Goal: Task Accomplishment & Management: Complete application form

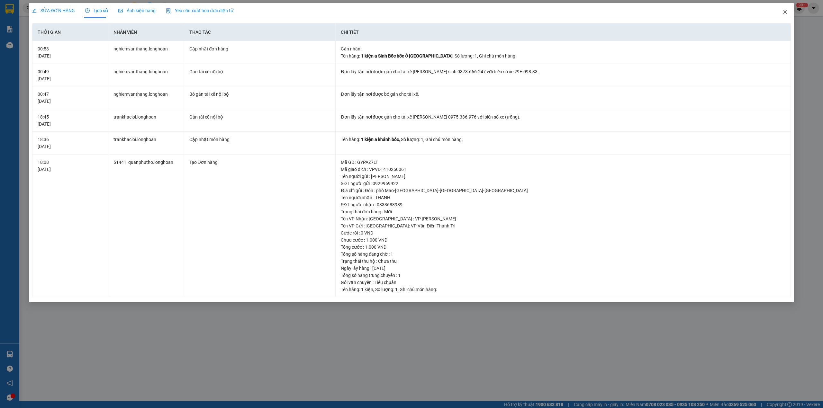
click at [786, 13] on icon "close" at bounding box center [785, 12] width 4 height 4
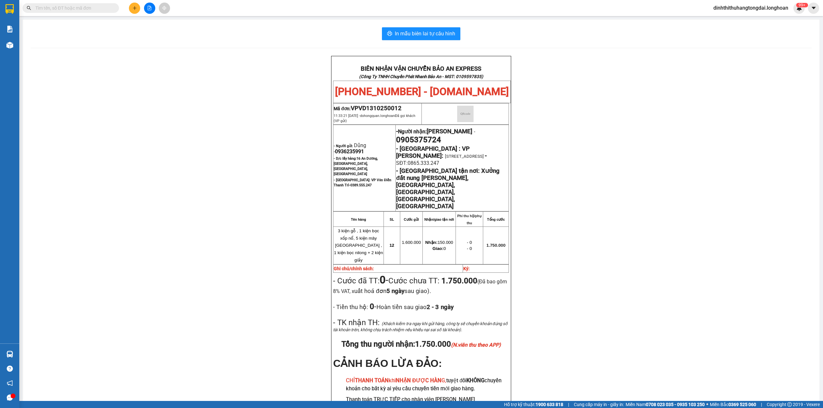
click at [85, 9] on input "text" at bounding box center [73, 7] width 76 height 7
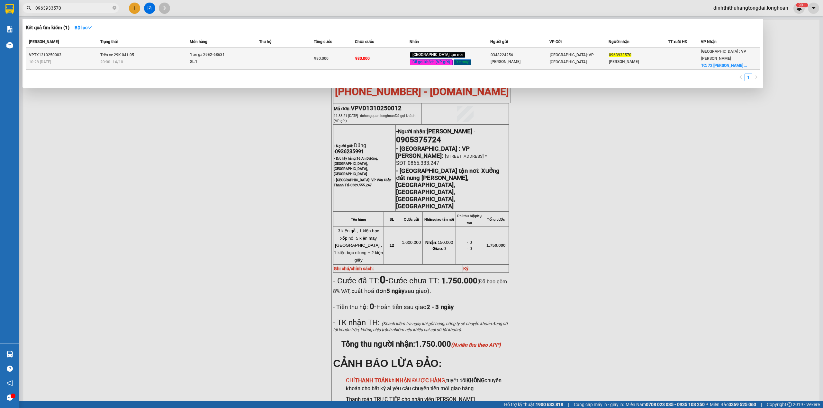
type input "0963933570"
click at [174, 48] on td "Trên xe 29K-041.05 20:00 [DATE]" at bounding box center [144, 59] width 91 height 22
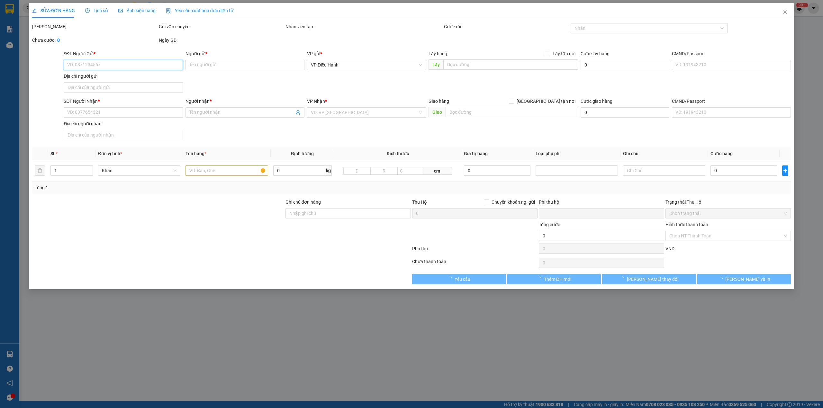
type input "0348224256"
type input "[PERSON_NAME]"
type input "0963933570"
type input "[PERSON_NAME]"
checkbox input "true"
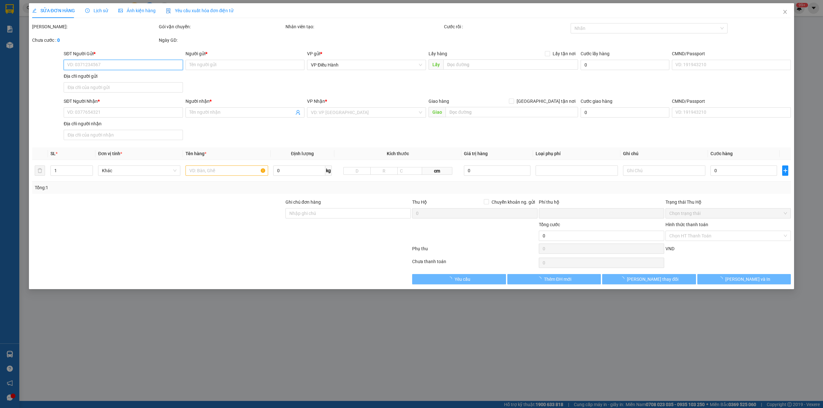
type input "72 [PERSON_NAME] đà nẵng"
type input "chìa khóa cuốn tay lái + giấy tờ để cốp"
type input "0"
type input "980.000"
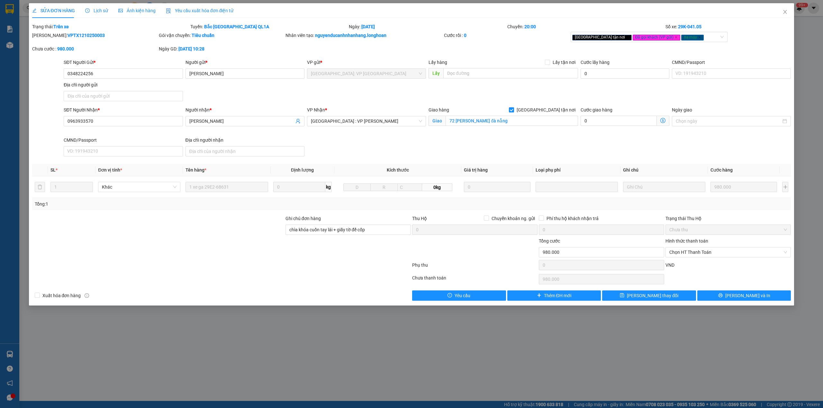
click at [92, 8] on span "Lịch sử" at bounding box center [96, 10] width 23 height 5
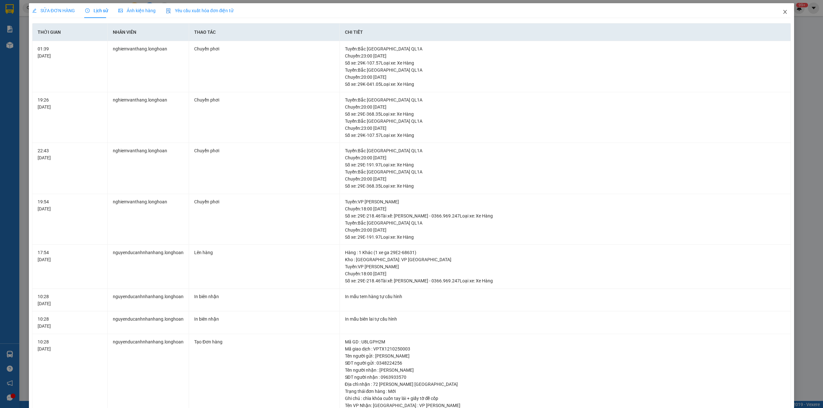
click at [776, 8] on span "Close" at bounding box center [785, 12] width 18 height 18
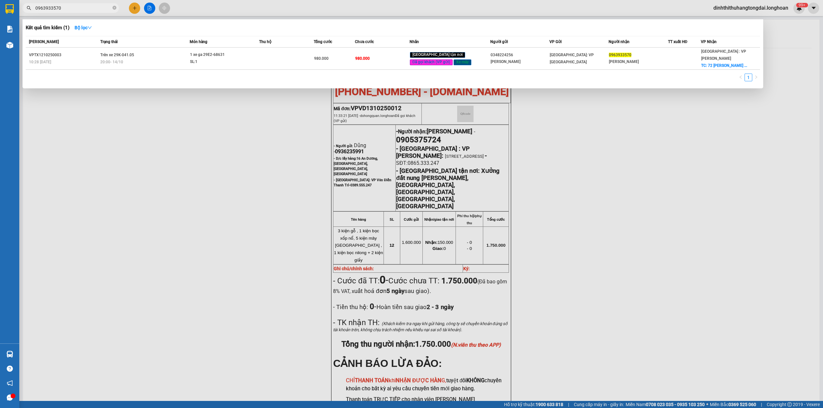
click at [72, 11] on input "0963933570" at bounding box center [73, 7] width 76 height 7
paste input "834534812"
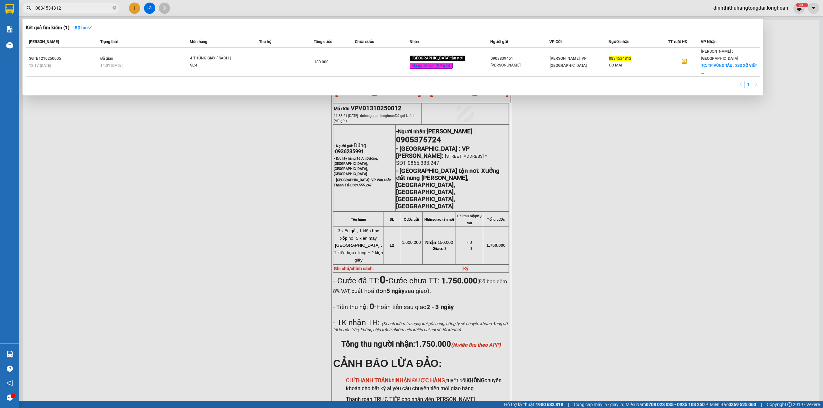
click at [69, 5] on input "0834534812" at bounding box center [73, 7] width 76 height 7
paste input "VPTX1310250019"
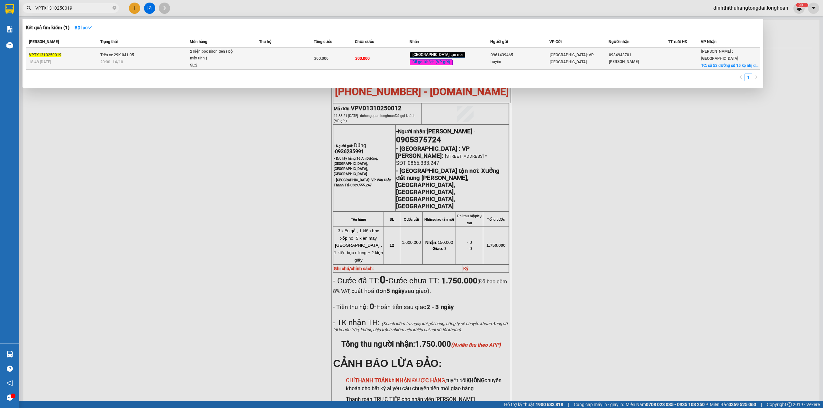
type input "VPTX1310250019"
click at [179, 57] on td "Trên xe 29K-041.05 20:00 [DATE]" at bounding box center [144, 59] width 91 height 22
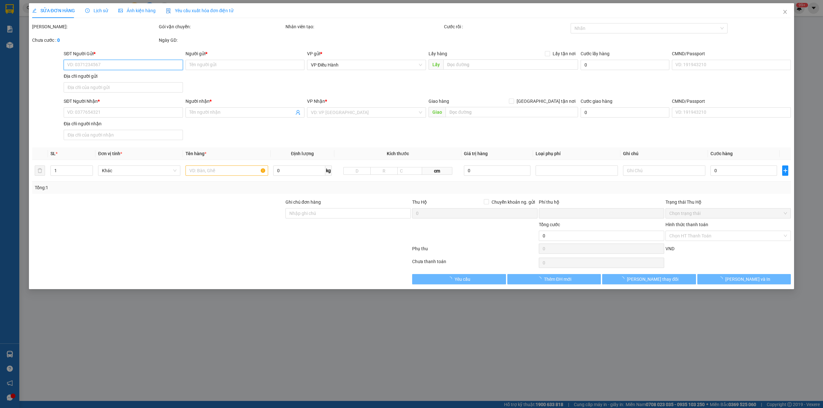
type input "0961439465"
type input "huyền"
type input "0984943701"
type input "[PERSON_NAME]"
checkbox input "true"
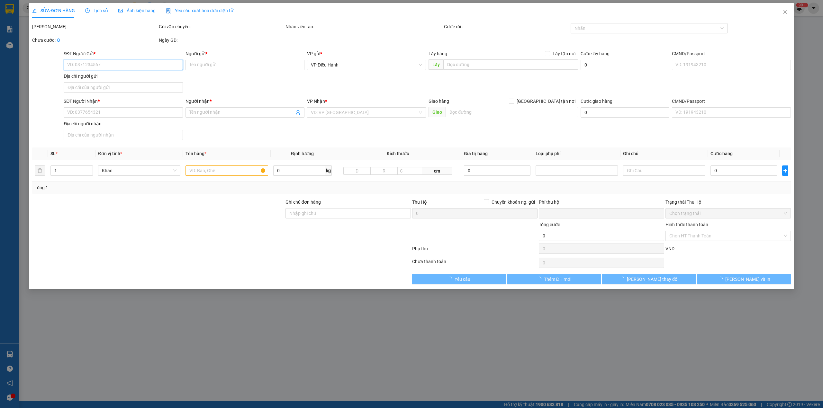
type input "số 53 đường số 15 kp nhị đồng 1 dĩ an bình dương"
type input "nhận nguyên kiện bể vỡ không đền"
type input "0"
type input "300.000"
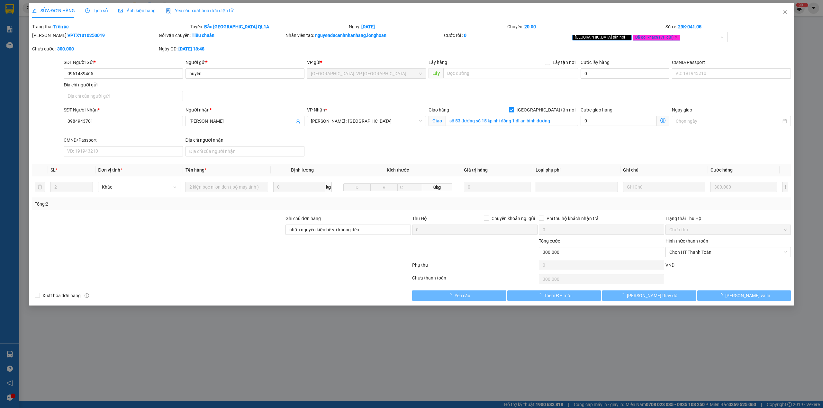
click at [94, 9] on span "Lịch sử" at bounding box center [96, 10] width 23 height 5
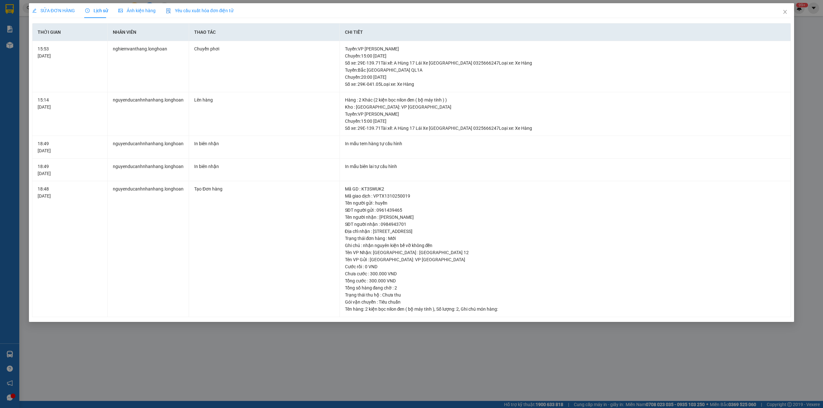
click at [485, 13] on div "SỬA ĐƠN HÀNG Lịch sử Ảnh kiện hàng Yêu cầu xuất hóa đơn điện tử" at bounding box center [411, 10] width 759 height 15
click at [785, 10] on icon "close" at bounding box center [784, 11] width 5 height 5
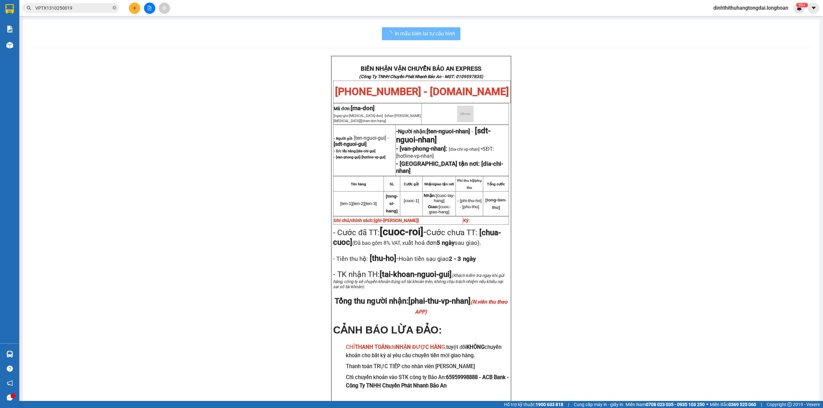
click at [73, 9] on input "VPTX1310250019" at bounding box center [73, 7] width 76 height 7
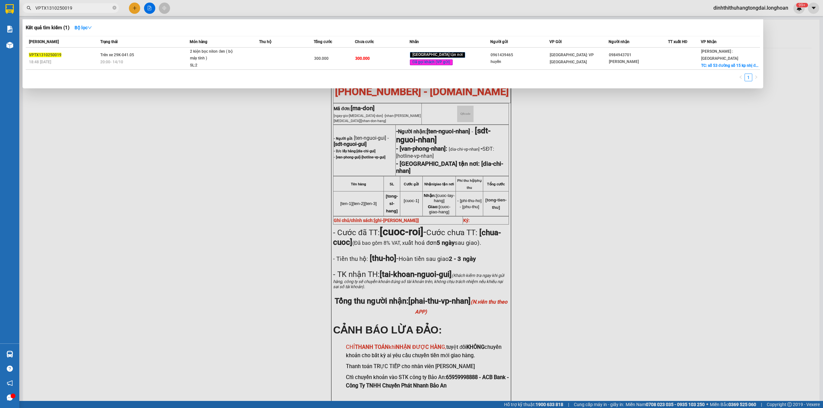
click at [73, 9] on input "VPTX1310250019" at bounding box center [73, 7] width 76 height 7
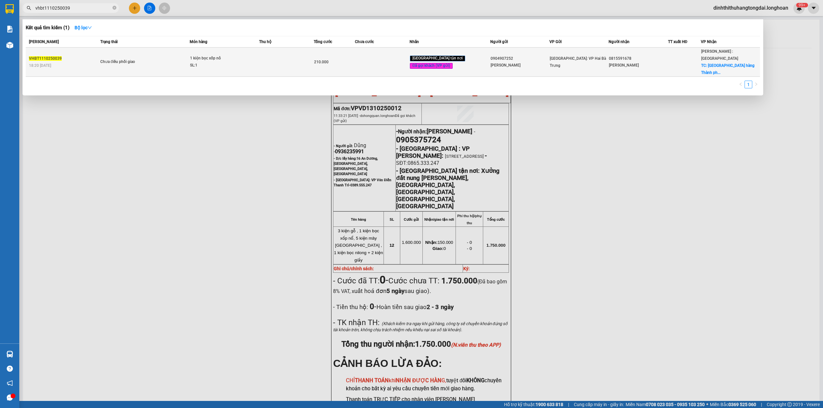
type input "vhbt1110250039"
click at [113, 60] on div "Chưa điều phối giao" at bounding box center [124, 61] width 48 height 7
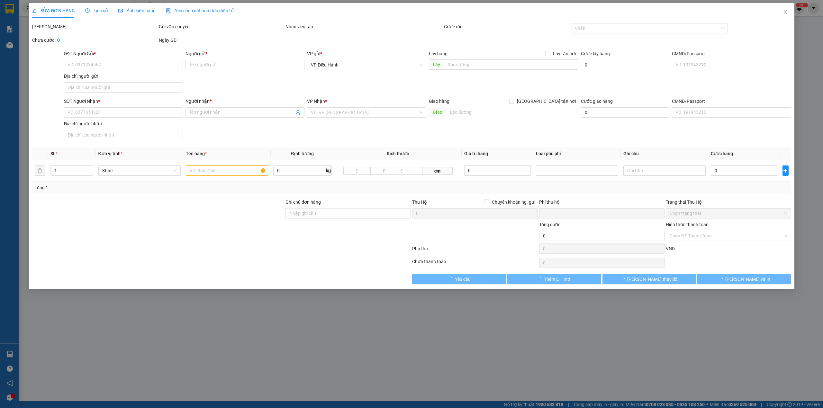
type input "0904907252"
type input "[PERSON_NAME]"
type input "0815591678"
type input "[PERSON_NAME]"
checkbox input "true"
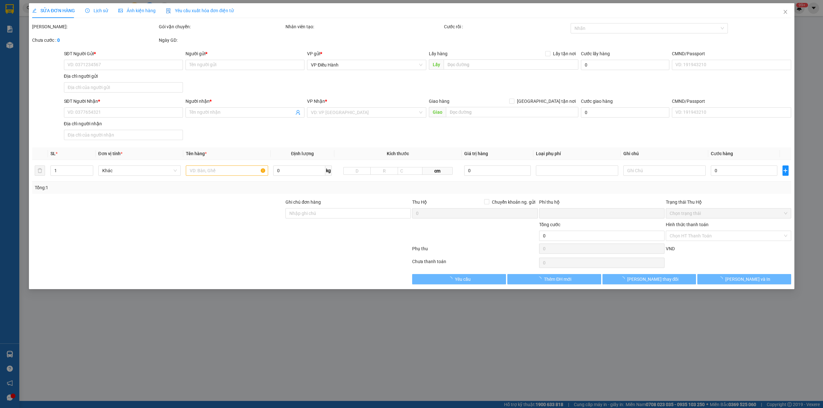
type input "[GEOGRAPHIC_DATA], [GEOGRAPHIC_DATA][PERSON_NAME], [GEOGRAPHIC_DATA]"
type input "0"
type input "210.000"
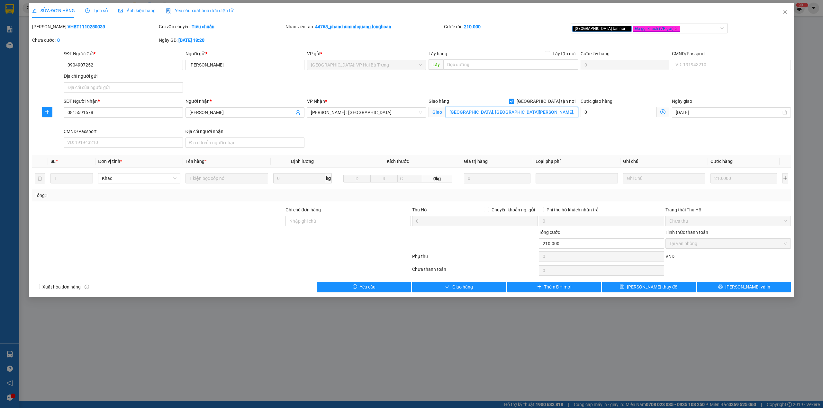
click at [507, 116] on input "[GEOGRAPHIC_DATA], [GEOGRAPHIC_DATA][PERSON_NAME], [GEOGRAPHIC_DATA]" at bounding box center [511, 112] width 132 height 10
click at [489, 109] on input "[GEOGRAPHIC_DATA], [GEOGRAPHIC_DATA][PERSON_NAME], [GEOGRAPHIC_DATA]" at bounding box center [511, 112] width 132 height 10
drag, startPoint x: 484, startPoint y: 111, endPoint x: 617, endPoint y: 111, distance: 133.1
click at [617, 111] on div "SĐT Người Nhận * 0815591678 Người nhận * [PERSON_NAME] VP Nhận * [GEOGRAPHIC_DA…" at bounding box center [427, 124] width 730 height 53
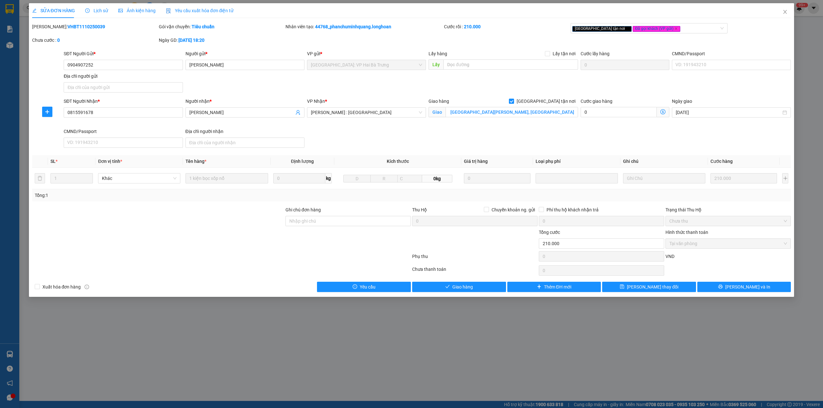
click at [556, 129] on div "SĐT Người Nhận * 0815591678 Người nhận * [PERSON_NAME] VP Nhận * [GEOGRAPHIC_DA…" at bounding box center [427, 124] width 730 height 53
click at [92, 12] on span "Lịch sử" at bounding box center [96, 10] width 23 height 5
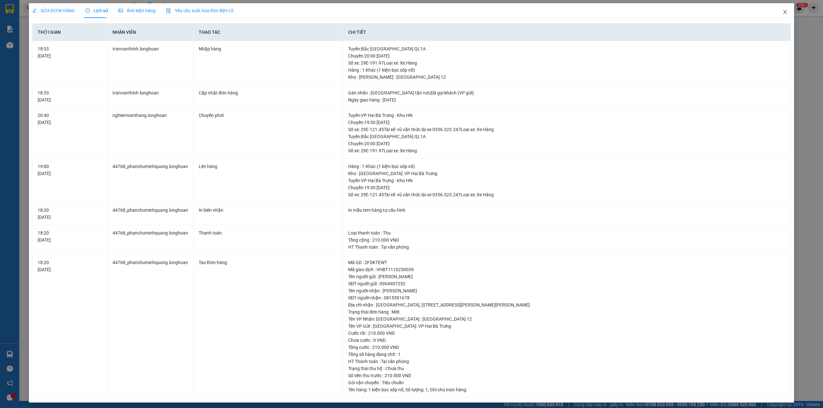
click at [782, 10] on icon "close" at bounding box center [784, 11] width 5 height 5
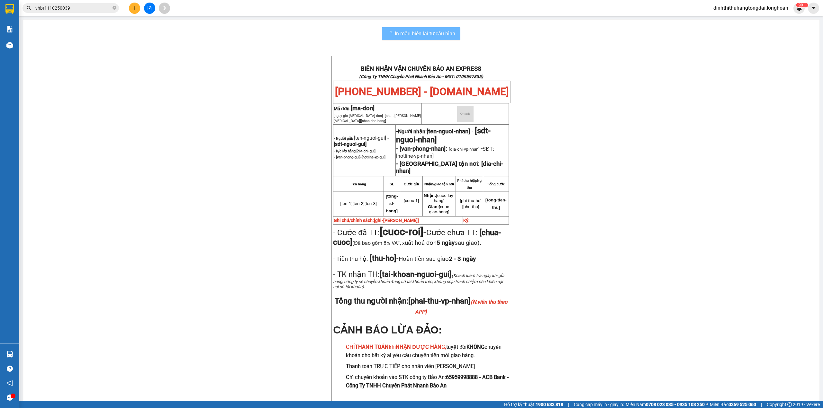
click at [101, 9] on input "vhbt1110250039" at bounding box center [73, 7] width 76 height 7
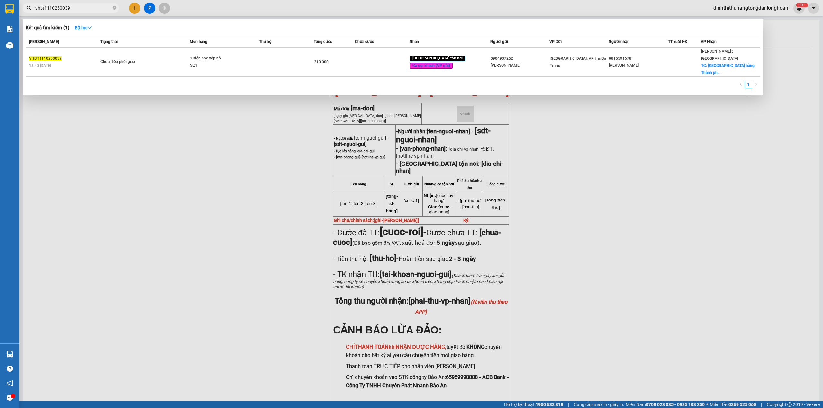
click at [101, 9] on input "vhbt1110250039" at bounding box center [73, 7] width 76 height 7
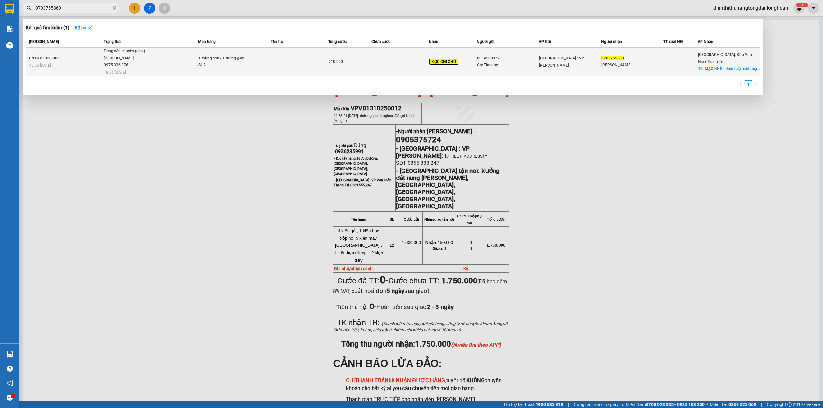
type input "0703755860"
click at [155, 48] on span "Đang vận chuyển (giao) [PERSON_NAME] 0975.336.976 18:05 [DATE]" at bounding box center [151, 61] width 94 height 27
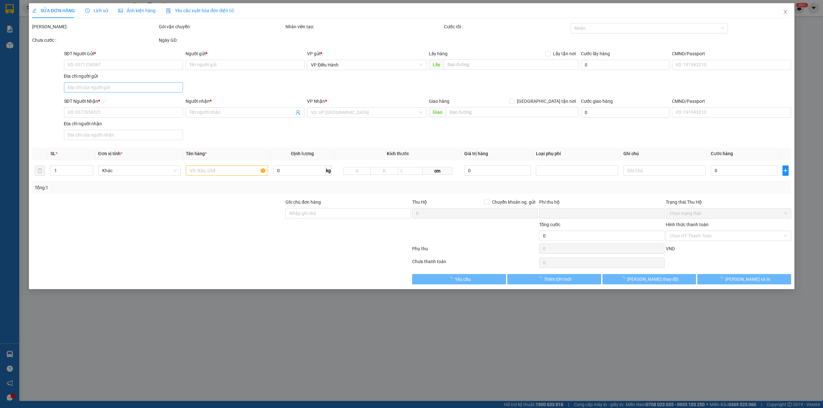
type input "0914580077"
type input "Cty Timothy"
type input "0703755860"
type input "[PERSON_NAME]"
checkbox input "true"
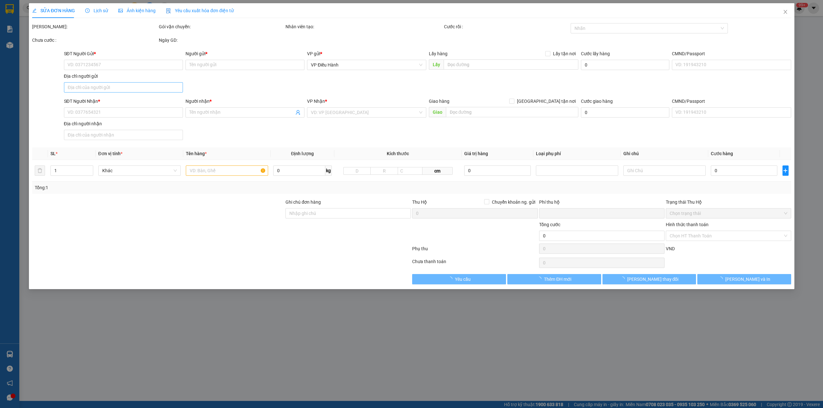
type input "MẠO KHÊ - điện máy xanh mạo khê, [GEOGRAPHIC_DATA], [GEOGRAPHIC_DATA]"
type input "khách đổi địa chỉ nhận"
type input "0"
type input "210.000"
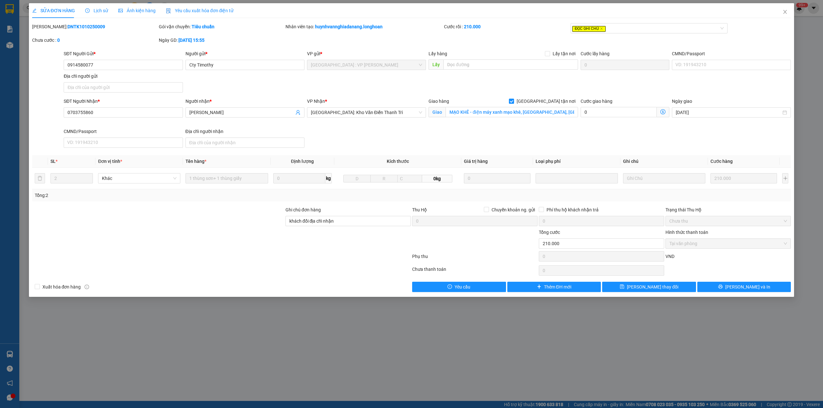
click at [93, 10] on span "Lịch sử" at bounding box center [96, 10] width 23 height 5
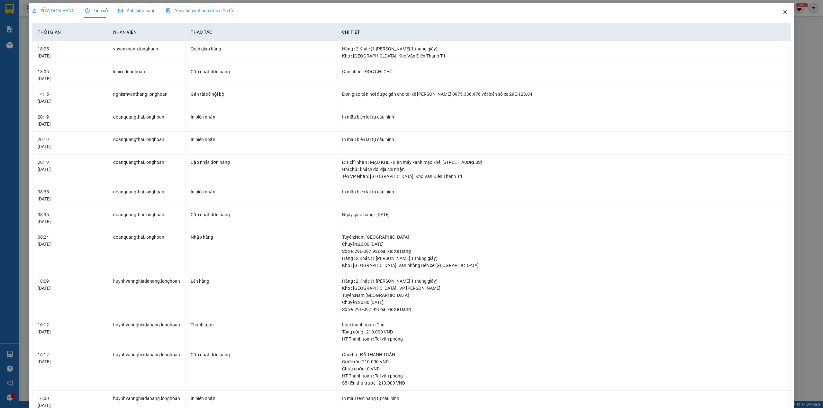
click at [782, 14] on icon "close" at bounding box center [784, 11] width 5 height 5
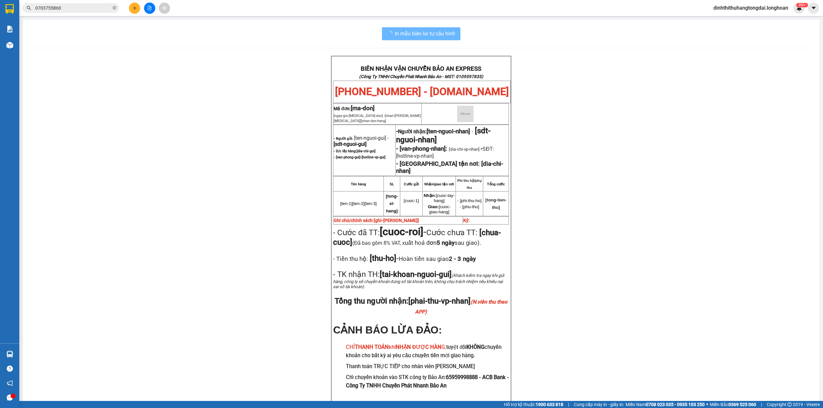
click at [80, 6] on input "0703755860" at bounding box center [73, 7] width 76 height 7
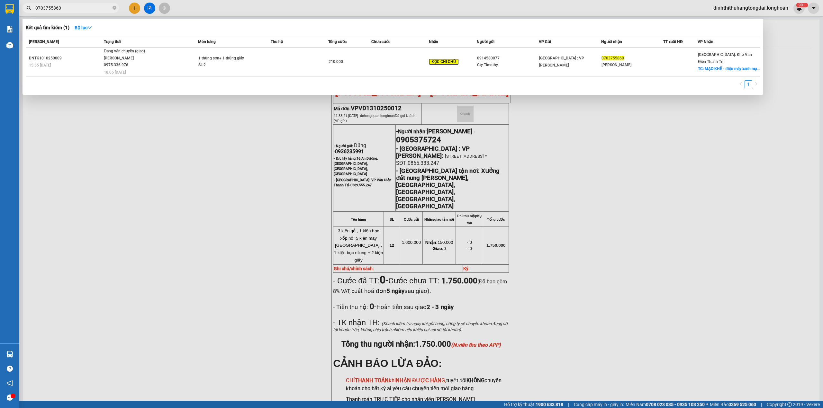
click at [80, 6] on input "0703755860" at bounding box center [73, 7] width 76 height 7
paste input "981919465"
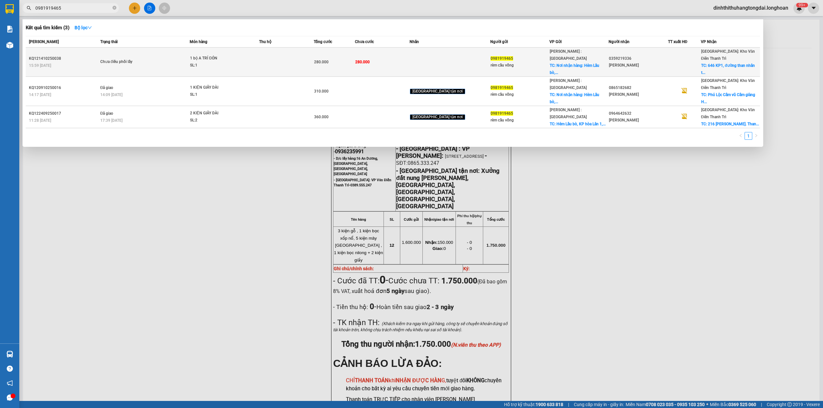
type input "0981919465"
click at [201, 62] on div "SL: 1" at bounding box center [214, 65] width 48 height 7
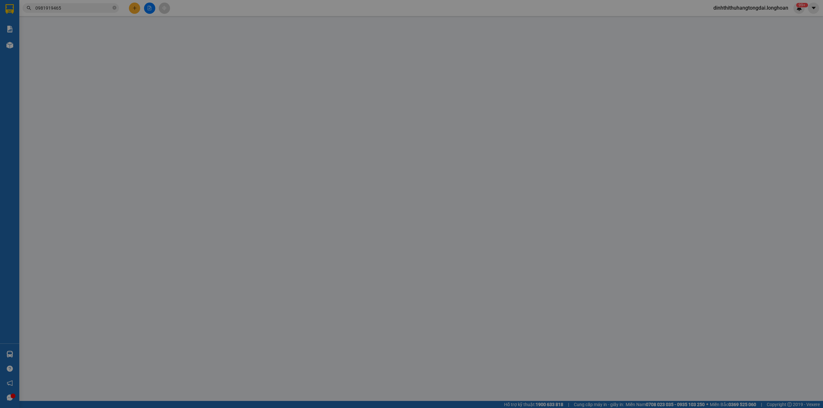
type input "0981919465"
type input "rèm cầu vồng"
checkbox input "true"
type input "Nơi nhận hàng: Hẻm Lẩu bò, [GEOGRAPHIC_DATA], Thuận Giao, [GEOGRAPHIC_DATA]"
type input "0359219336"
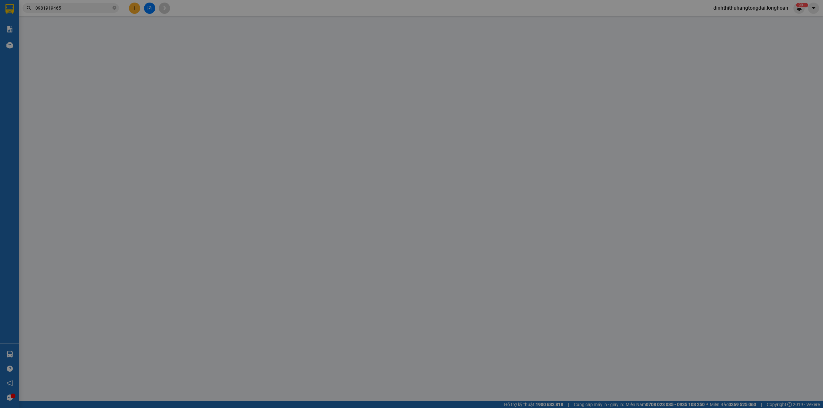
type input "[PERSON_NAME]"
checkbox input "true"
type input "646 KP1, đường than [GEOGRAPHIC_DATA], [GEOGRAPHIC_DATA], [GEOGRAPHIC_DATA], [G…"
type input "0"
type input "280.000"
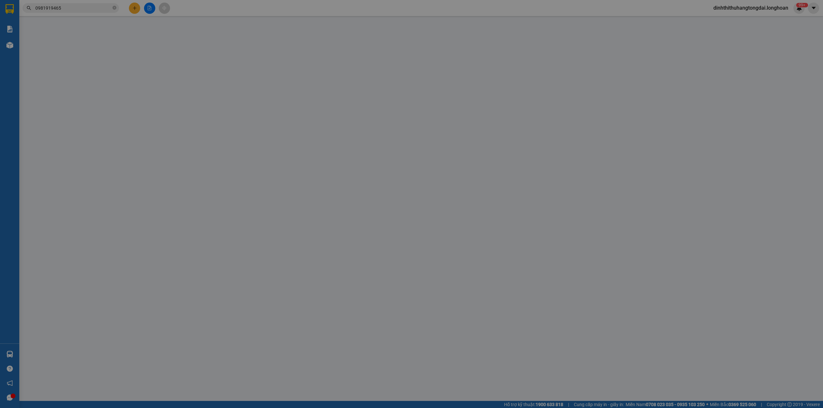
type input "280.000"
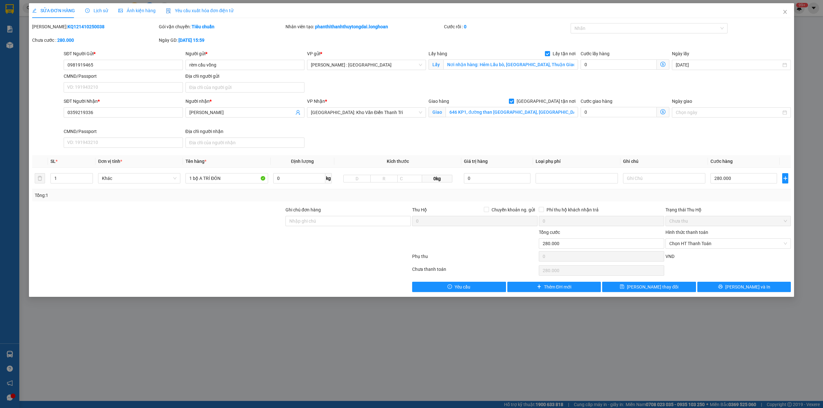
click at [97, 13] on span "Lịch sử" at bounding box center [96, 10] width 23 height 5
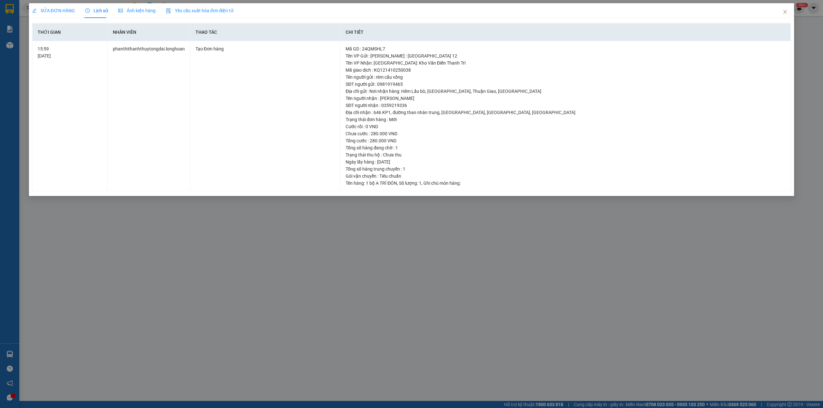
click at [50, 6] on div "SỬA ĐƠN HÀNG" at bounding box center [53, 10] width 43 height 15
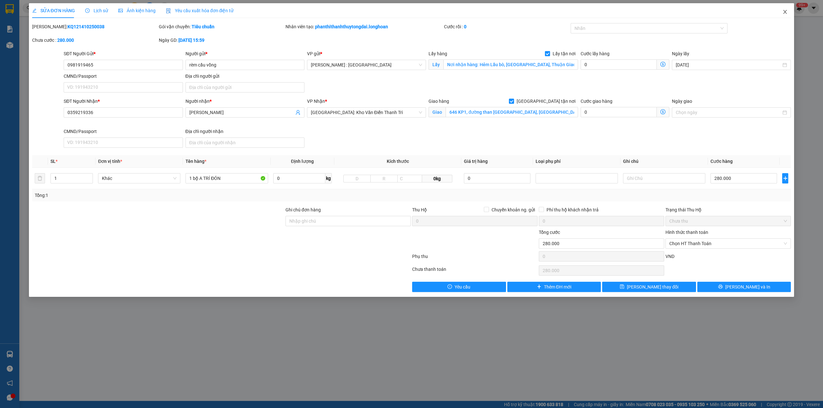
click at [787, 13] on icon "close" at bounding box center [784, 11] width 5 height 5
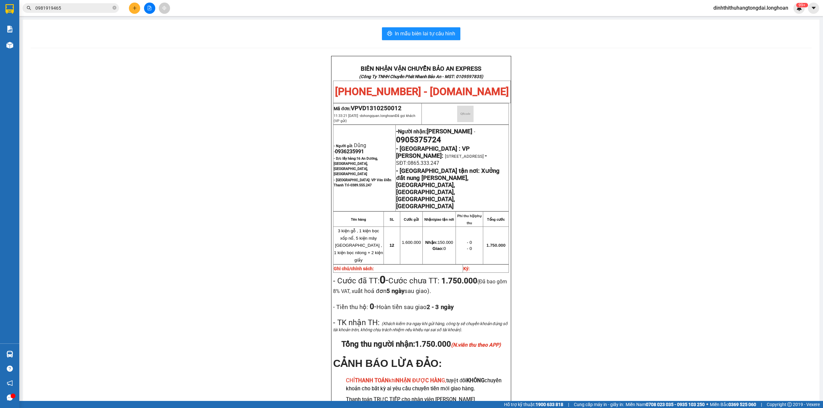
click at [65, 8] on input "0981919465" at bounding box center [73, 7] width 76 height 7
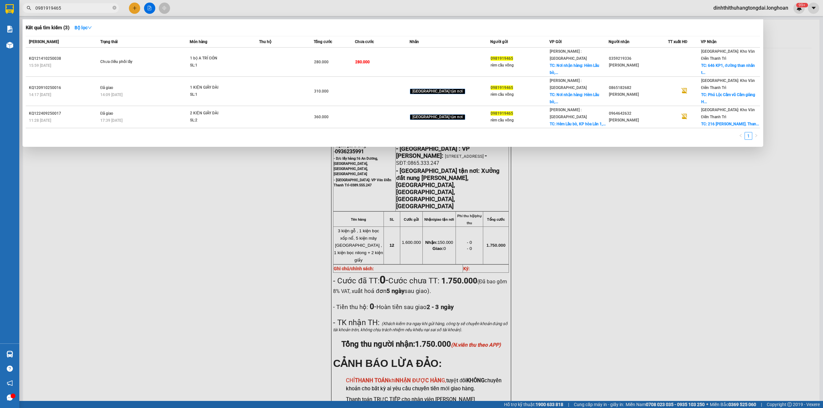
click at [65, 8] on input "0981919465" at bounding box center [73, 7] width 76 height 7
paste input "11889902"
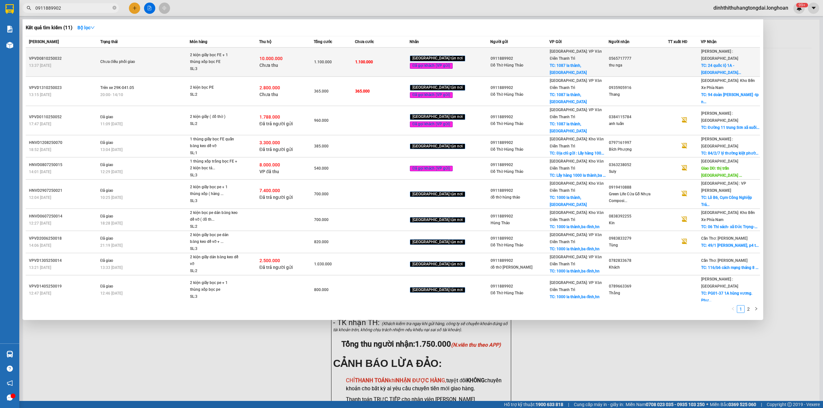
type input "0911889902"
click at [221, 60] on div "2 kiện giấy bọc FE + 1 thùng xốp bọc FE" at bounding box center [214, 59] width 48 height 14
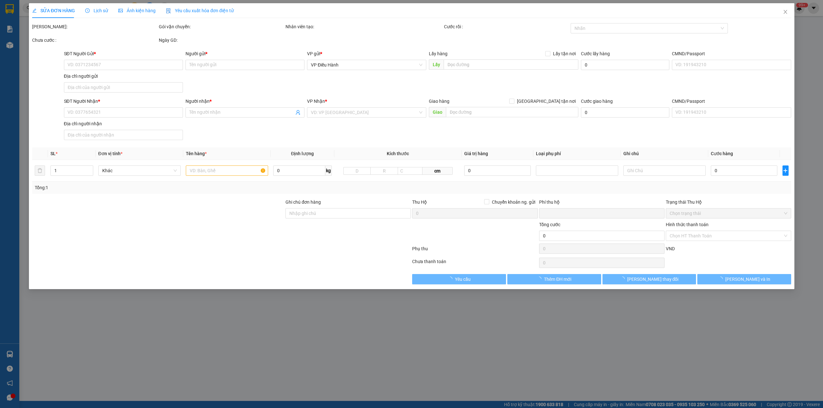
type input "0911889902"
type input "Đồ Thờ Hùng Thảo"
checkbox input "true"
type input "1087 la thành, [GEOGRAPHIC_DATA]"
type input "0565717777"
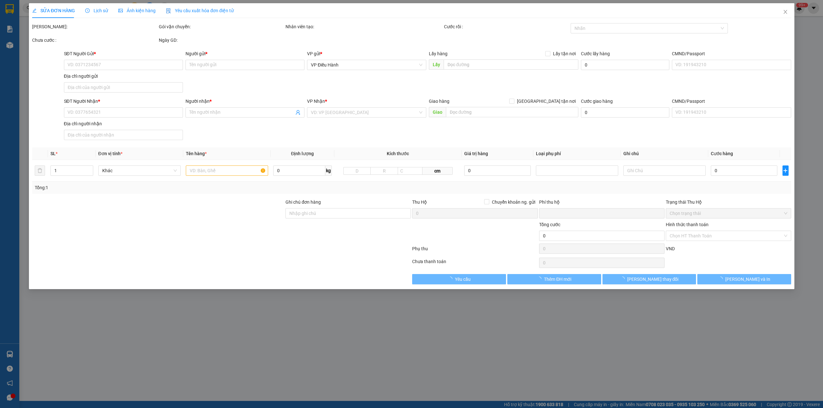
type input "thu nga"
checkbox input "true"
type input "24 quốc lộ 1A - [GEOGRAPHIC_DATA]"
type input "1.100.000"
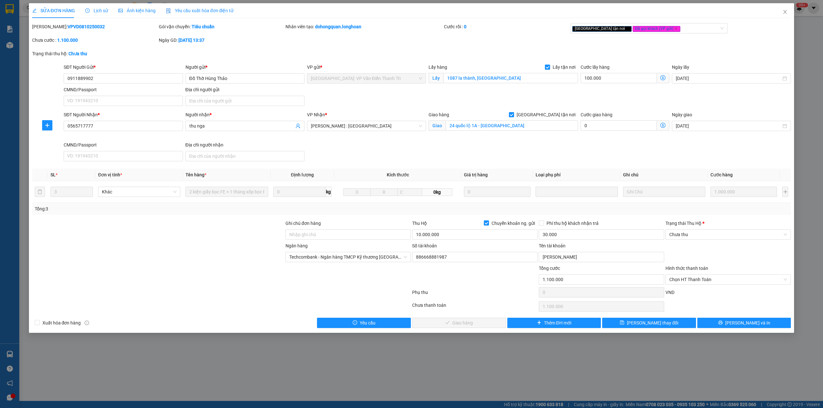
click at [93, 13] on span "Lịch sử" at bounding box center [96, 10] width 23 height 5
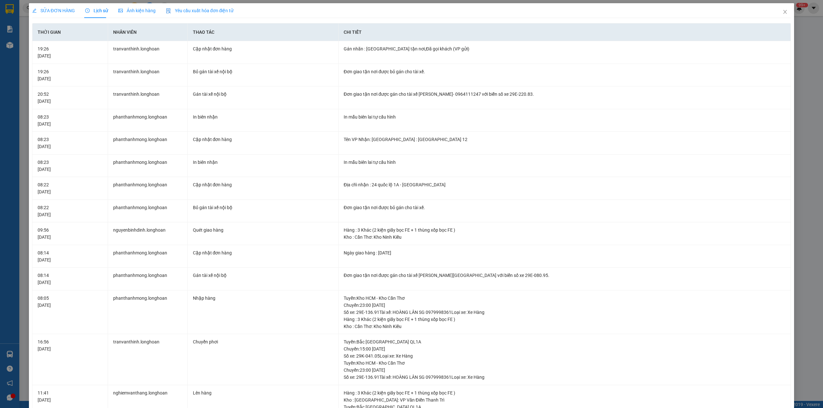
click at [48, 12] on span "SỬA ĐƠN HÀNG" at bounding box center [53, 10] width 43 height 5
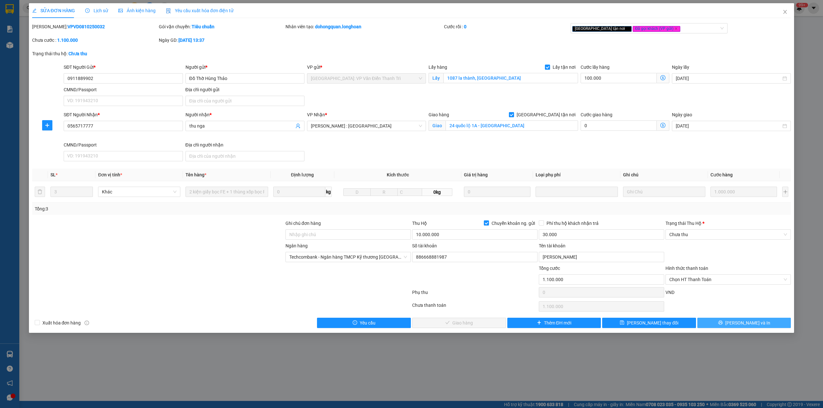
click at [743, 326] on span "[PERSON_NAME] và In" at bounding box center [747, 322] width 45 height 7
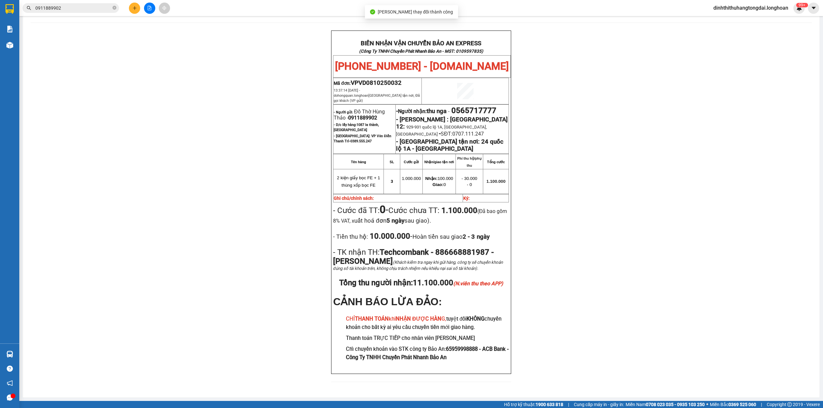
scroll to position [26, 0]
click at [80, 8] on input "0911889902" at bounding box center [73, 7] width 76 height 7
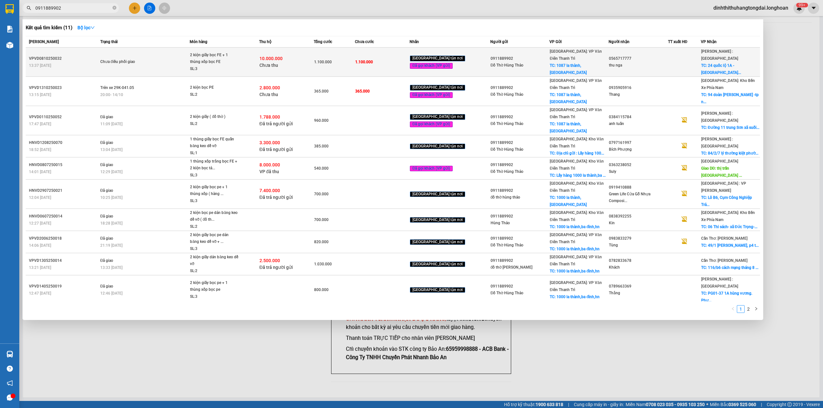
click at [109, 58] on div "Chưa điều phối giao" at bounding box center [124, 61] width 48 height 7
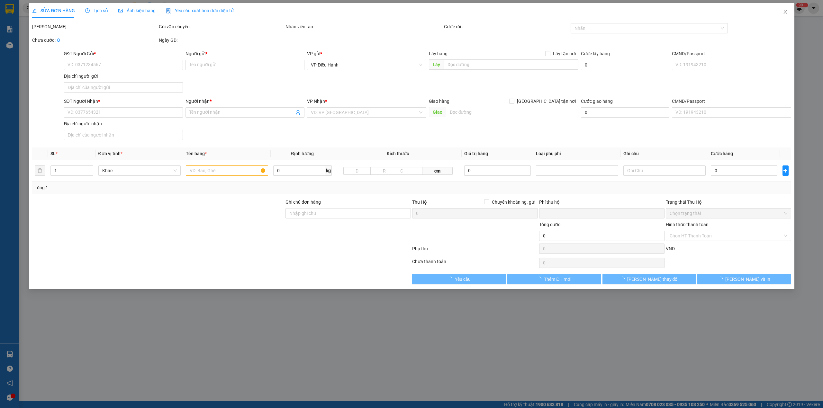
type input "0911889902"
type input "Đồ Thờ Hùng Thảo"
checkbox input "true"
type input "1087 la thành, [GEOGRAPHIC_DATA]"
type input "0565717777"
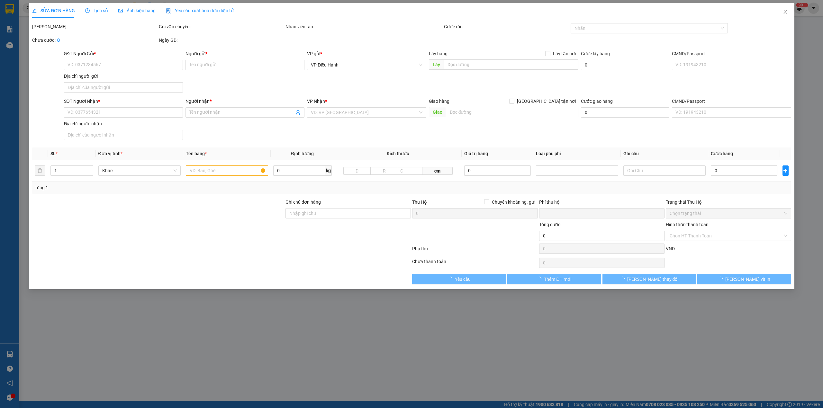
type input "thu nga"
checkbox input "true"
type input "24 quốc lộ 1A - [GEOGRAPHIC_DATA]"
type input "1.100.000"
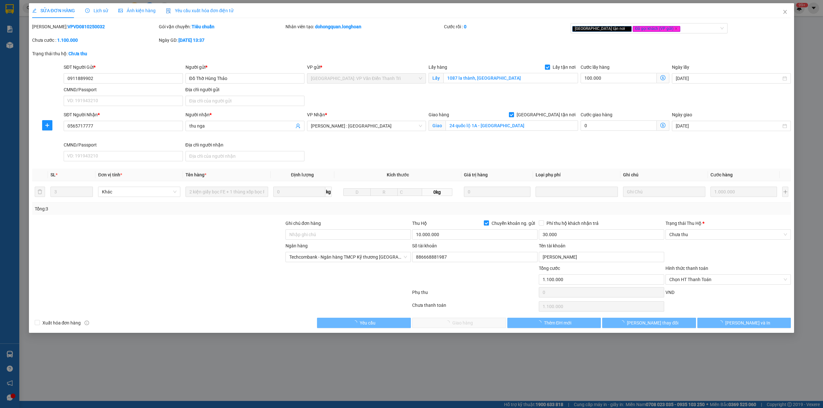
click at [92, 11] on span "Lịch sử" at bounding box center [96, 10] width 23 height 5
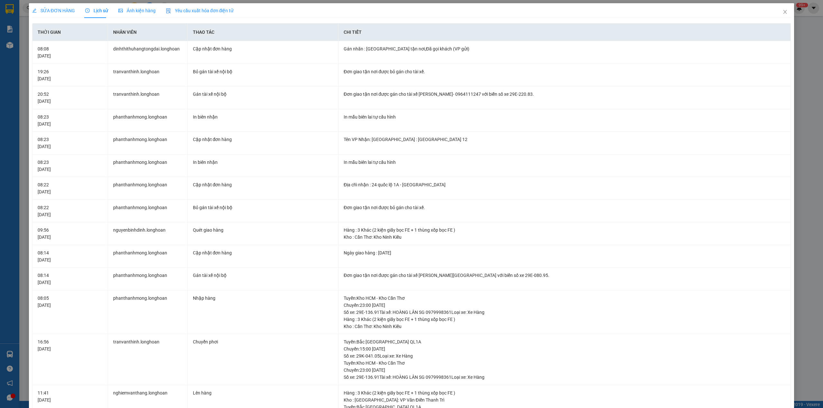
click at [65, 15] on div "SỬA ĐƠN HÀNG" at bounding box center [53, 10] width 43 height 15
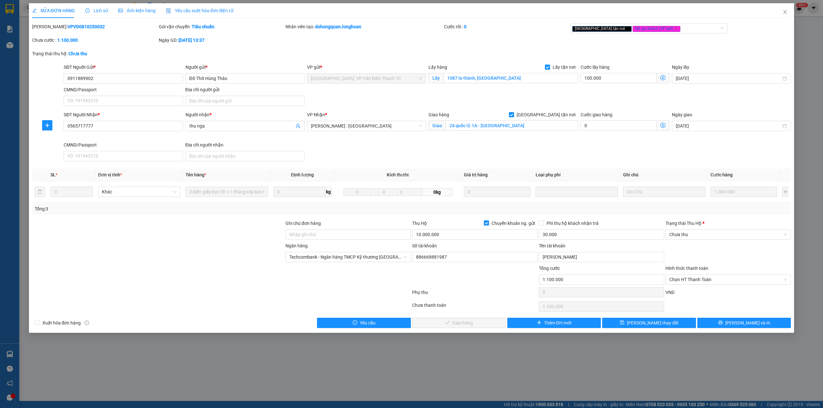
click at [93, 4] on div "Lịch sử" at bounding box center [96, 10] width 23 height 15
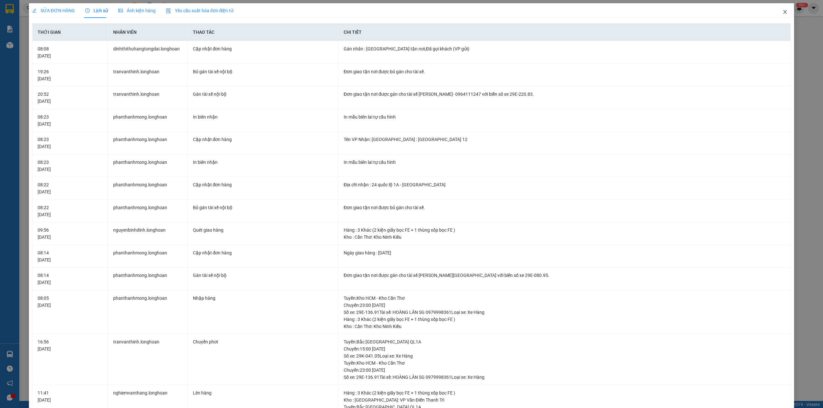
click at [782, 13] on icon "close" at bounding box center [784, 11] width 5 height 5
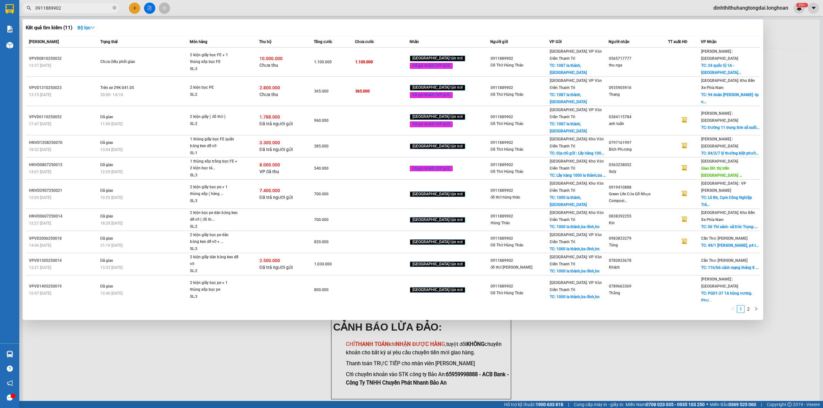
click at [80, 12] on span "0911889902" at bounding box center [70, 8] width 96 height 10
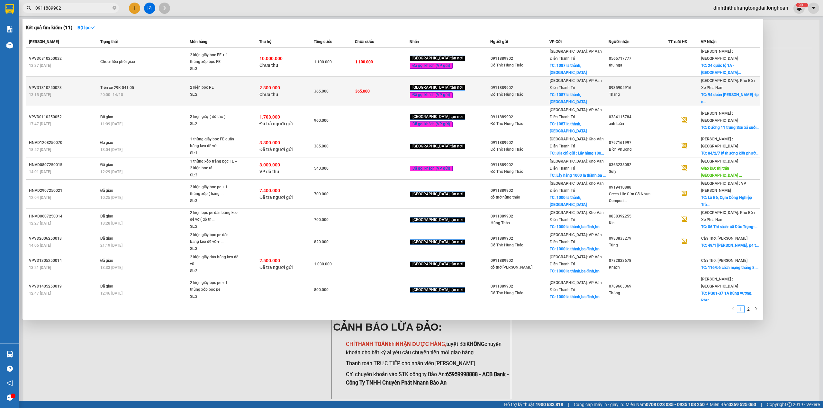
click at [157, 91] on div "20:00 [DATE]" at bounding box center [144, 94] width 89 height 7
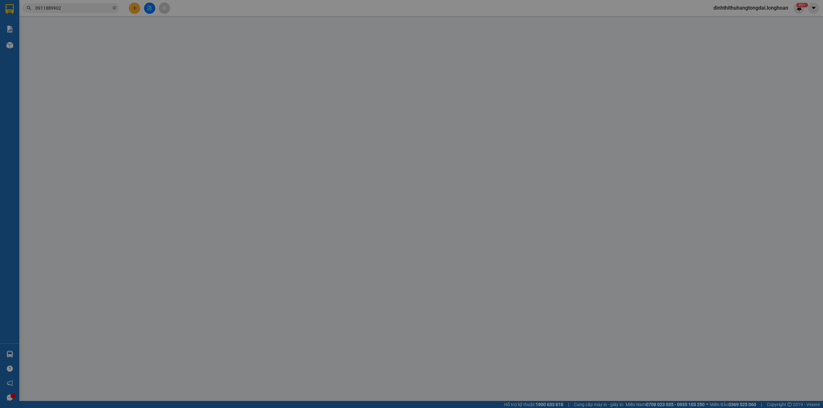
type input "0911889902"
type input "Đồ Thờ Hùng Thảo"
checkbox input "true"
type input "1087 la thành, [GEOGRAPHIC_DATA]"
type input "0935905916"
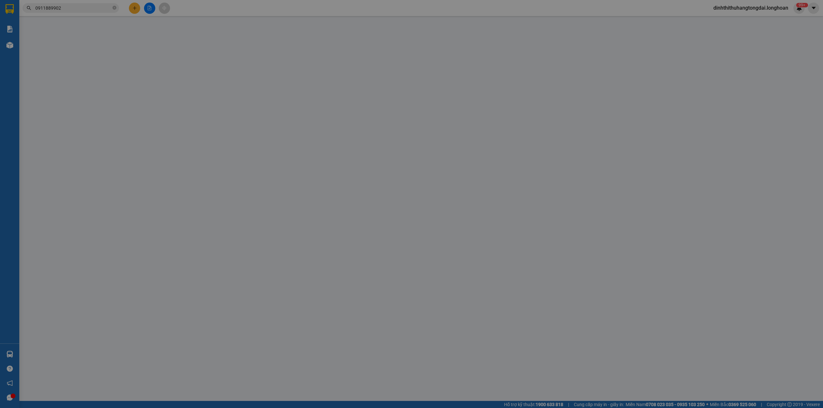
type input "Thang"
checkbox input "true"
type input "94 doàn trần nghiệp -[GEOGRAPHIC_DATA]"
type input "HÀNG DỄ MÓP MÉO CHÚ Ý BỐC XẾP NHẸ TAY KHÔNG ĐÈ HÀNG ( KHÔNG ĐỀN GIÁ TRỊ HÀNG )"
type input "365.000"
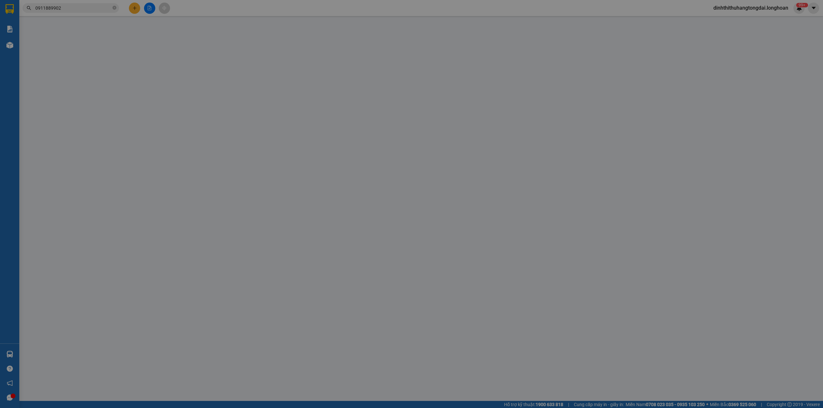
type input "365.000"
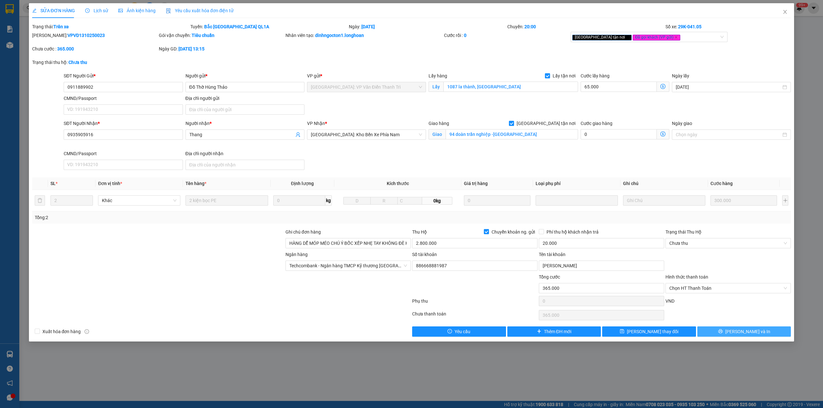
click at [750, 335] on span "[PERSON_NAME] và In" at bounding box center [747, 331] width 45 height 7
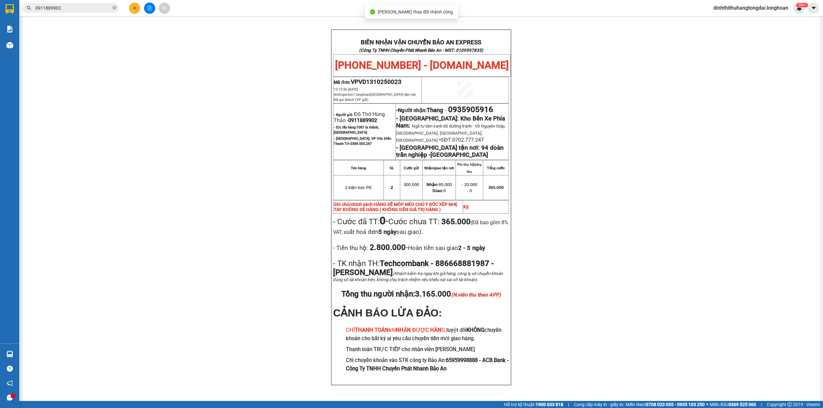
scroll to position [28, 0]
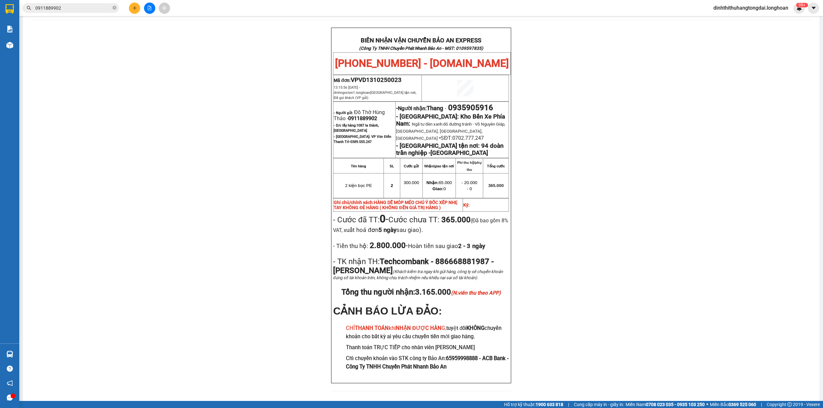
click at [70, 9] on input "0911889902" at bounding box center [73, 7] width 76 height 7
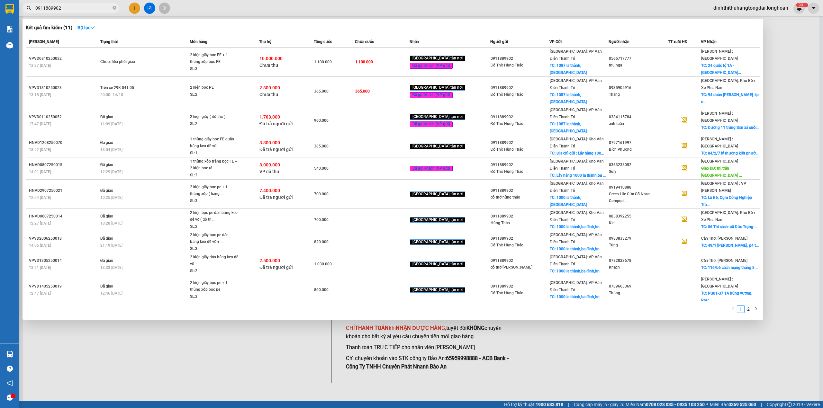
click at [70, 9] on input "0911889902" at bounding box center [73, 7] width 76 height 7
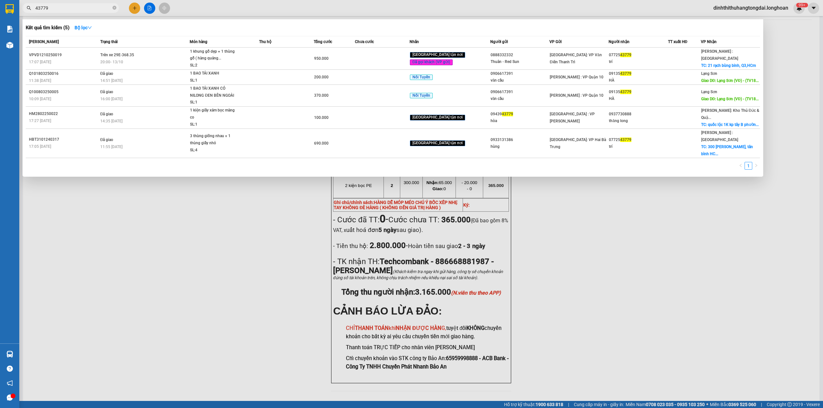
click at [87, 8] on input "43779" at bounding box center [73, 7] width 76 height 7
paste input "0911889902"
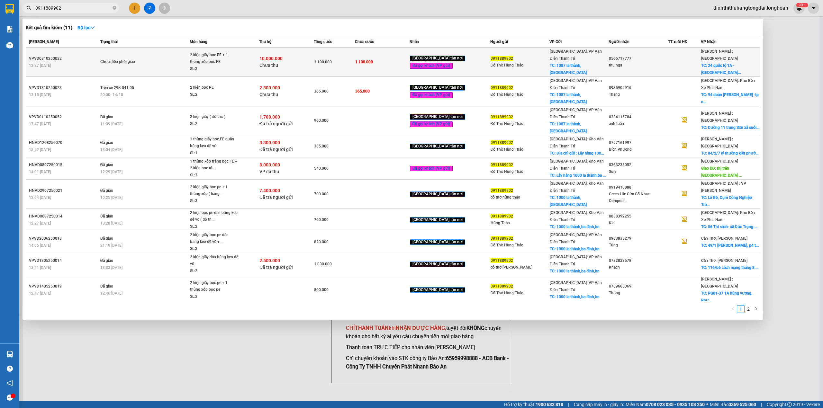
type input "0911889902"
click at [180, 51] on td "Chưa điều phối giao" at bounding box center [144, 62] width 91 height 29
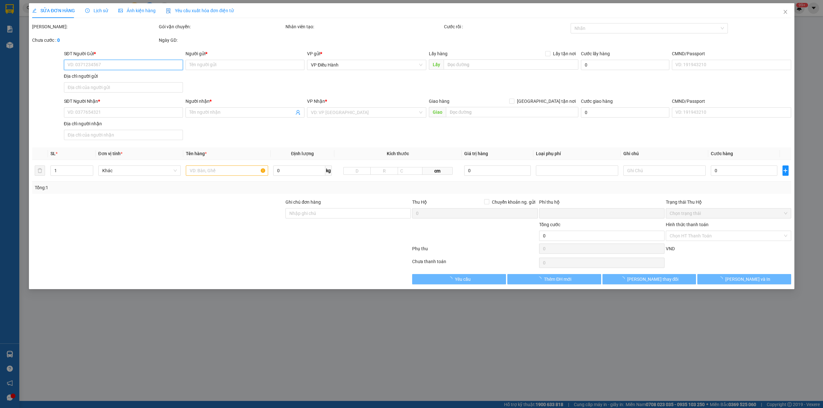
type input "0911889902"
type input "Đồ Thờ Hùng Thảo"
checkbox input "true"
type input "1087 la thành, [GEOGRAPHIC_DATA]"
type input "0565717777"
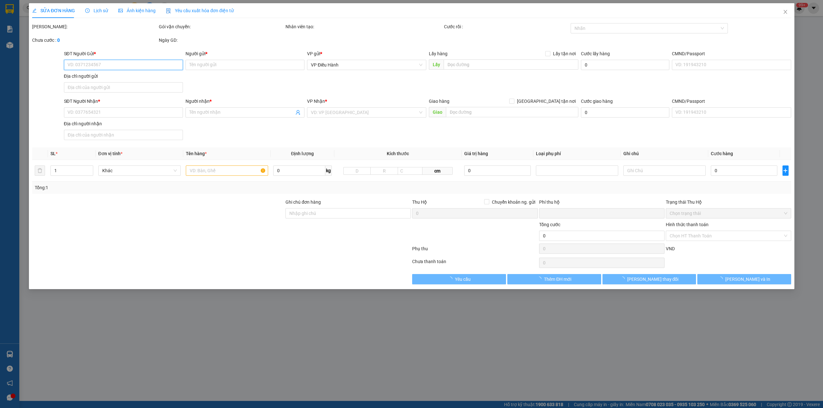
type input "thu nga"
checkbox input "true"
type input "24 quốc lộ 1A - [GEOGRAPHIC_DATA]"
type input "1.100.000"
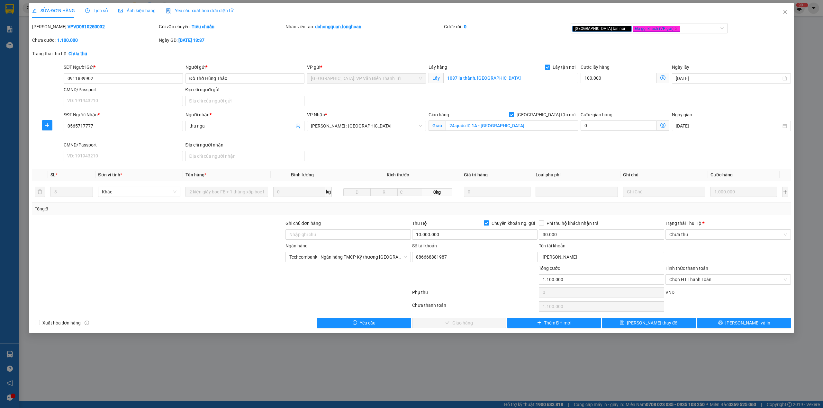
click at [90, 5] on div "Lịch sử" at bounding box center [96, 10] width 23 height 15
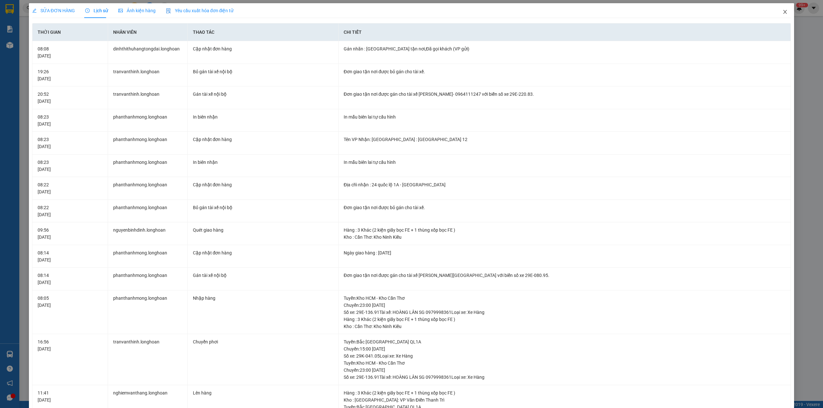
click at [778, 15] on span "Close" at bounding box center [785, 12] width 18 height 18
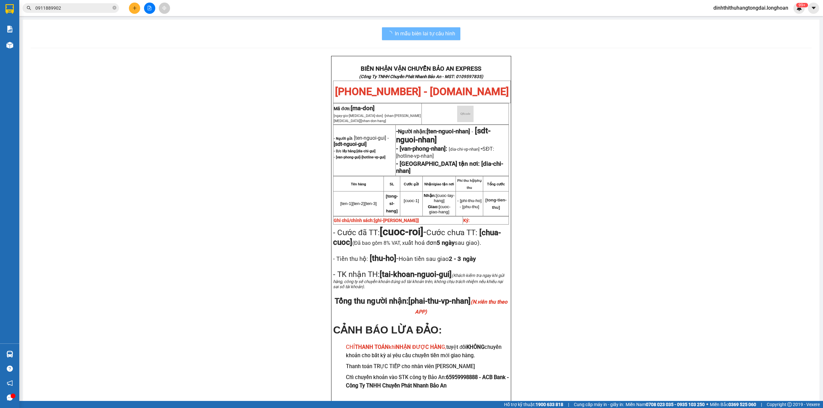
click at [75, 4] on input "0911889902" at bounding box center [73, 7] width 76 height 7
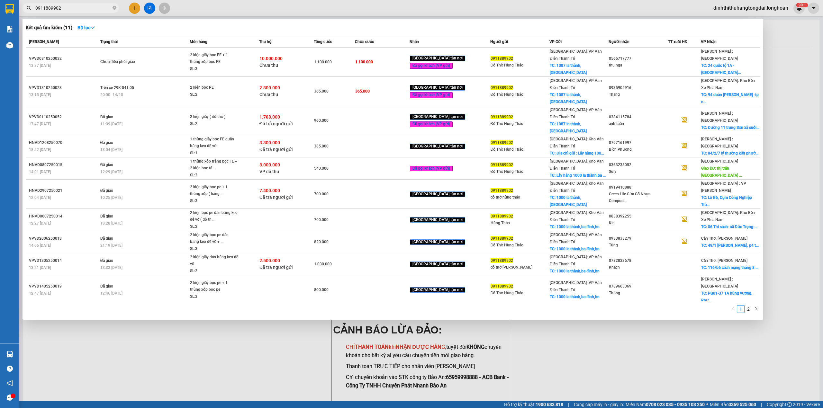
click at [75, 4] on input "0911889902" at bounding box center [73, 7] width 76 height 7
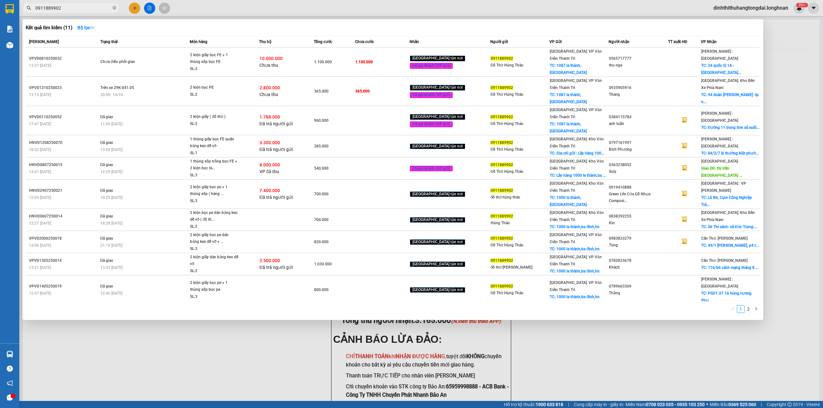
paste input "833688989"
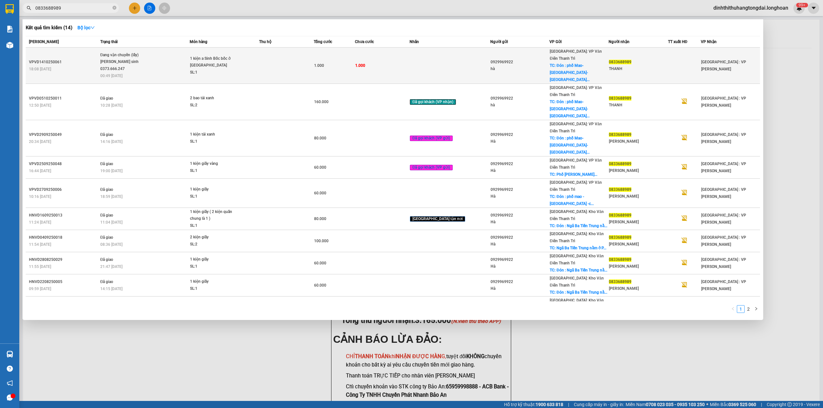
type input "0833688989"
click at [224, 69] on div "SL: 1" at bounding box center [214, 72] width 48 height 7
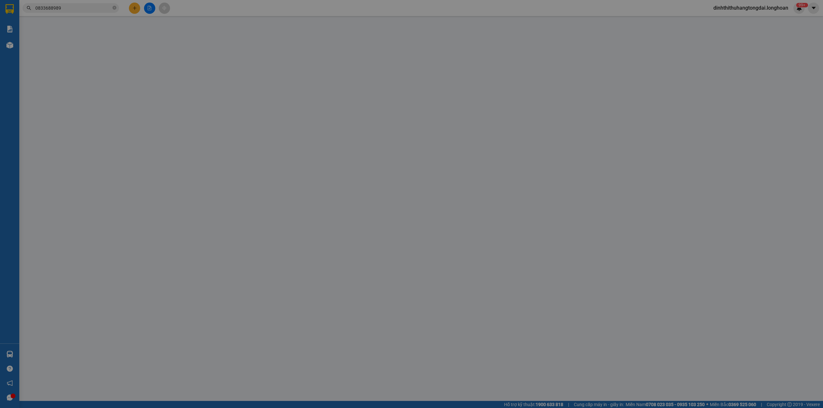
type input "0929969922"
type input "hà"
checkbox input "true"
type input "Đón : phố Mao-[GEOGRAPHIC_DATA]-[GEOGRAPHIC_DATA]-[GEOGRAPHIC_DATA]"
type input "0833688989"
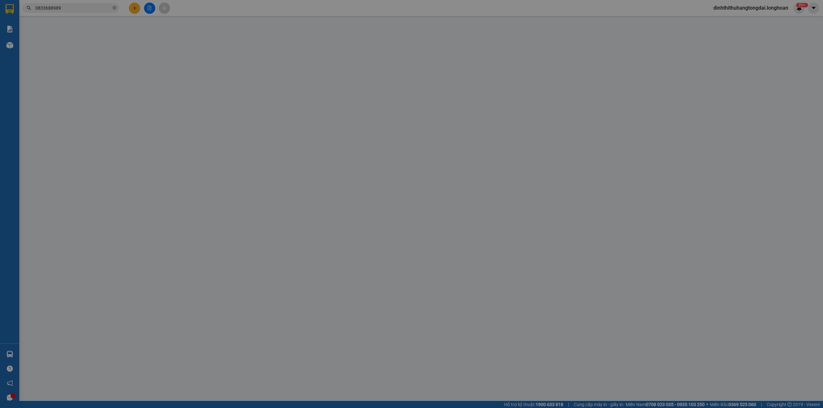
type input "THANH"
type input "0"
type input "1.000"
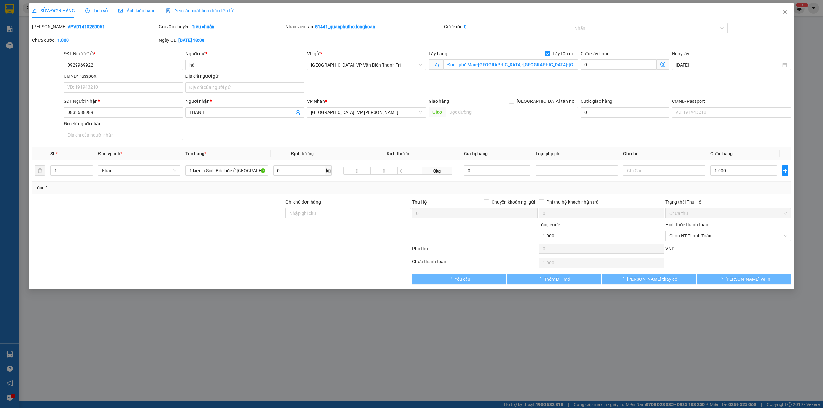
click at [85, 12] on icon "clock-circle" at bounding box center [87, 10] width 4 height 4
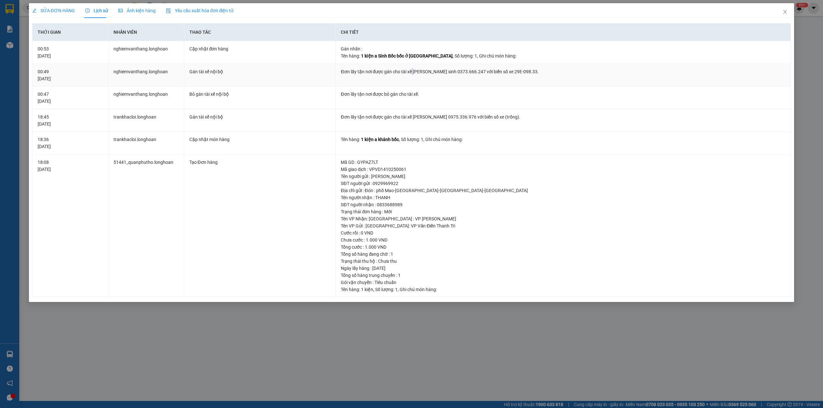
click at [413, 72] on div "Đơn lấy tận nơi được gán cho tài xế [PERSON_NAME] sinh 0373.666.247 với biển số…" at bounding box center [563, 71] width 444 height 7
drag, startPoint x: 401, startPoint y: 71, endPoint x: 463, endPoint y: 74, distance: 62.4
click at [463, 74] on div "Đơn lấy tận nơi được gán cho tài xế [PERSON_NAME] sinh 0373.666.247 với biển số…" at bounding box center [563, 71] width 444 height 7
copy div "tài xế [PERSON_NAME] sinh 0373.666.247"
click at [787, 15] on span "Close" at bounding box center [785, 12] width 18 height 18
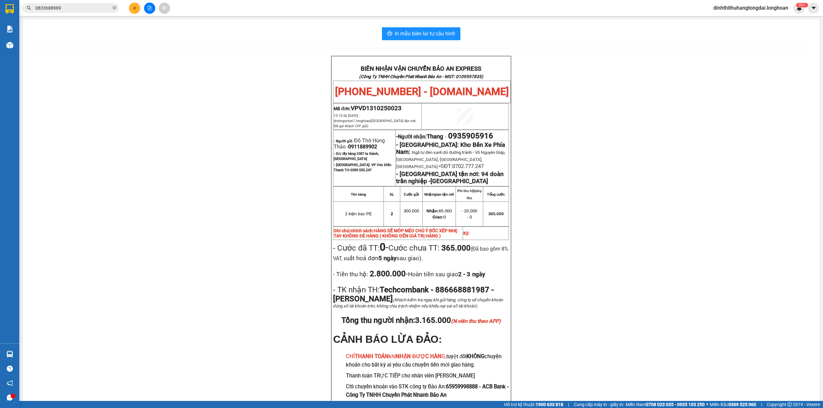
click at [72, 2] on div "Kết quả tìm kiếm ( 14 ) Bộ lọc Mã ĐH Trạng thái Món hàng Thu hộ Tổng cước Chưa …" at bounding box center [411, 8] width 823 height 16
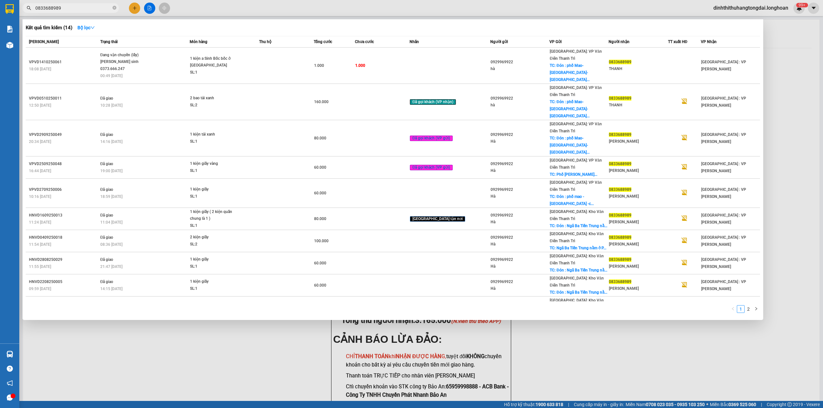
click at [69, 8] on input "0833688989" at bounding box center [73, 7] width 76 height 7
paste input "38758603"
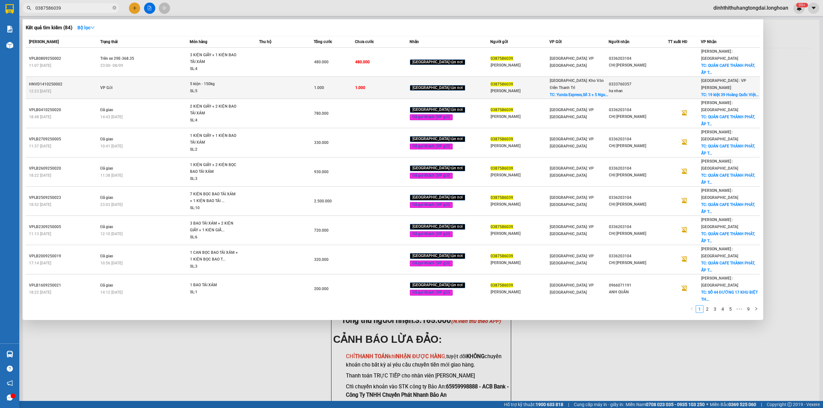
type input "0387586039"
click at [258, 81] on span "5 kiện - 150kg SL: 5" at bounding box center [224, 88] width 68 height 14
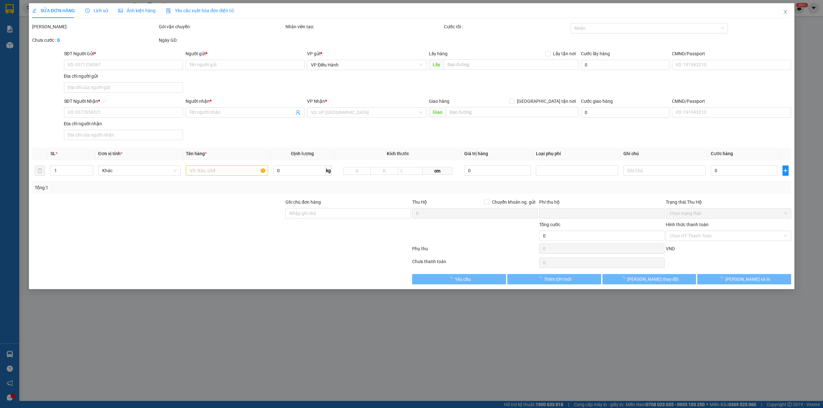
type input "0387586039"
type input "[PERSON_NAME]"
checkbox input "true"
type input "Yunda Express,Số 3 + 5 [PERSON_NAME], [GEOGRAPHIC_DATA], [GEOGRAPHIC_DATA], [GE…"
type input "0333760357"
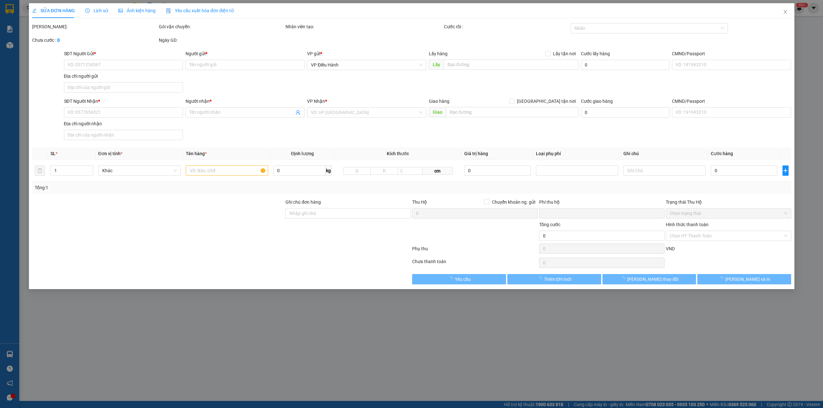
type input "ha nhan"
checkbox input "true"
type input "19 kiệt 39 Hoàng Quốc Việt, [GEOGRAPHIC_DATA], [GEOGRAPHIC_DATA]"
type input "0"
type input "1.000"
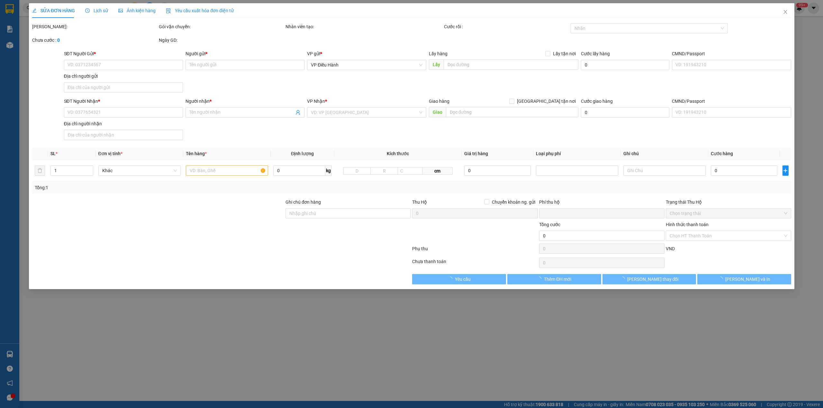
type input "1.000"
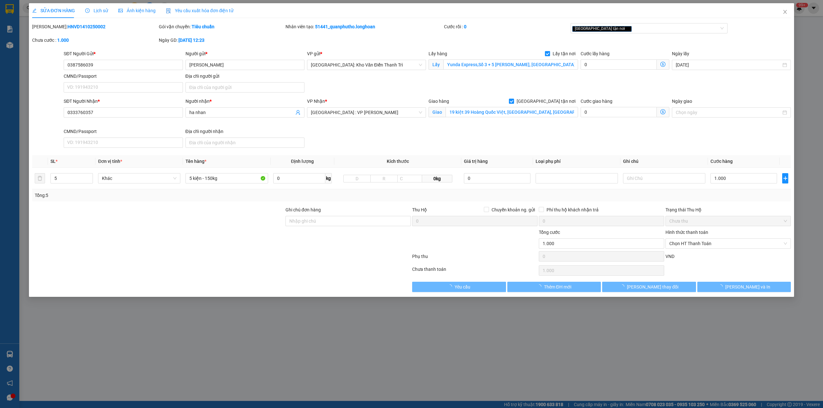
click at [93, 12] on span "Lịch sử" at bounding box center [96, 10] width 23 height 5
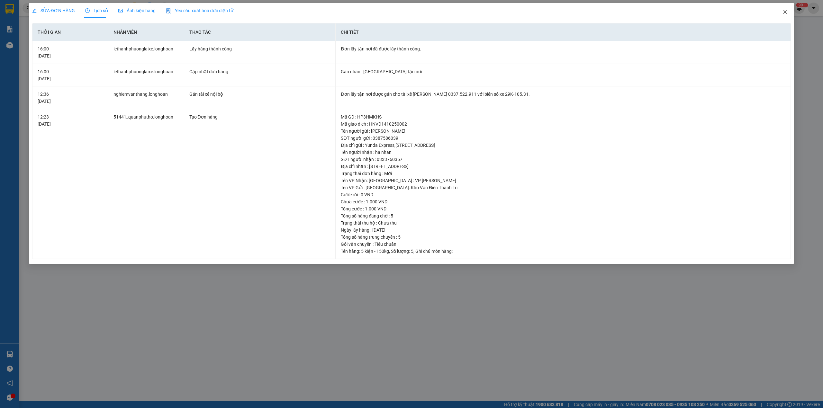
click at [779, 13] on span "Close" at bounding box center [785, 12] width 18 height 18
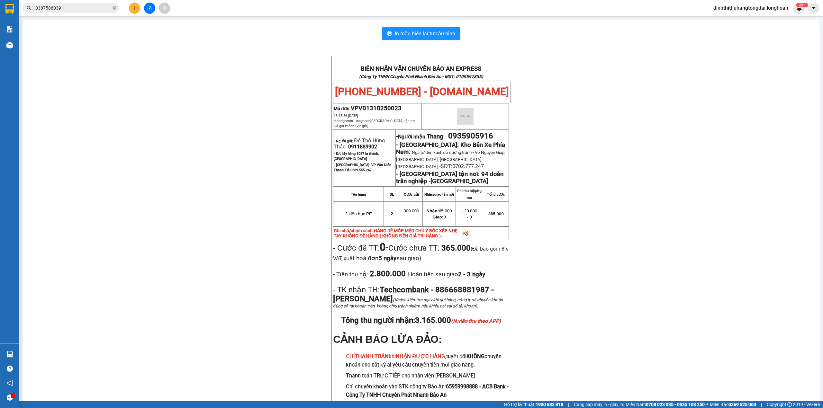
click at [79, 6] on input "0387586039" at bounding box center [73, 7] width 76 height 7
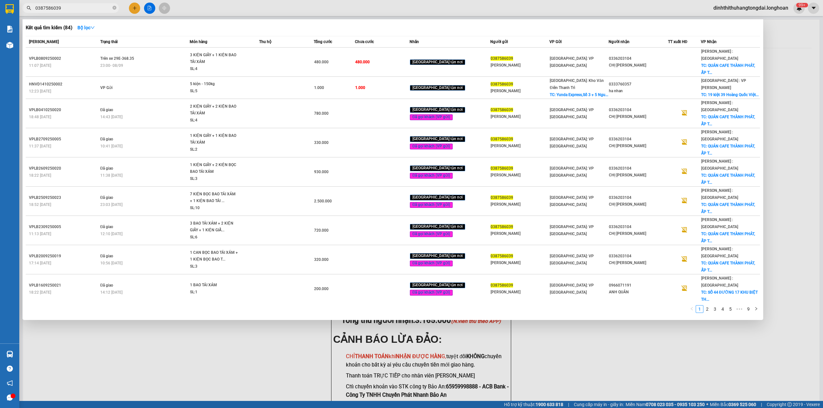
click at [79, 6] on input "0387586039" at bounding box center [73, 7] width 76 height 7
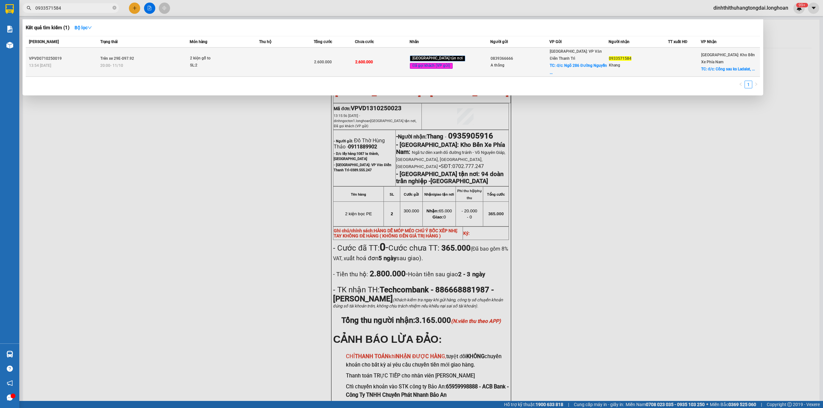
type input "0933571584"
click at [226, 62] on div "SL: 2" at bounding box center [214, 65] width 48 height 7
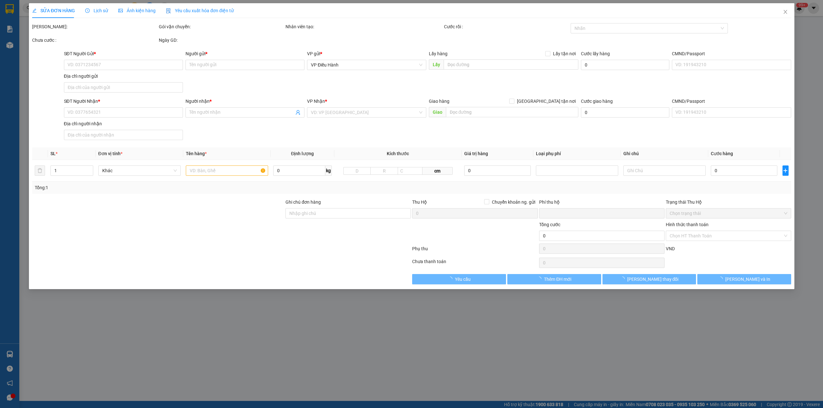
type input "0839366666"
type input "A thắng"
checkbox input "true"
type input "đ/c: Ngõ 286 [PERSON_NAME], [GEOGRAPHIC_DATA], [GEOGRAPHIC_DATA]"
type input "0933571584"
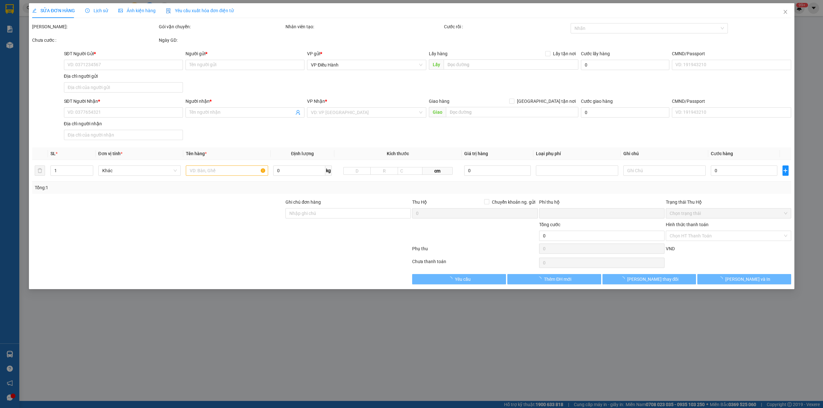
type input "Khang"
checkbox input "true"
type input "đ/c: Cổng sau ks Ladalat, Số 106A Mai Anh Đào, [GEOGRAPHIC_DATA], [GEOGRAPHIC_D…"
type input "hàng để nhầm kho nhận vào q12 cho quay đầu ra nha trang để đi [GEOGRAPHIC_DATA]"
type input "0"
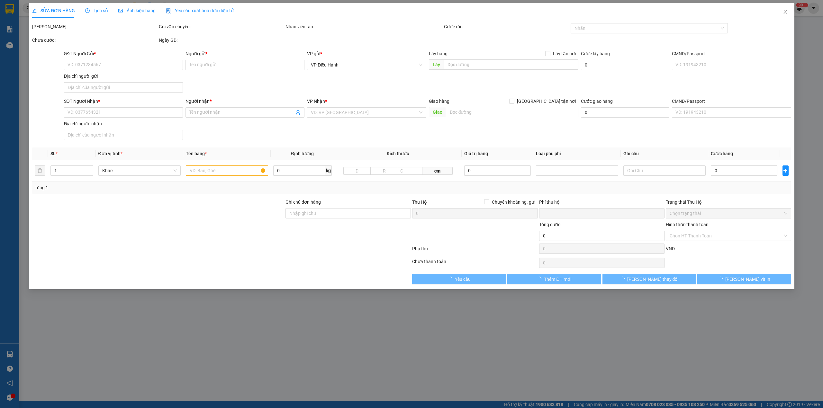
type input "2.600.000"
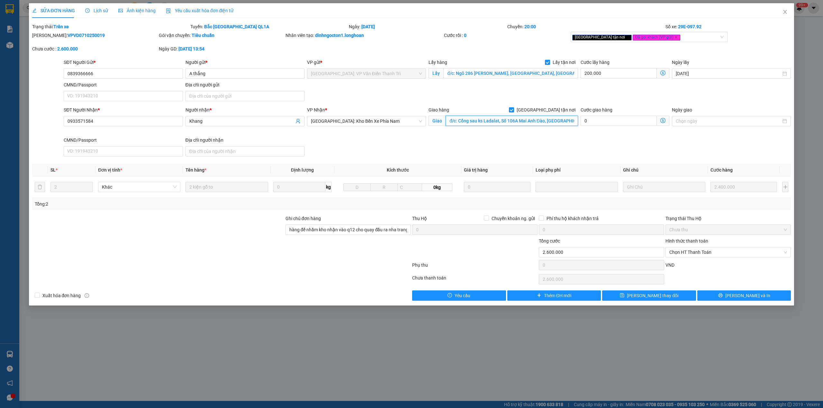
click at [457, 119] on input "đ/c: Cổng sau ks Ladalat, Số 106A Mai Anh Đào, [GEOGRAPHIC_DATA], [GEOGRAPHIC_D…" at bounding box center [511, 121] width 132 height 10
click at [455, 120] on input "đ/c: Cổng sau ks Ladalat, Số 106A Mai Anh Đào, [GEOGRAPHIC_DATA], [GEOGRAPHIC_D…" at bounding box center [511, 121] width 132 height 10
drag, startPoint x: 456, startPoint y: 121, endPoint x: 586, endPoint y: 121, distance: 129.8
click at [586, 121] on div "SĐT Người Nhận * 0933571584 Người nhận * Khang VP Nhận * [GEOGRAPHIC_DATA]: Kho…" at bounding box center [427, 132] width 730 height 53
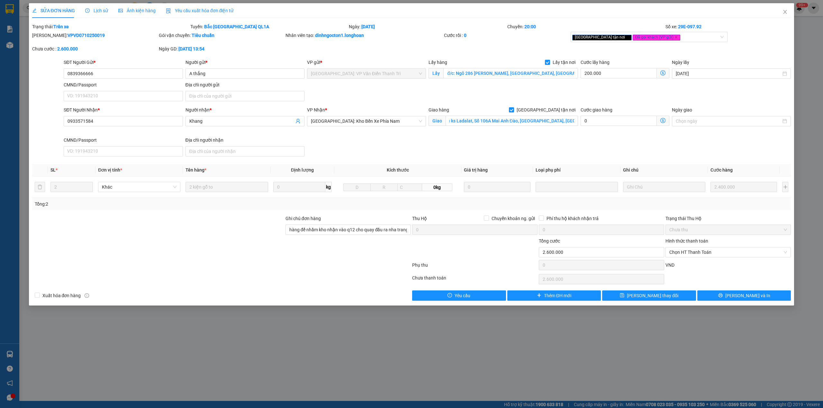
click at [548, 145] on div "SĐT Người Nhận * 0933571584 Người nhận * Khang VP Nhận * [GEOGRAPHIC_DATA]: Kho…" at bounding box center [427, 132] width 730 height 53
click at [98, 13] on span "Lịch sử" at bounding box center [96, 10] width 23 height 5
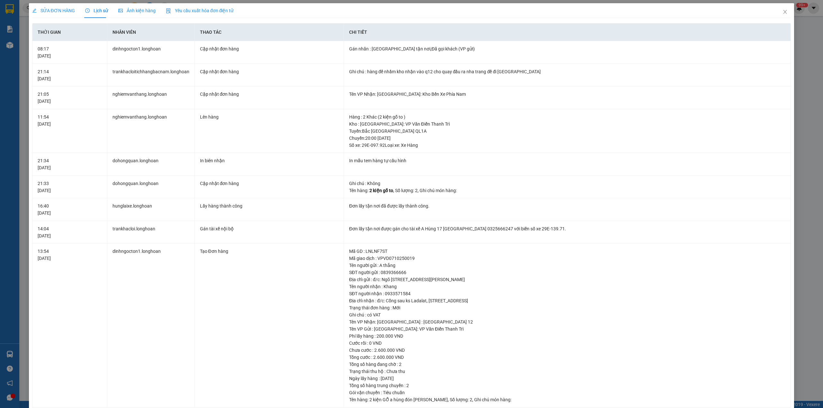
click at [51, 14] on div "SỬA ĐƠN HÀNG" at bounding box center [53, 10] width 43 height 15
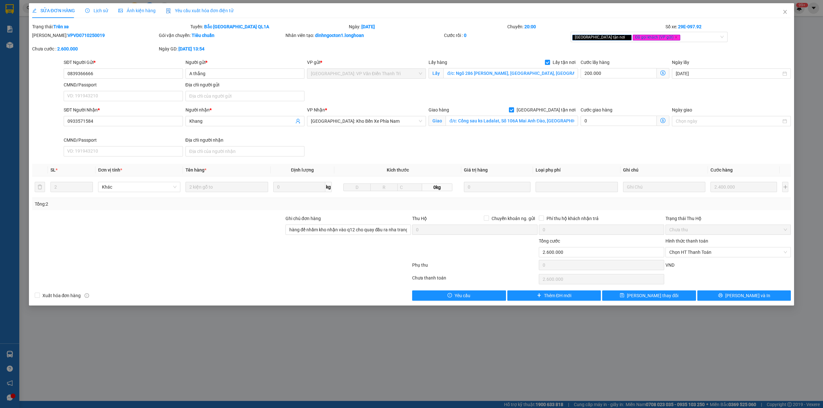
click at [104, 9] on span "Lịch sử" at bounding box center [96, 10] width 23 height 5
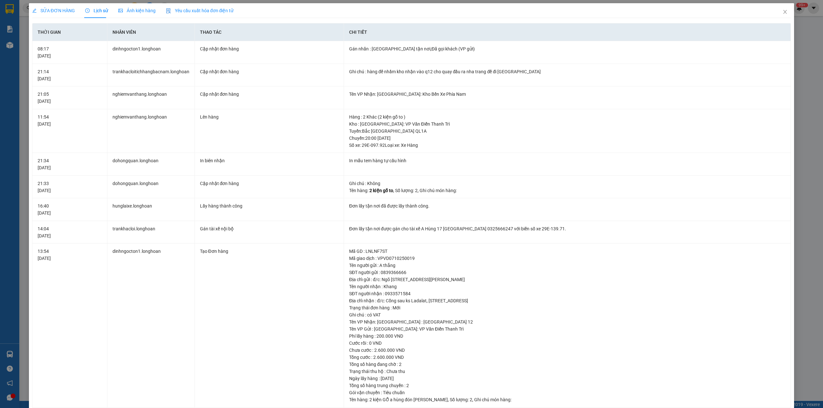
click at [57, 11] on span "SỬA ĐƠN HÀNG" at bounding box center [53, 10] width 43 height 5
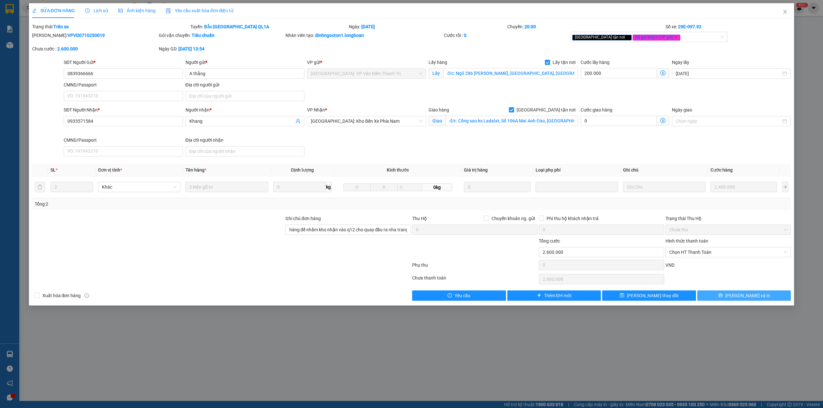
click at [748, 296] on span "[PERSON_NAME] và In" at bounding box center [747, 295] width 45 height 7
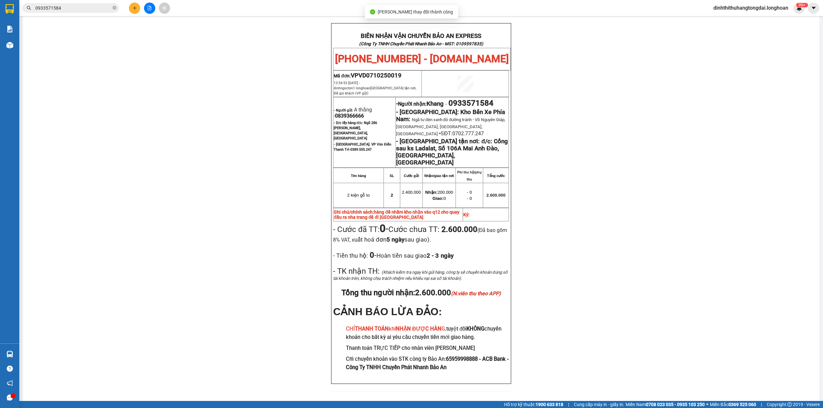
scroll to position [35, 0]
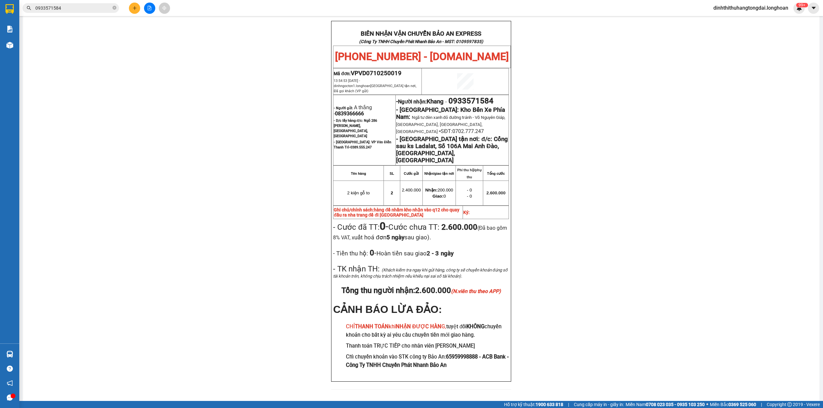
click at [72, 10] on input "0933571584" at bounding box center [73, 7] width 76 height 7
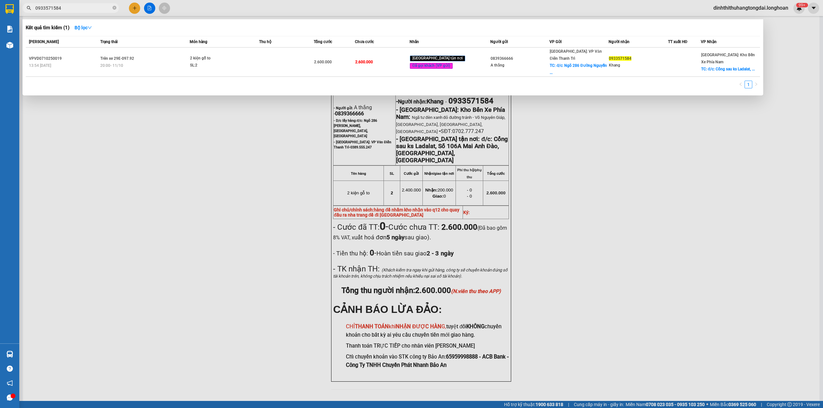
click at [46, 6] on input "0933571584" at bounding box center [73, 7] width 76 height 7
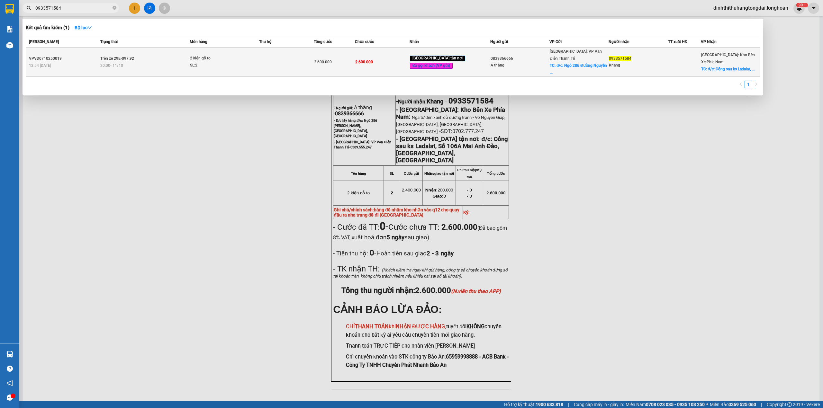
click at [106, 63] on span "20:00 [DATE]" at bounding box center [111, 65] width 23 height 4
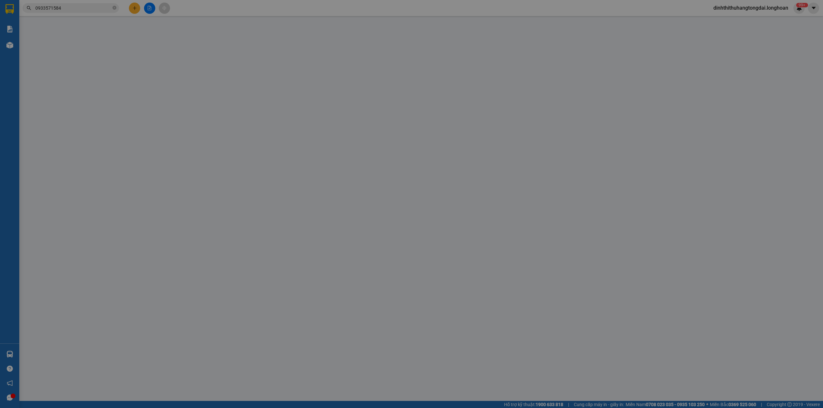
type input "0839366666"
type input "A thắng"
checkbox input "true"
type input "đ/c: Ngõ 286 [PERSON_NAME], [GEOGRAPHIC_DATA], [GEOGRAPHIC_DATA]"
type input "0933571584"
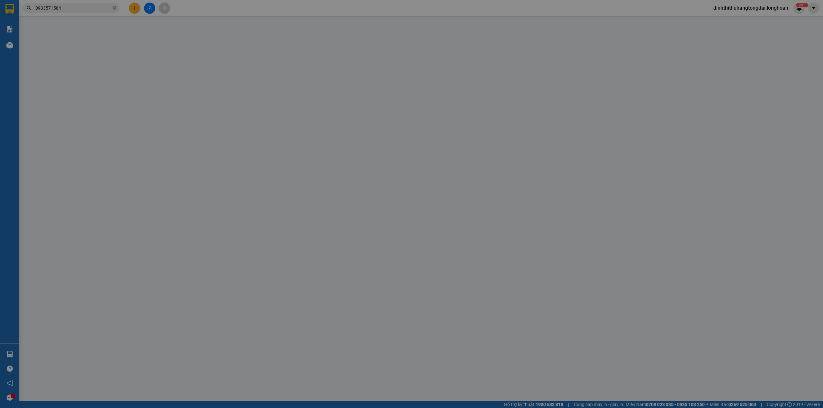
type input "Khang"
checkbox input "true"
type input "đ/c: Cổng sau ks Ladalat, Số 106A Mai Anh Đào, [GEOGRAPHIC_DATA], [GEOGRAPHIC_D…"
type input "hàng để nhầm kho nhận vào q12 cho quay đầu ra nha trang để đi [GEOGRAPHIC_DATA]"
type input "0"
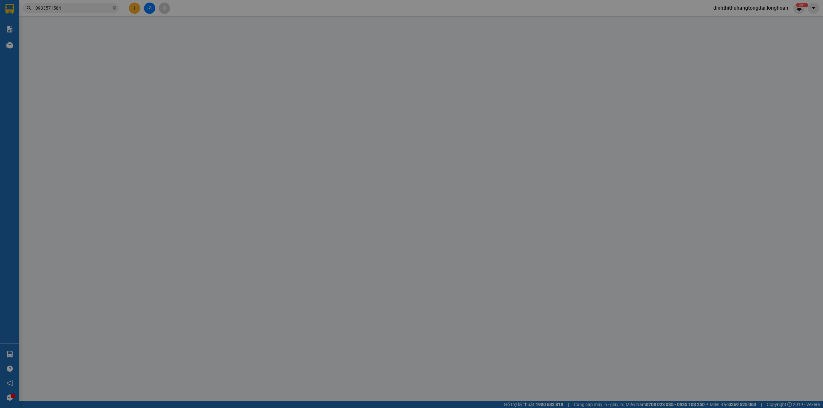
type input "2.600.000"
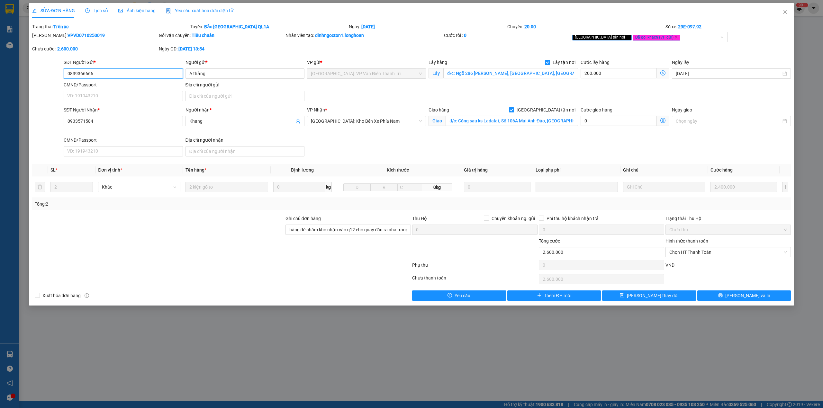
click at [87, 73] on input "0839366666" at bounding box center [123, 73] width 119 height 10
click at [89, 18] on div "SỬA ĐƠN HÀNG Lịch sử Ảnh kiện hàng Yêu cầu xuất hóa đơn điện tử Total Paid Fee …" at bounding box center [411, 152] width 759 height 298
click at [92, 12] on span "Lịch sử" at bounding box center [96, 10] width 23 height 5
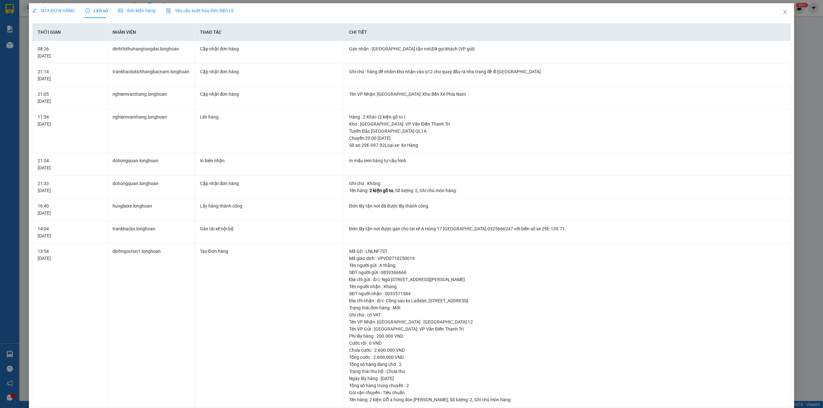
click at [58, 9] on span "SỬA ĐƠN HÀNG" at bounding box center [53, 10] width 43 height 5
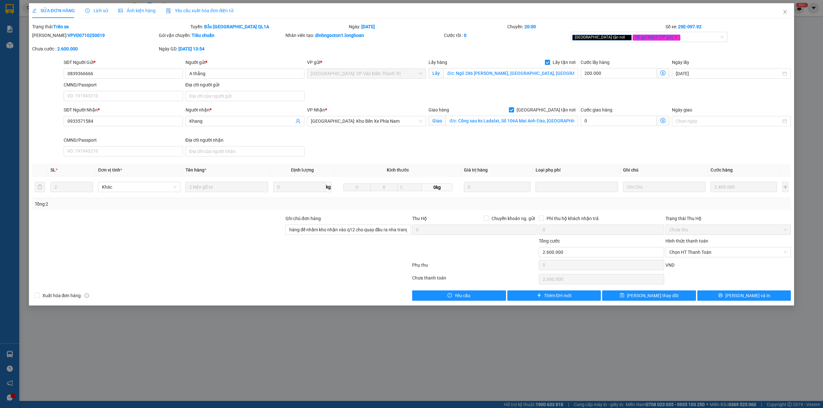
click at [86, 10] on icon "clock-circle" at bounding box center [87, 10] width 4 height 4
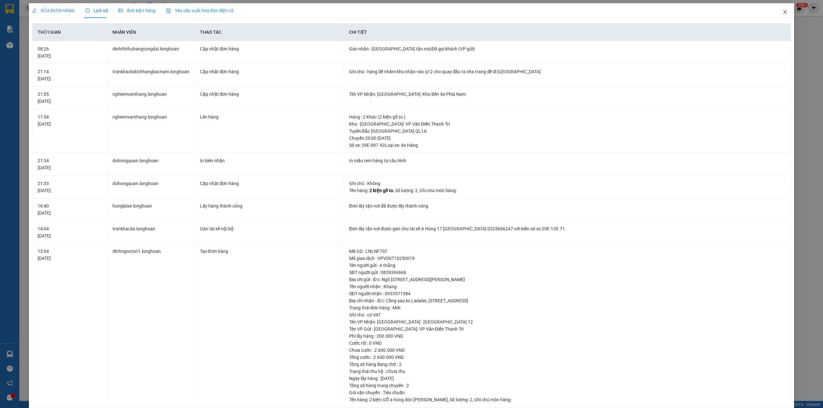
click at [783, 12] on icon "close" at bounding box center [785, 12] width 4 height 4
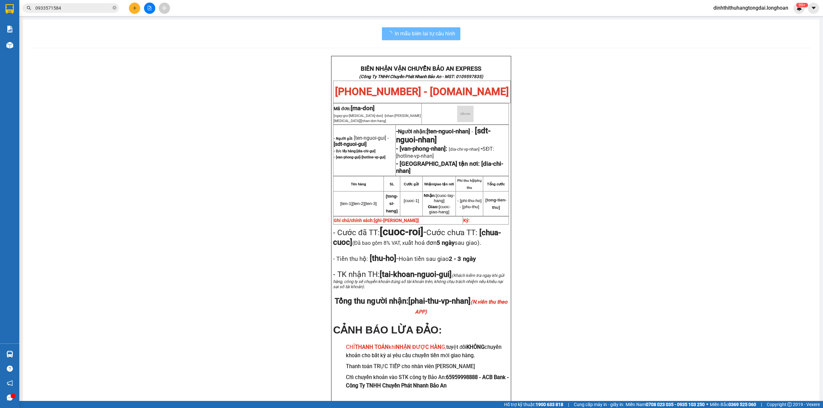
click at [70, 8] on input "0933571584" at bounding box center [73, 7] width 76 height 7
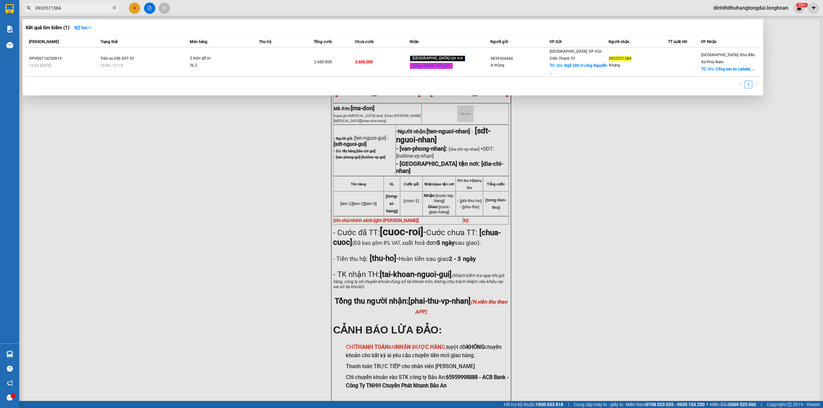
click at [70, 8] on input "0933571584" at bounding box center [73, 7] width 76 height 7
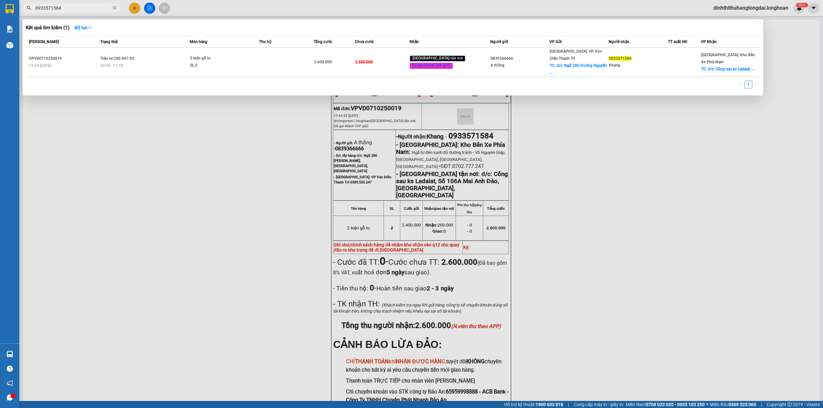
paste input "2039156"
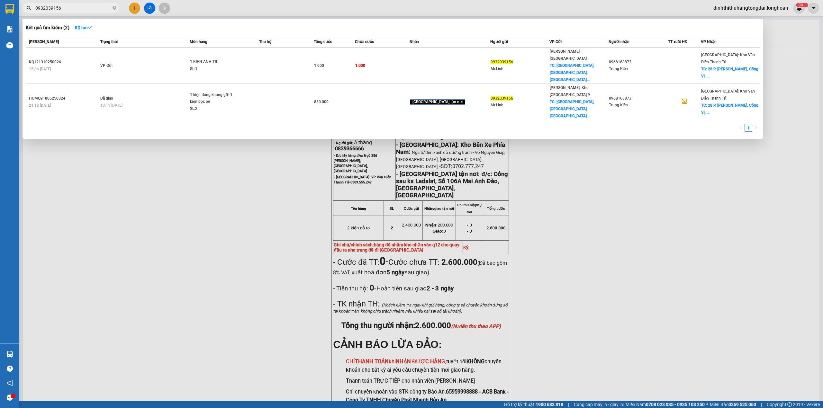
click at [58, 6] on input "0932039156" at bounding box center [73, 7] width 76 height 7
paste input "17570013"
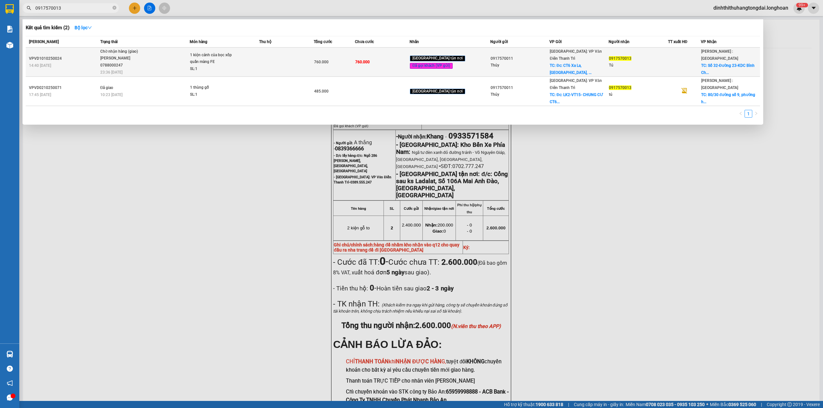
type input "0917570013"
click at [246, 63] on span "1 kiện cánh của bọc xốp quấn màng FE SL: 1" at bounding box center [224, 62] width 68 height 21
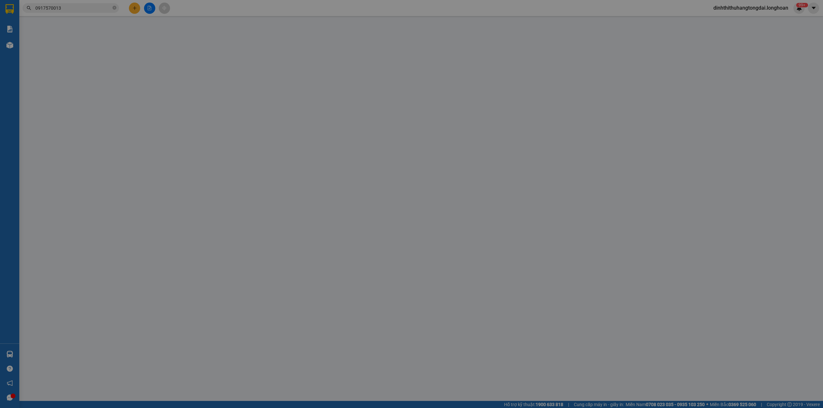
type input "0917570011"
type input "Thủy"
checkbox input "true"
type input "Đc: CT6 Xa La, [GEOGRAPHIC_DATA], [GEOGRAPHIC_DATA]"
type input "0917570013"
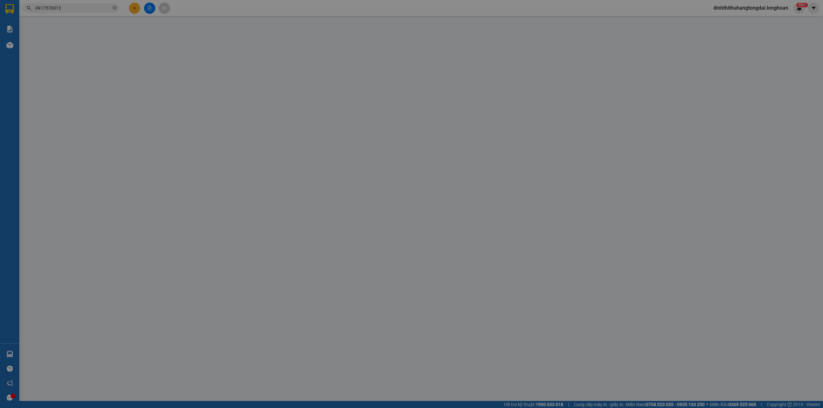
type input "Tú"
checkbox input "true"
type input "Số 32-Đường 23-KDC Bình Chiểu-Thủ Đức-HCM"
type input "0"
type input "760.000"
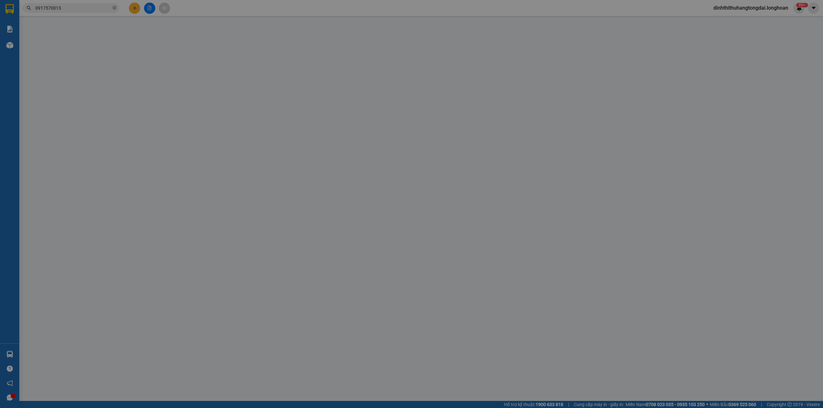
type input "760.000"
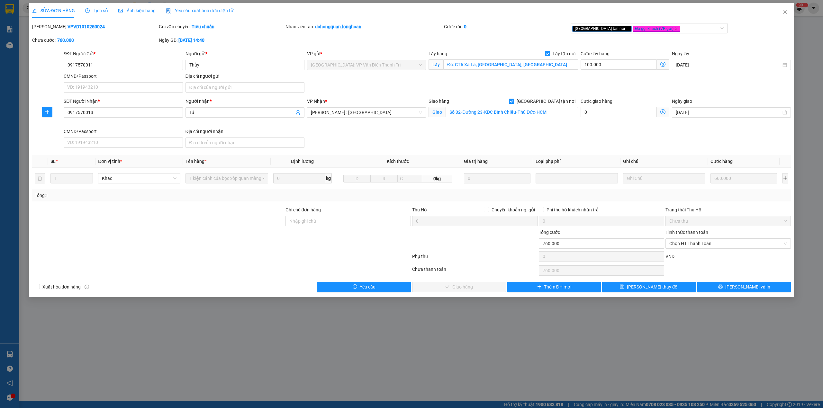
click at [67, 28] on b "VPVD1010250024" at bounding box center [85, 26] width 37 height 5
copy b "VPVD1010250024"
click at [787, 14] on icon "close" at bounding box center [784, 11] width 5 height 5
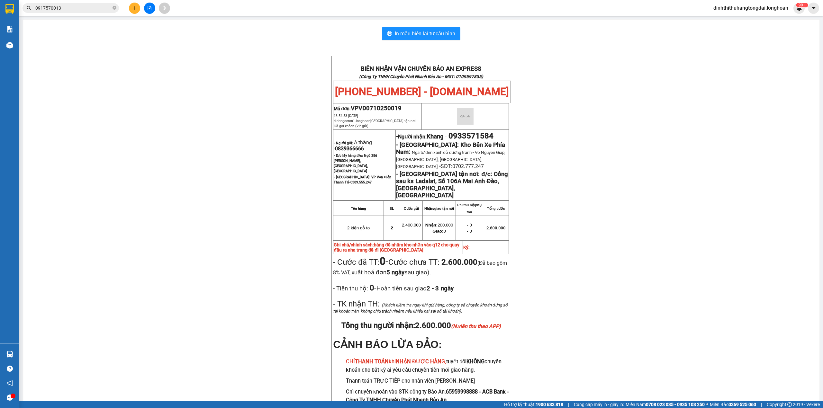
click at [88, 10] on input "0917570013" at bounding box center [73, 7] width 76 height 7
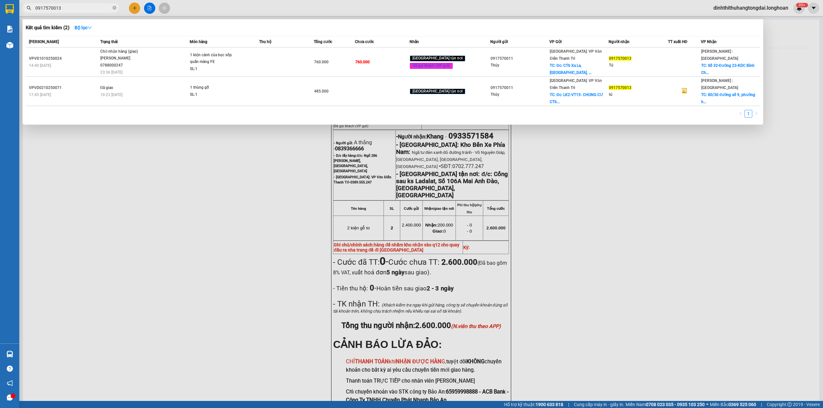
click at [88, 10] on input "0917570013" at bounding box center [73, 7] width 76 height 7
paste input "66782948"
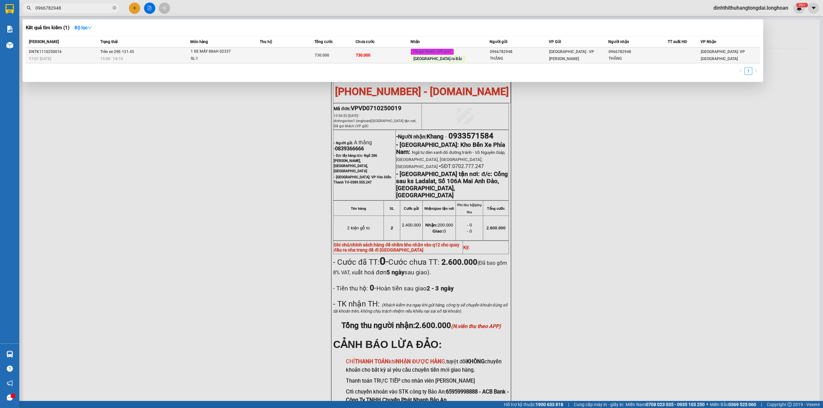
type input "0966782948"
click at [190, 53] on td "Trên xe 29E-121.45 15:00 [DATE]" at bounding box center [144, 56] width 91 height 16
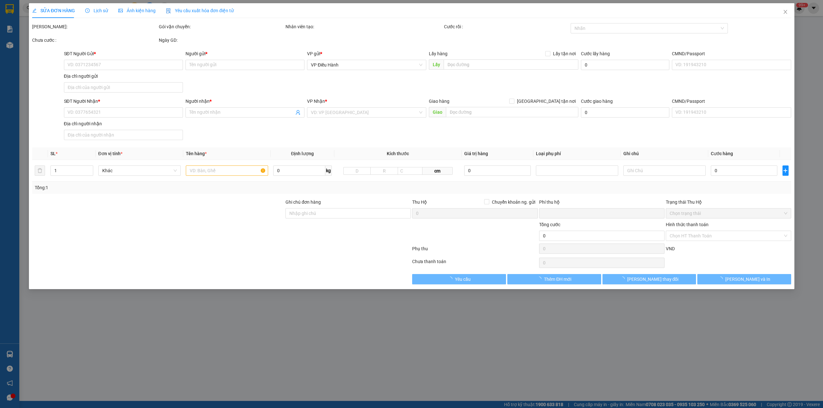
type input "0966782948"
type input "THẮNG"
type input "0966782948"
type input "THẮNG"
type input "1 CHÌA KHÓA,2 GƯƠNG,1 MŨ BH"
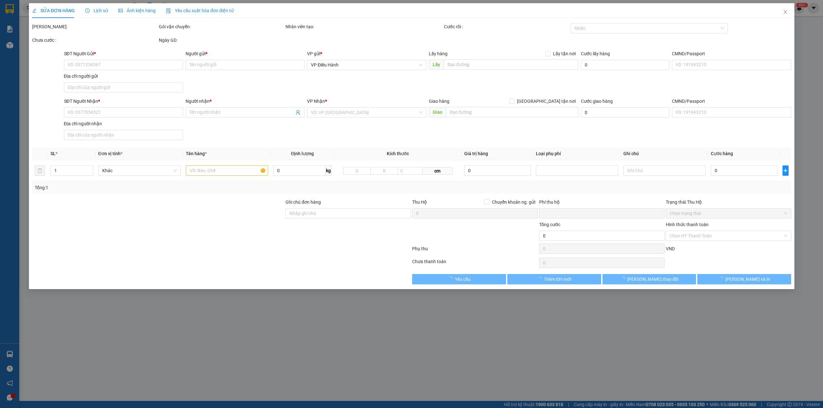
type input "0"
type input "730.000"
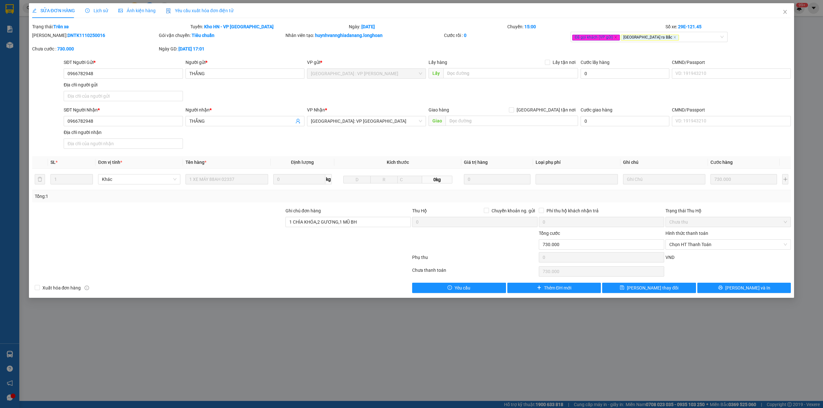
click at [88, 13] on span "Lịch sử" at bounding box center [96, 10] width 23 height 5
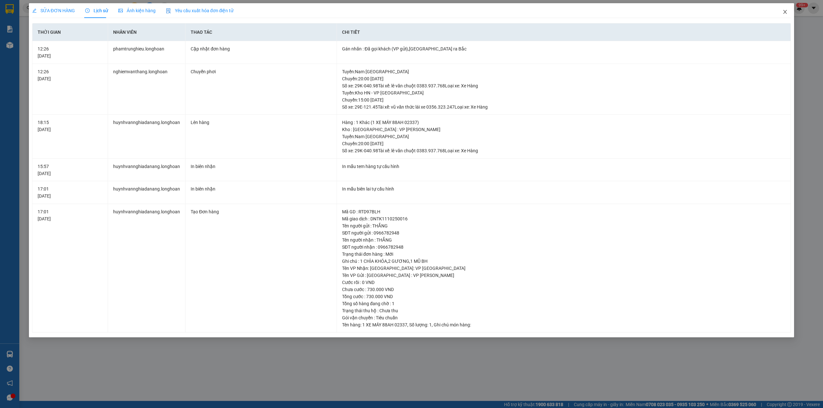
click at [781, 14] on span "Close" at bounding box center [785, 12] width 18 height 18
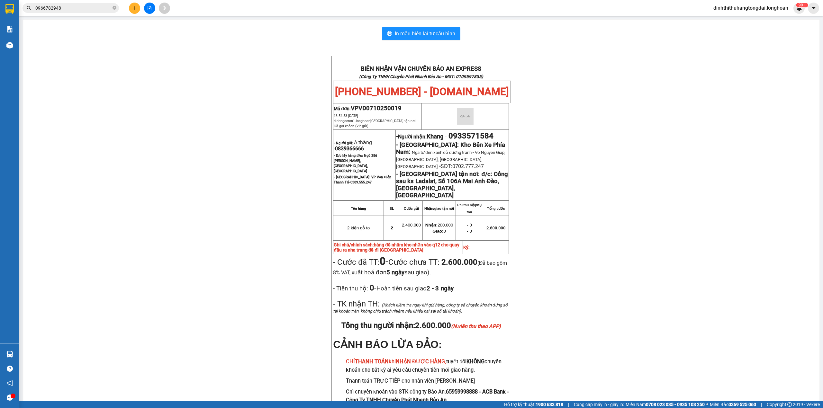
click at [75, 10] on input "0966782948" at bounding box center [73, 7] width 76 height 7
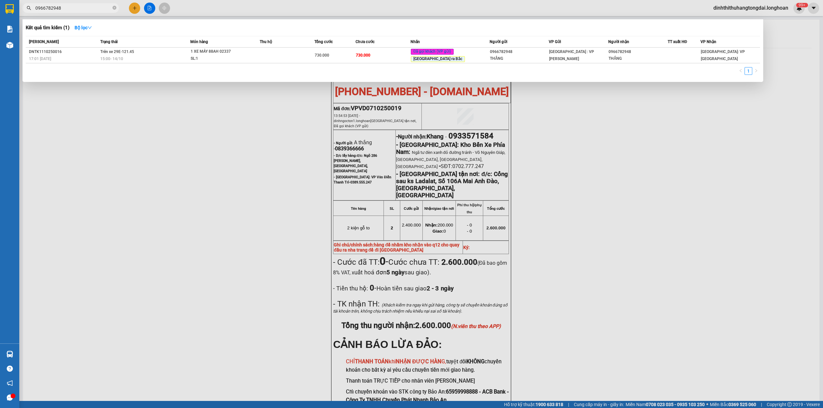
click at [75, 10] on input "0966782948" at bounding box center [73, 7] width 76 height 7
paste input "812941294"
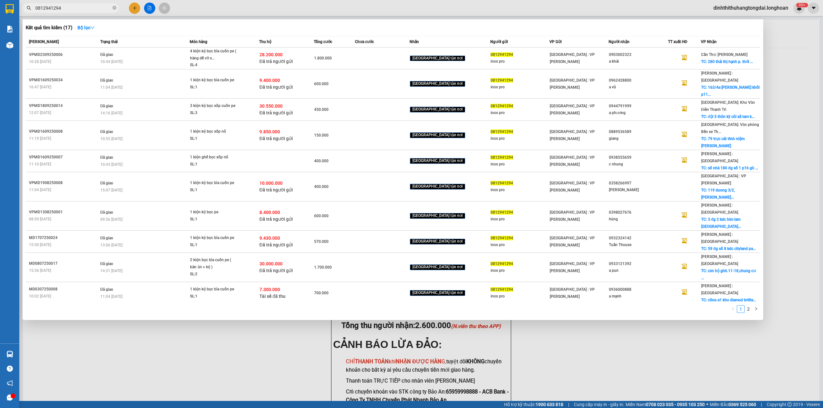
click at [61, 8] on input "0812941294" at bounding box center [73, 7] width 76 height 7
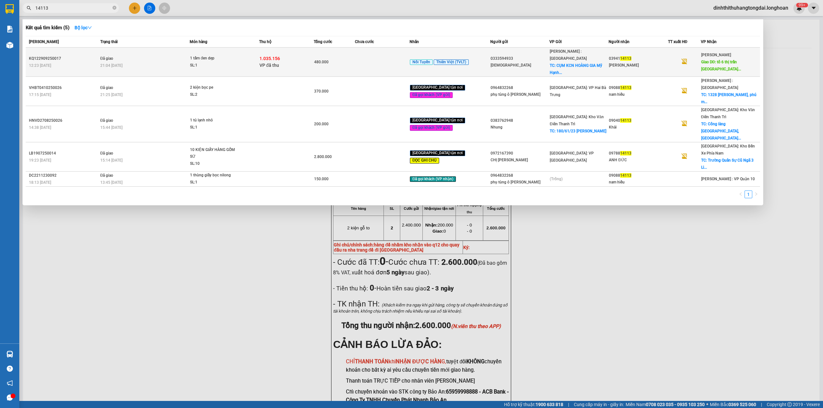
type input "14113"
click at [189, 62] on div "21:04 [DATE]" at bounding box center [144, 65] width 89 height 7
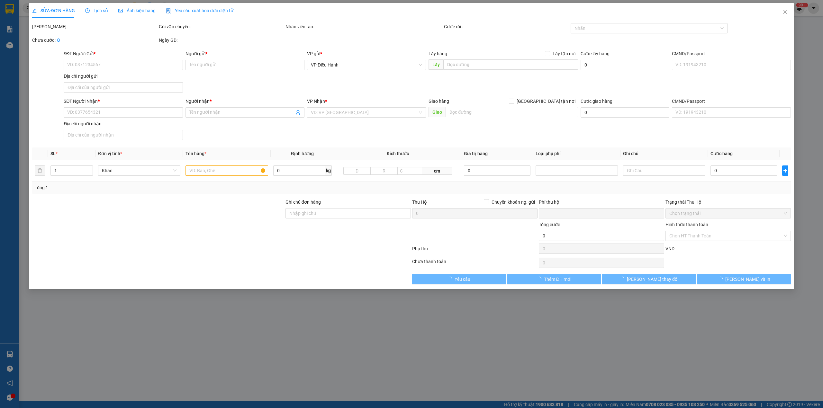
type input "0333594933"
type input "[DEMOGRAPHIC_DATA]"
checkbox input "true"
type input "CỤM KCN HOÀNG GIA Mỹ Hạnh Nam, [GEOGRAPHIC_DATA], [GEOGRAPHIC_DATA], [GEOGRAPHI…"
type input "0394114113"
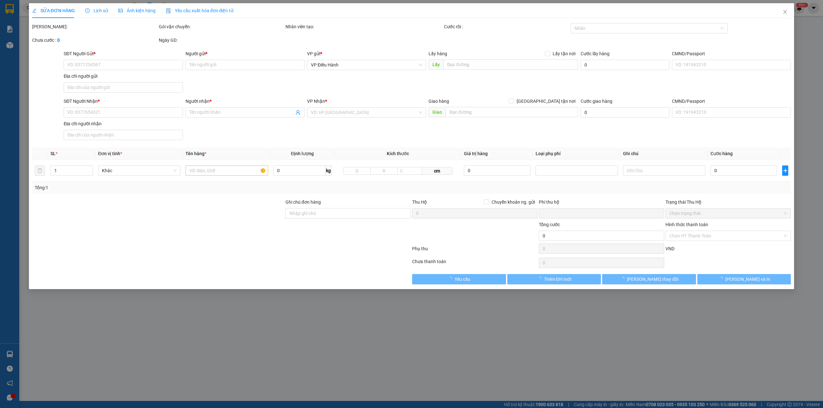
type input "[PERSON_NAME]"
type input "tổ 6 thị trấn [GEOGRAPHIC_DATA], huyện [GEOGRAPHIC_DATA] , tỉnh [GEOGRAPHIC_DAT…"
type input "200.000"
checkbox input "true"
type input "1.035.156"
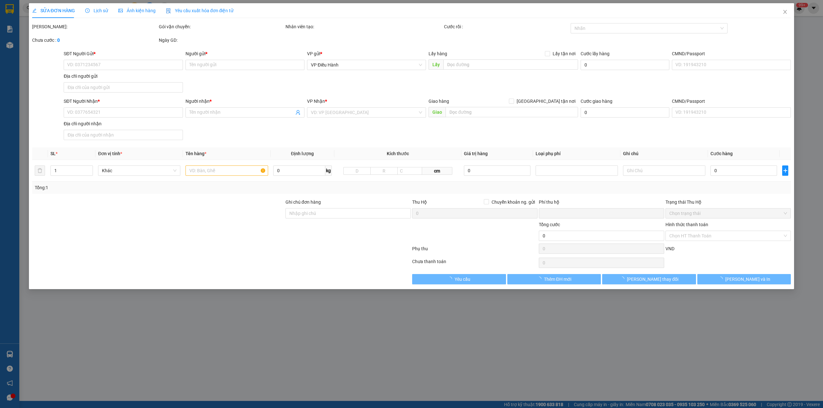
type input "10.000"
type input "480.000"
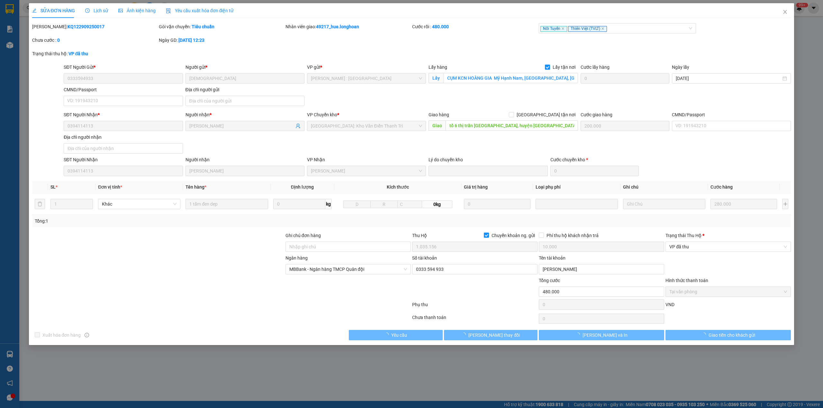
click at [94, 9] on span "Lịch sử" at bounding box center [96, 10] width 23 height 5
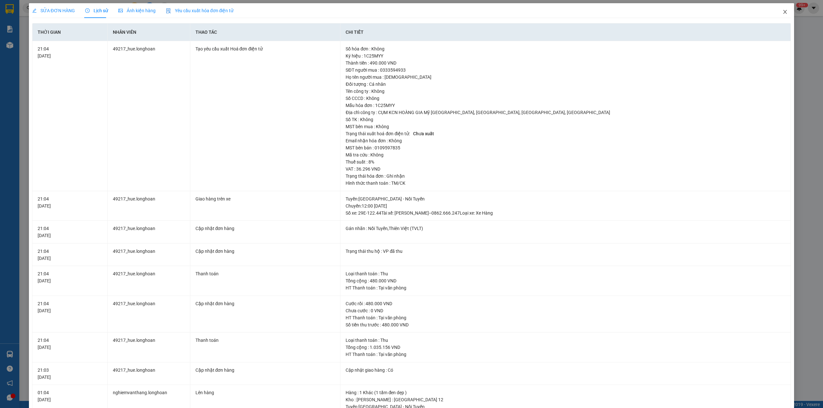
click at [778, 17] on span "Close" at bounding box center [785, 12] width 18 height 18
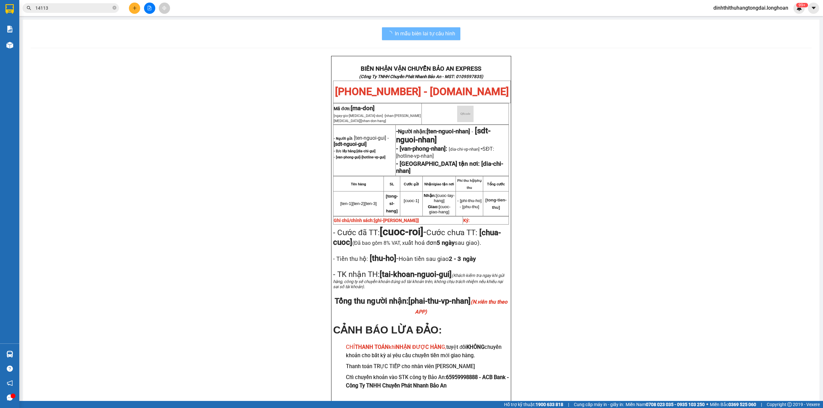
click at [62, 9] on input "14113" at bounding box center [73, 7] width 76 height 7
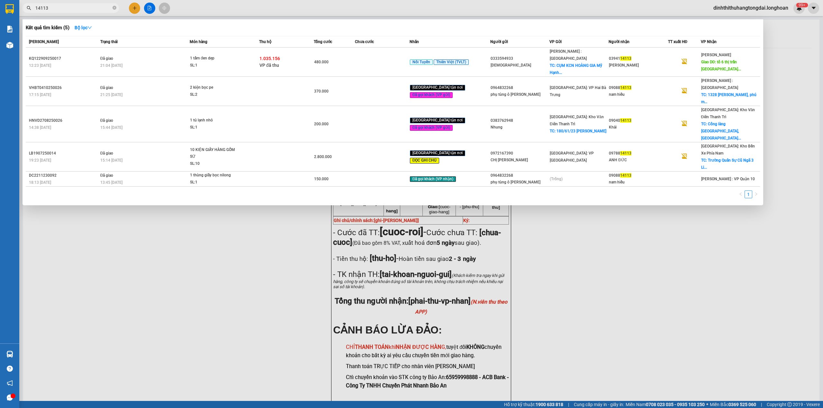
click at [62, 9] on input "14113" at bounding box center [73, 7] width 76 height 7
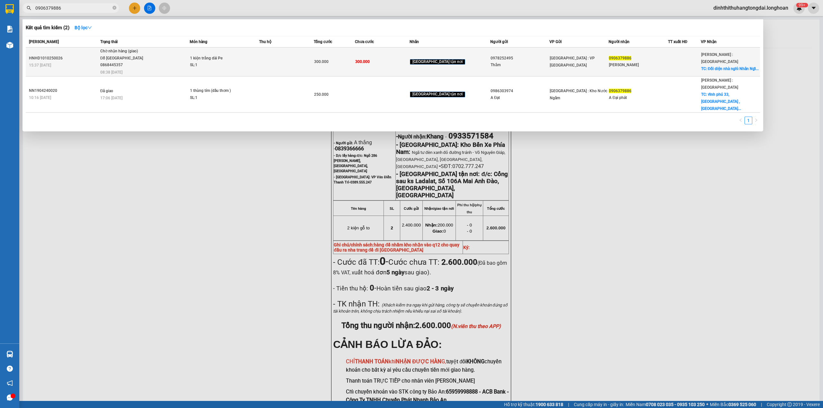
type input "0906379886"
click at [188, 53] on span "Chờ nhận hàng (giao) Đỗ [GEOGRAPHIC_DATA] 0868445357 08:38 [DATE]" at bounding box center [144, 61] width 89 height 27
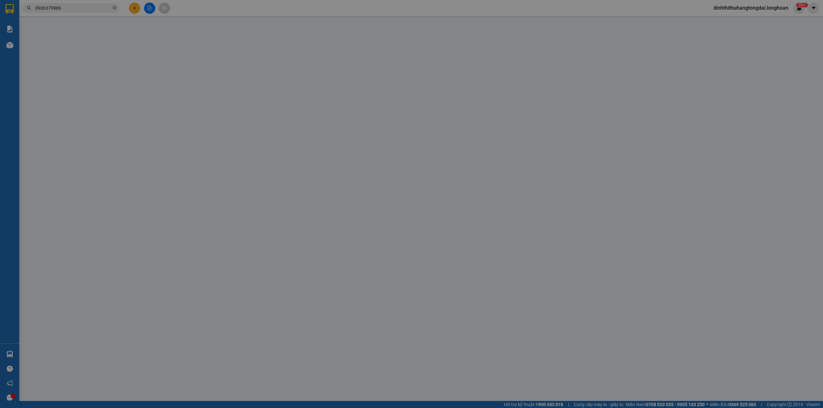
type input "0978252495"
type input "Thắm"
type input "0906379886"
type input "[PERSON_NAME]"
checkbox input "true"
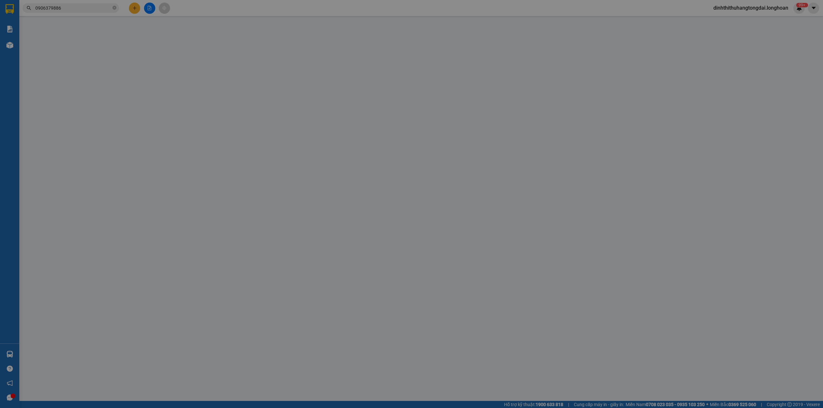
type input "Đối diện nhà nghỉ Nhân Ngĩa, Ấp [GEOGRAPHIC_DATA], [GEOGRAPHIC_DATA], [GEOGRAPH…"
type input "0"
type input "300.000"
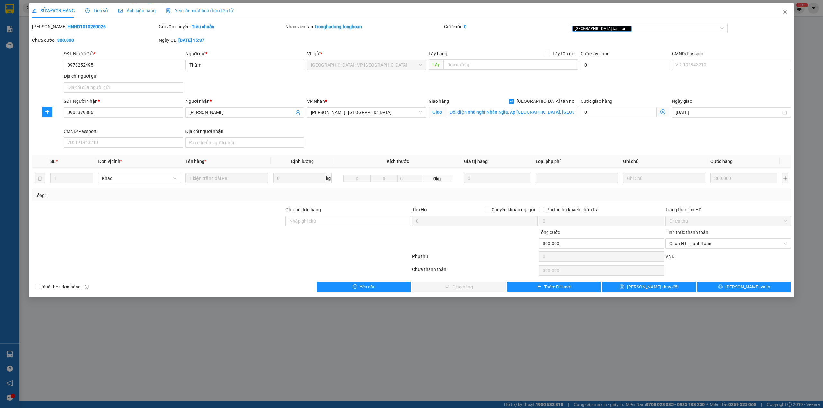
click at [96, 9] on span "Lịch sử" at bounding box center [96, 10] width 23 height 5
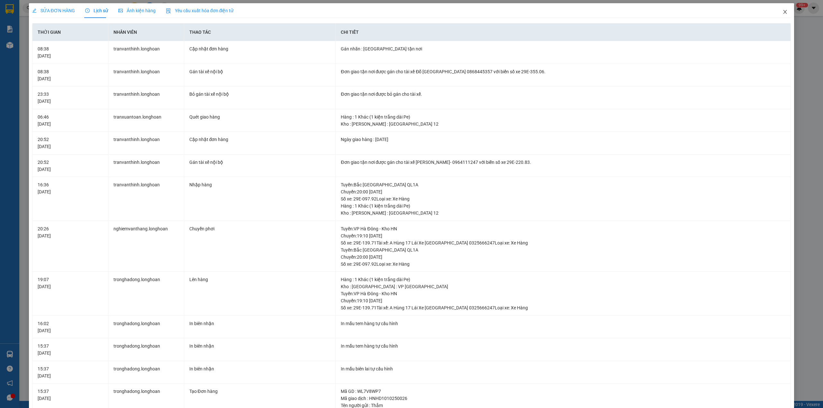
click at [776, 16] on span "Close" at bounding box center [785, 12] width 18 height 18
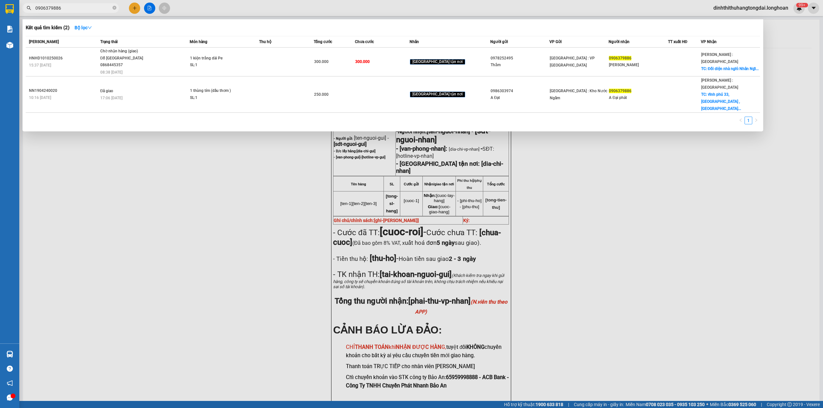
click at [81, 12] on span "0906379886" at bounding box center [70, 8] width 96 height 10
click at [79, 8] on input "0906379886" at bounding box center [73, 7] width 76 height 7
paste input "32664543"
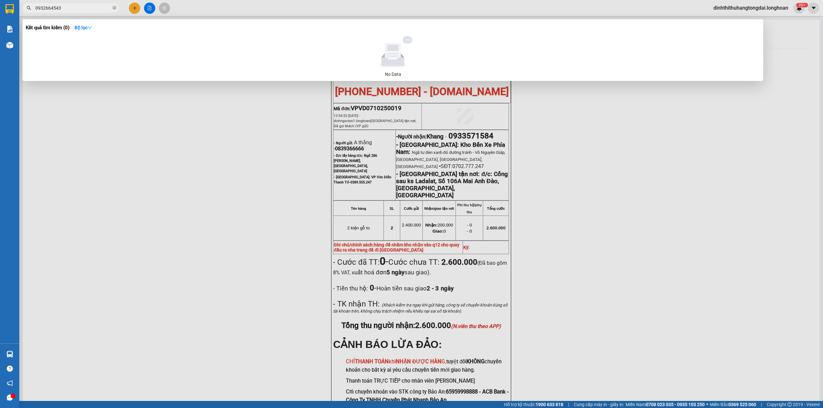
type input "0932664543"
click at [112, 12] on span "0932664543" at bounding box center [70, 8] width 96 height 10
click at [115, 6] on icon "close-circle" at bounding box center [114, 8] width 4 height 4
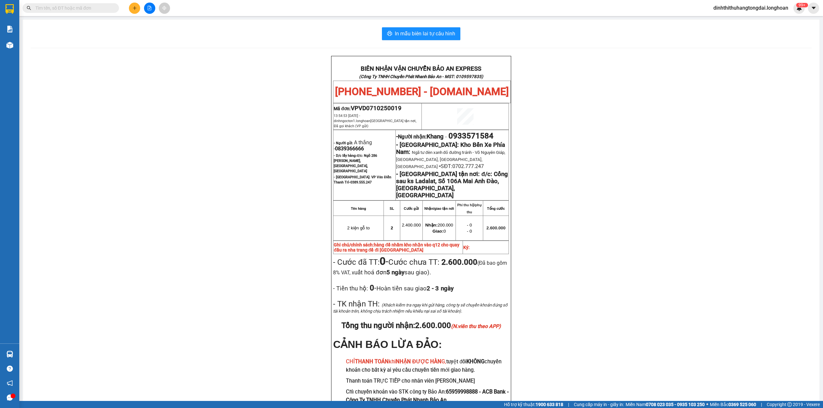
click at [96, 8] on input "text" at bounding box center [73, 7] width 76 height 7
paste input "0976740155"
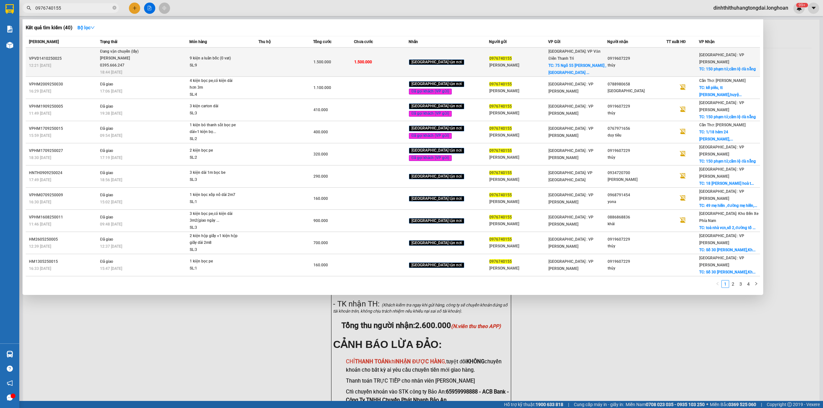
click at [188, 63] on span "Đang vận chuyển (lấy) [PERSON_NAME] 0395.666.247 18:44 [DATE]" at bounding box center [144, 61] width 89 height 27
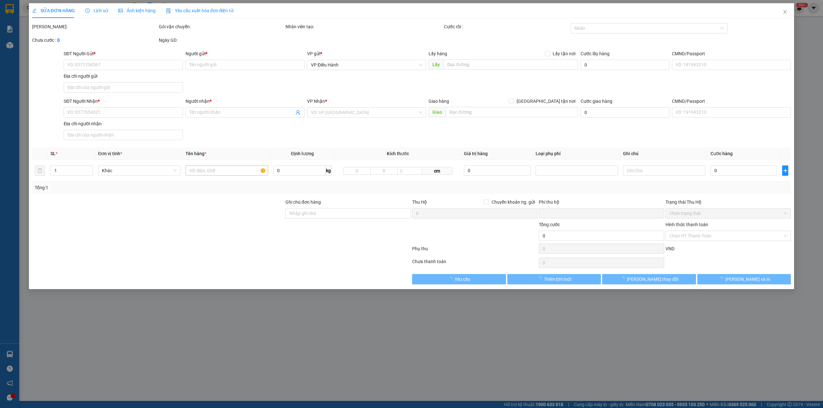
click at [90, 10] on span "Lịch sử" at bounding box center [96, 10] width 23 height 5
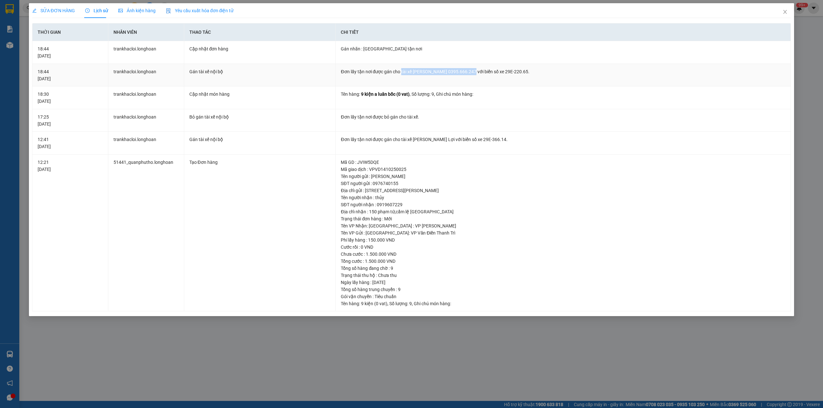
drag, startPoint x: 400, startPoint y: 71, endPoint x: 470, endPoint y: 72, distance: 69.4
click at [470, 72] on div "Đơn lấy tận nơi được gán cho tài xế [PERSON_NAME] 0395.666.247 với biển số xe 2…" at bounding box center [563, 71] width 444 height 7
copy div "tài xế [PERSON_NAME] 0395.666.247"
click at [779, 10] on span "Close" at bounding box center [785, 12] width 18 height 18
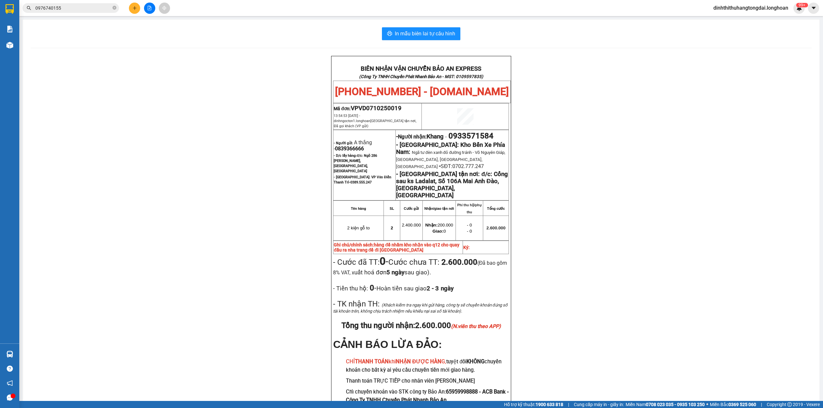
click at [84, 3] on span "0976740155" at bounding box center [70, 8] width 96 height 10
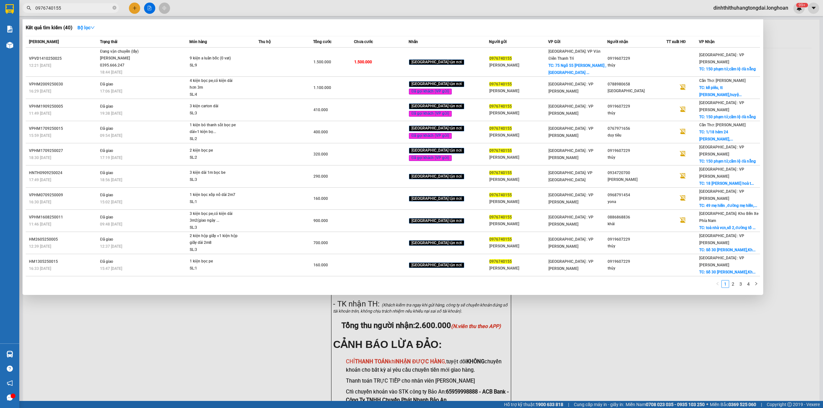
click at [81, 9] on input "0976740155" at bounding box center [73, 7] width 76 height 7
click at [66, 5] on input "0976740155" at bounding box center [73, 7] width 76 height 7
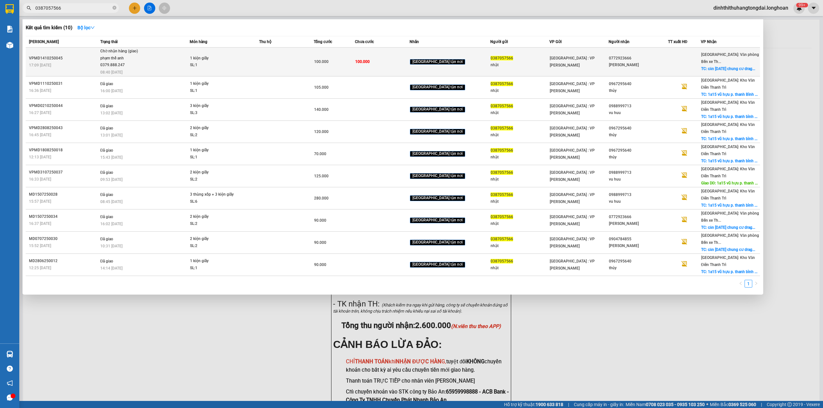
type input "0387057566"
click at [111, 66] on div "phạm thế anh 0379.888.247" at bounding box center [124, 62] width 48 height 14
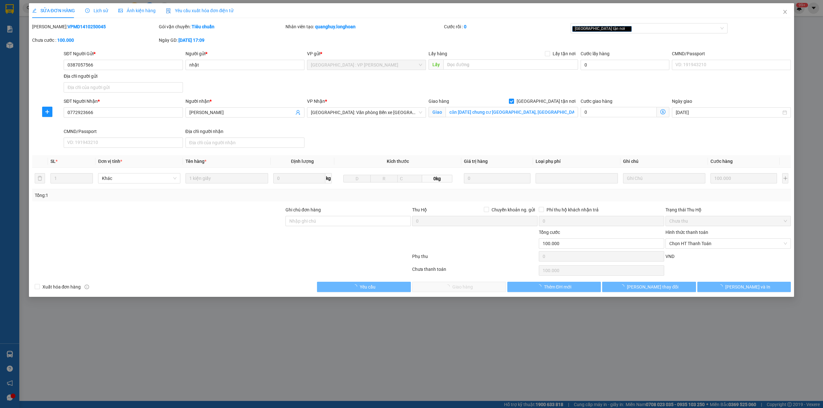
type input "0387057566"
type input "nhật"
type input "0772923666"
type input "[PERSON_NAME]"
checkbox input "true"
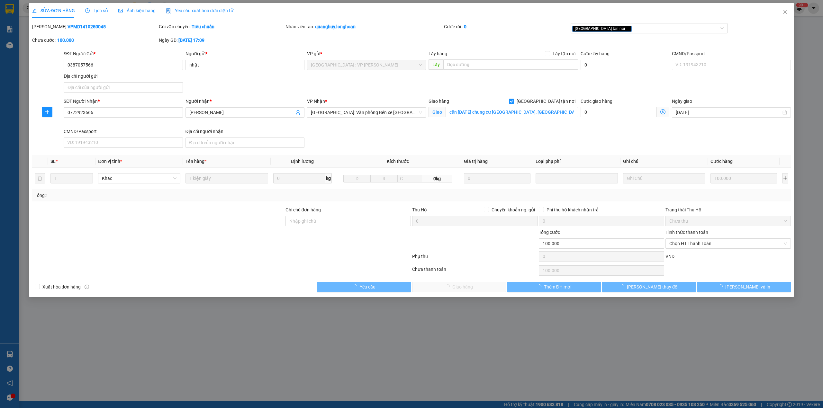
type input "căn [DATE] chung cư [GEOGRAPHIC_DATA], [GEOGRAPHIC_DATA], [GEOGRAPHIC_DATA]"
type input "0"
type input "100.000"
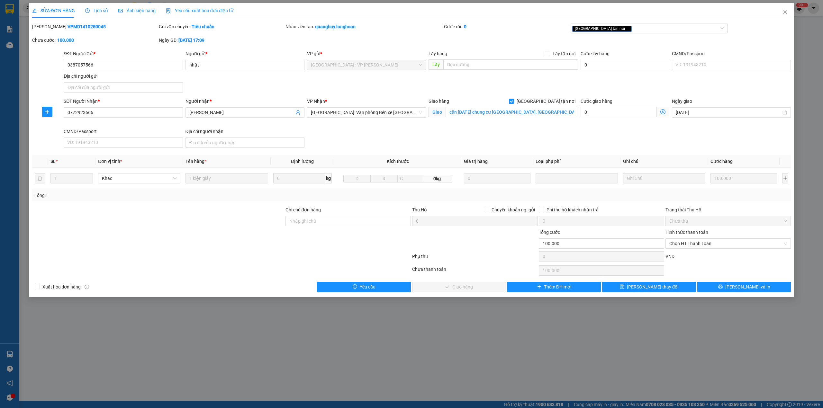
click at [97, 7] on div "Lịch sử" at bounding box center [96, 10] width 23 height 7
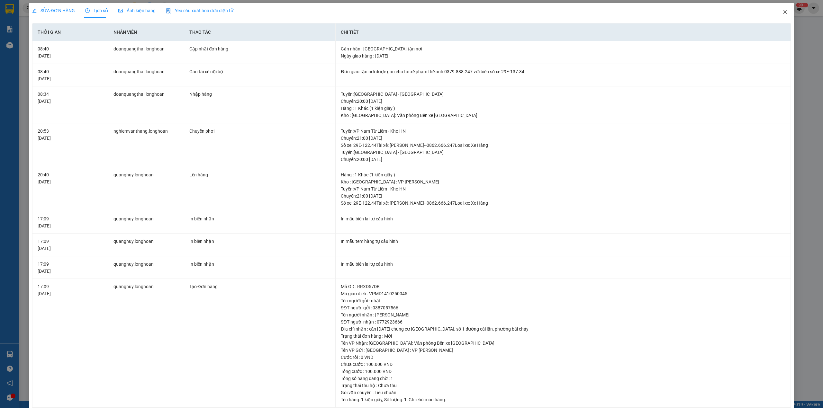
click at [780, 17] on span "Close" at bounding box center [785, 12] width 18 height 18
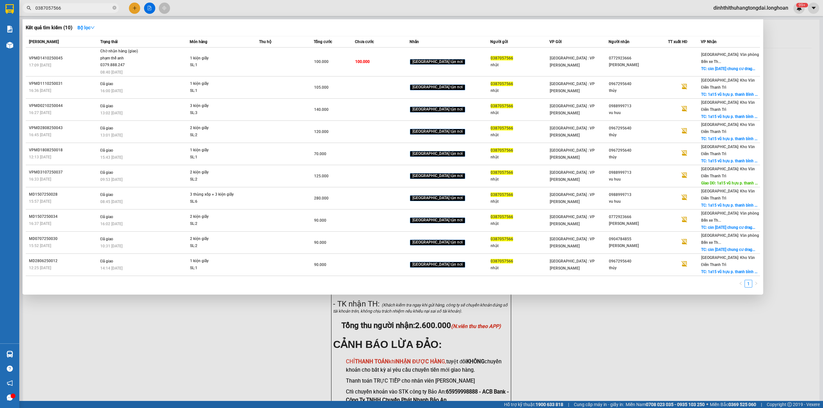
click at [76, 5] on input "0387057566" at bounding box center [73, 7] width 76 height 7
paste input "966782948"
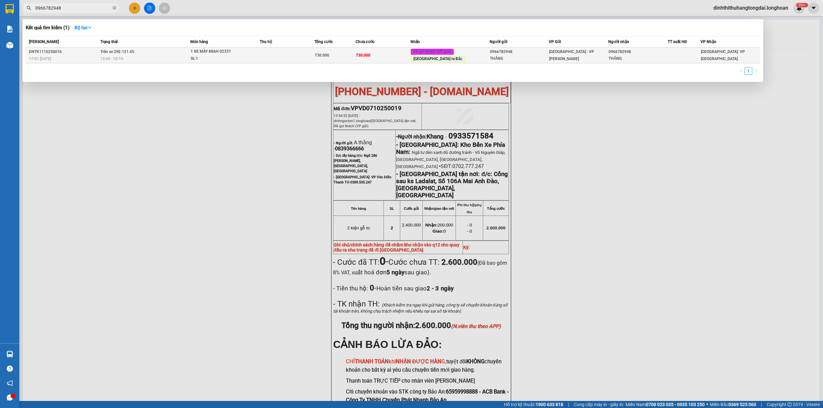
type input "0966782948"
click at [160, 56] on div "15:00 [DATE]" at bounding box center [144, 58] width 89 height 7
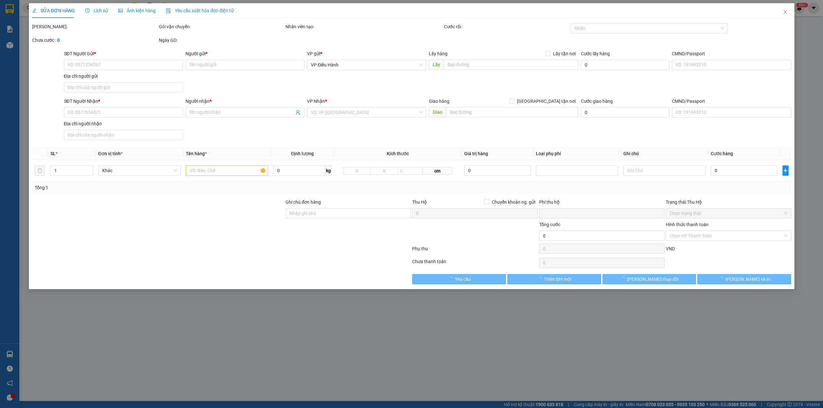
type input "0966782948"
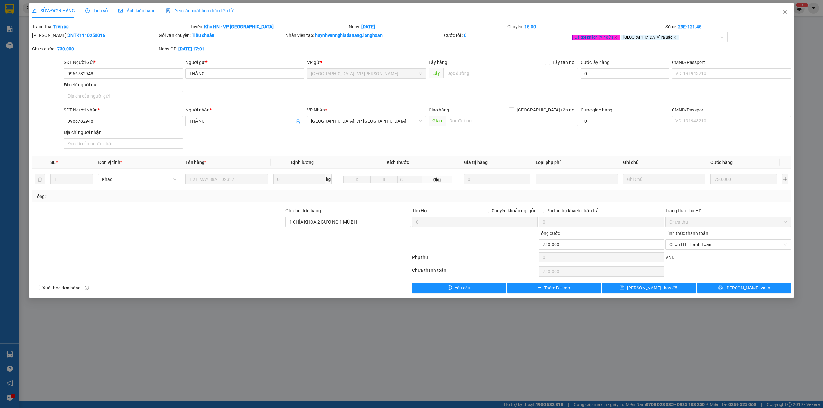
click at [95, 13] on span "Lịch sử" at bounding box center [96, 10] width 23 height 5
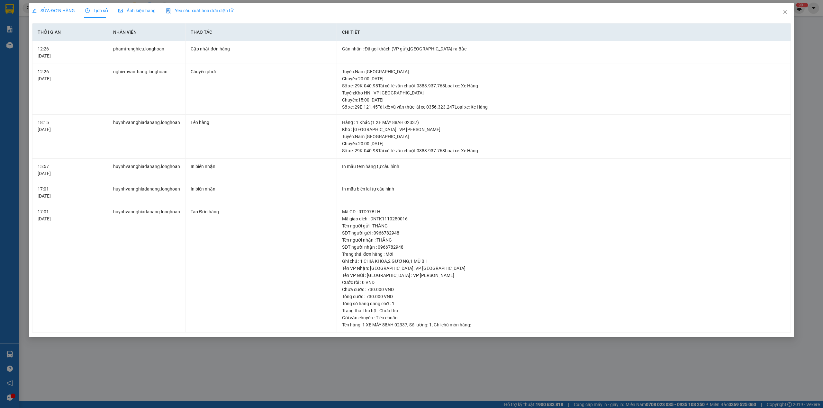
click at [60, 11] on span "SỬA ĐƠN HÀNG" at bounding box center [53, 10] width 43 height 5
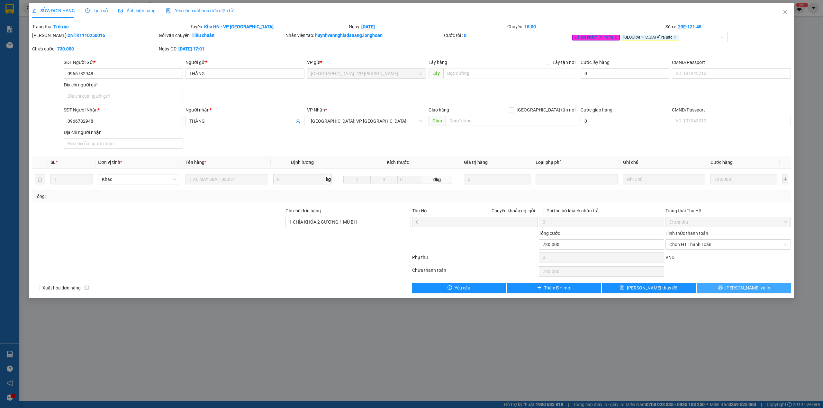
click at [746, 287] on span "[PERSON_NAME] và In" at bounding box center [747, 287] width 45 height 7
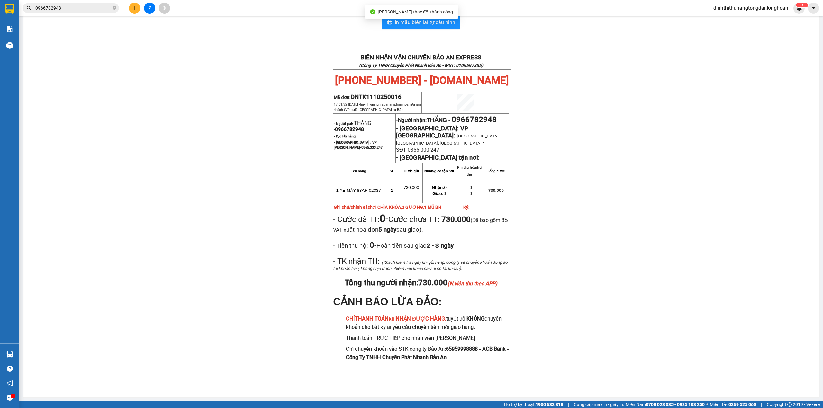
scroll to position [17, 0]
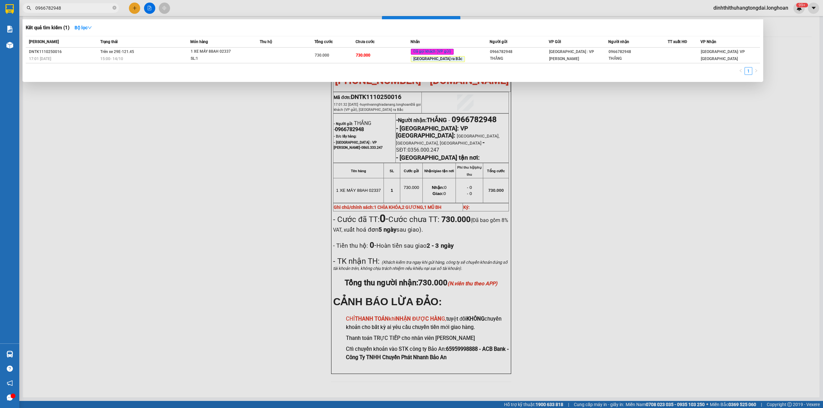
click at [88, 6] on input "0966782948" at bounding box center [73, 7] width 76 height 7
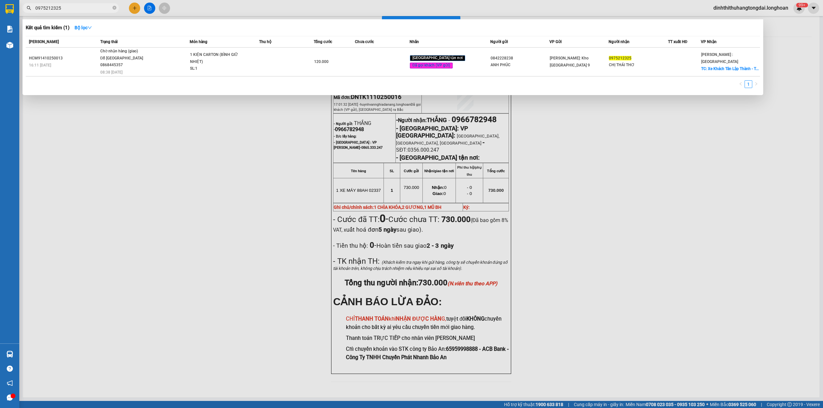
click at [184, 63] on span "Chờ nhận hàng (giao) Đỗ [GEOGRAPHIC_DATA] 0868445357 08:38 [DATE]" at bounding box center [144, 61] width 89 height 27
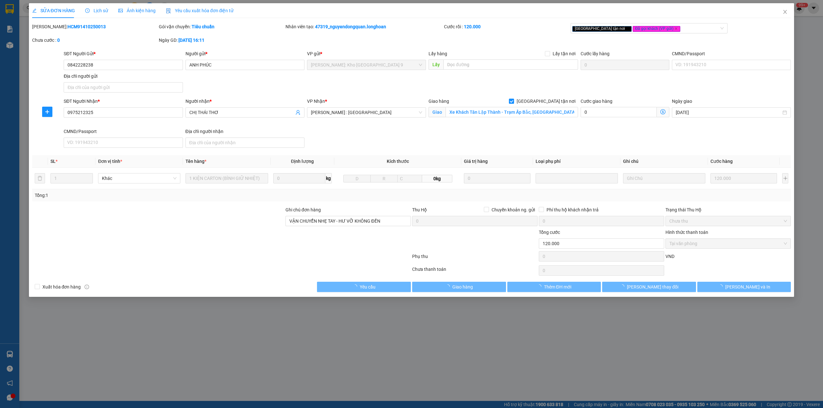
click at [93, 11] on span "Lịch sử" at bounding box center [96, 10] width 23 height 5
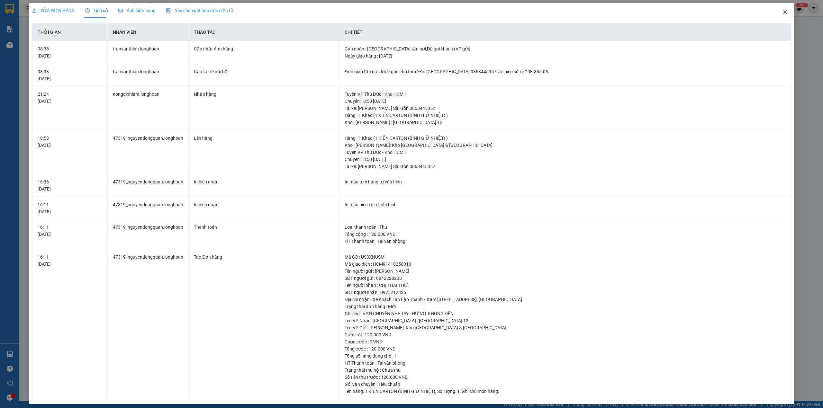
drag, startPoint x: 782, startPoint y: 12, endPoint x: 721, endPoint y: 6, distance: 61.3
click at [780, 12] on span "Close" at bounding box center [785, 12] width 18 height 18
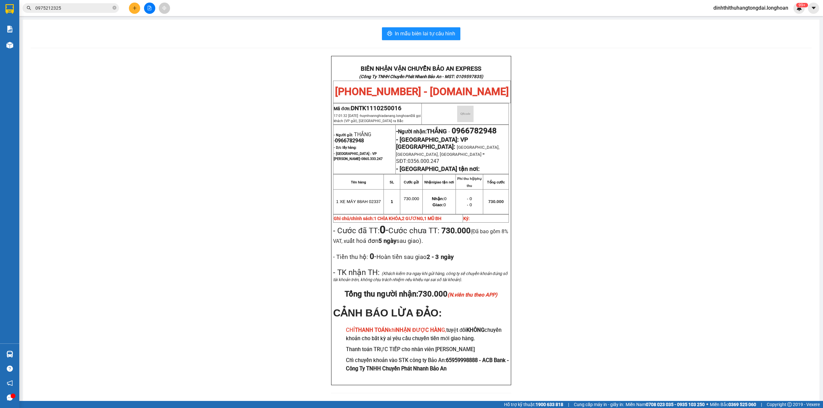
click at [80, 8] on input "0975212325" at bounding box center [73, 7] width 76 height 7
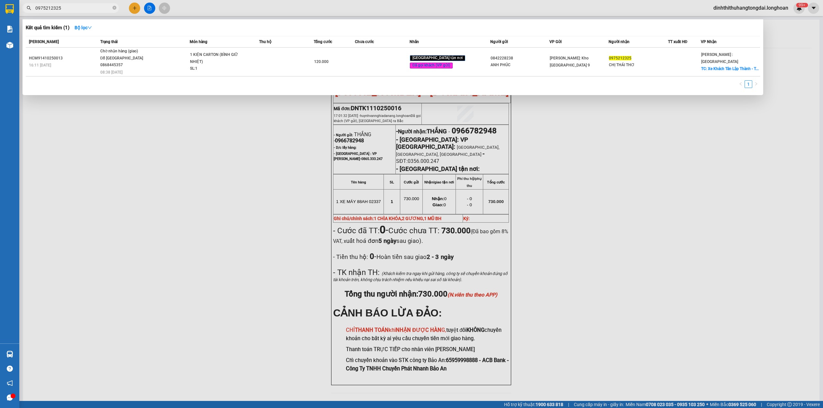
click at [80, 8] on input "0975212325" at bounding box center [73, 7] width 76 height 7
paste input "86012268"
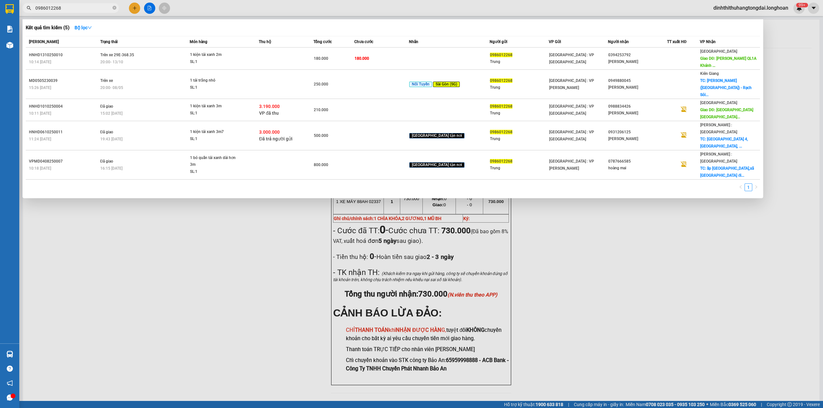
click at [82, 8] on input "0986012268" at bounding box center [73, 7] width 76 height 7
click at [79, 7] on input "0986012268" at bounding box center [73, 7] width 76 height 7
paste input "868525386"
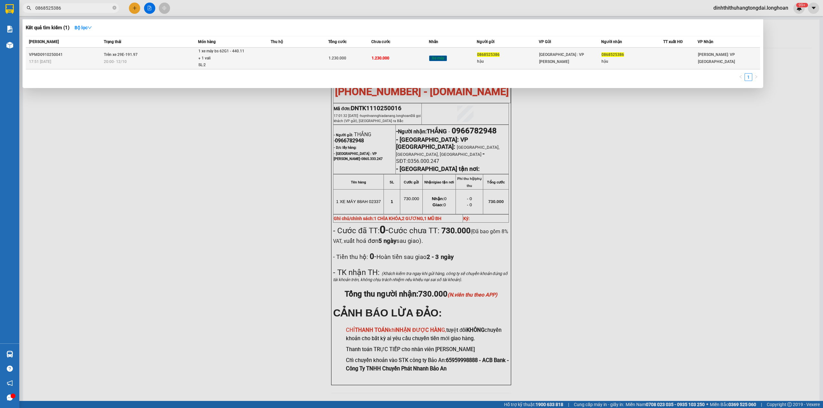
click at [161, 57] on td "Trên xe 29E-191.97 20:00 [DATE]" at bounding box center [150, 59] width 96 height 22
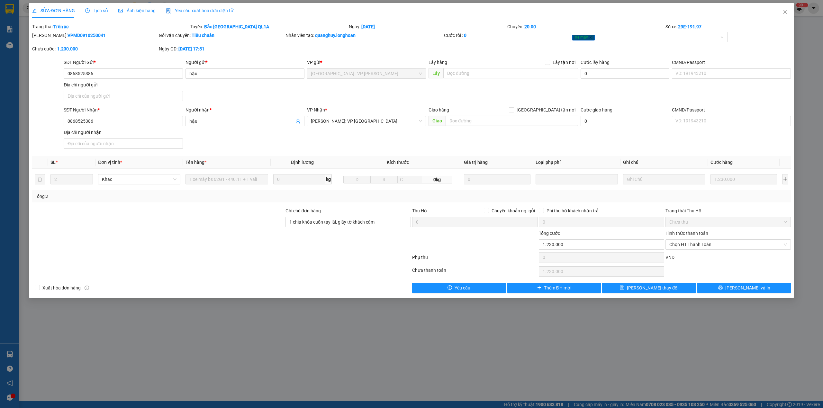
click at [88, 10] on icon "clock-circle" at bounding box center [87, 10] width 4 height 4
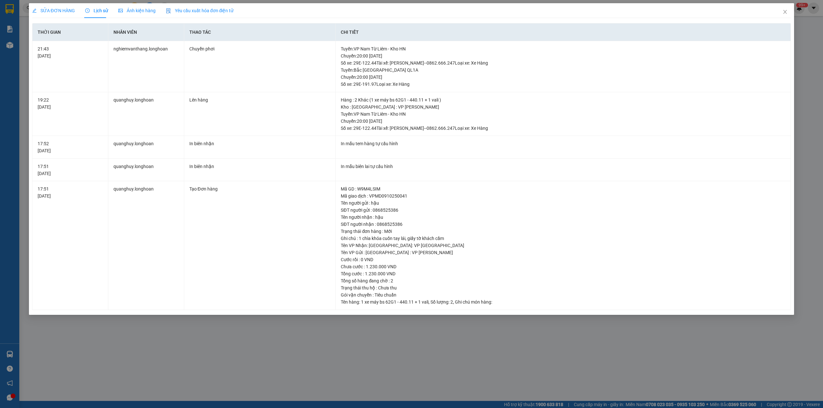
click at [58, 11] on span "SỬA ĐƠN HÀNG" at bounding box center [53, 10] width 43 height 5
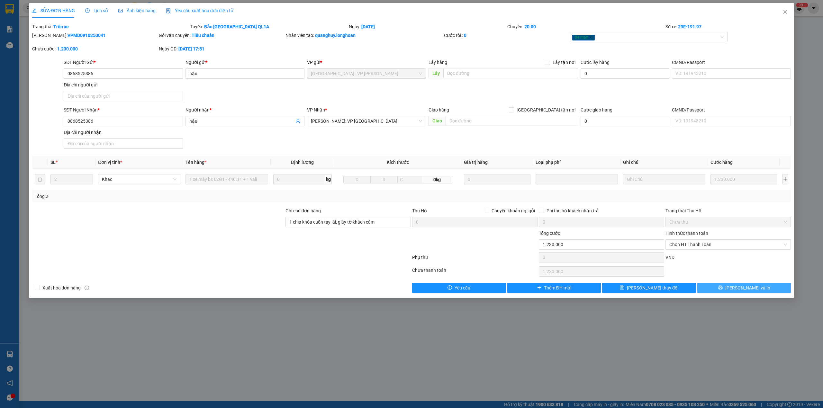
click at [746, 291] on span "[PERSON_NAME] và In" at bounding box center [747, 287] width 45 height 7
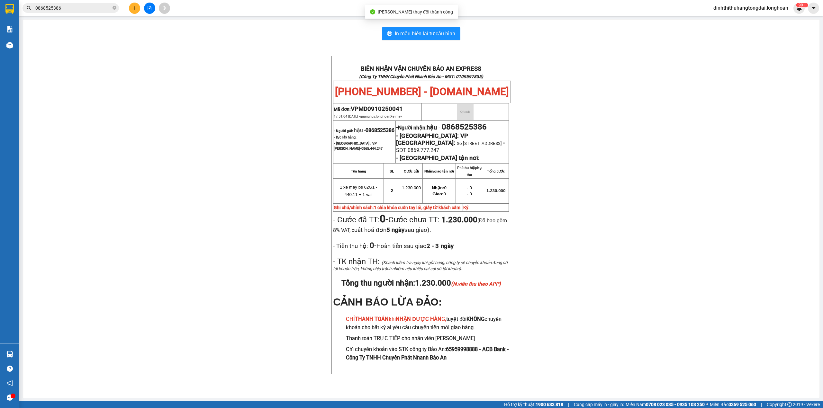
scroll to position [23, 0]
click at [71, 9] on input "0868525386" at bounding box center [73, 7] width 76 height 7
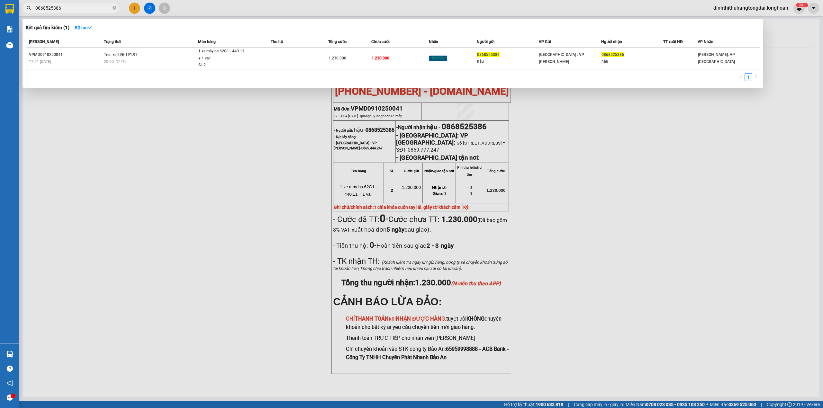
click at [71, 9] on input "0868525386" at bounding box center [73, 7] width 76 height 7
paste input "328268460"
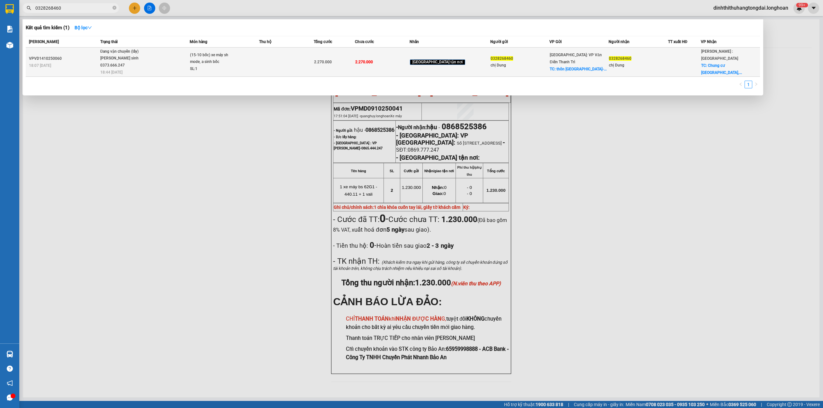
click at [120, 57] on div "[PERSON_NAME] sinh 0373.666.247" at bounding box center [124, 62] width 48 height 14
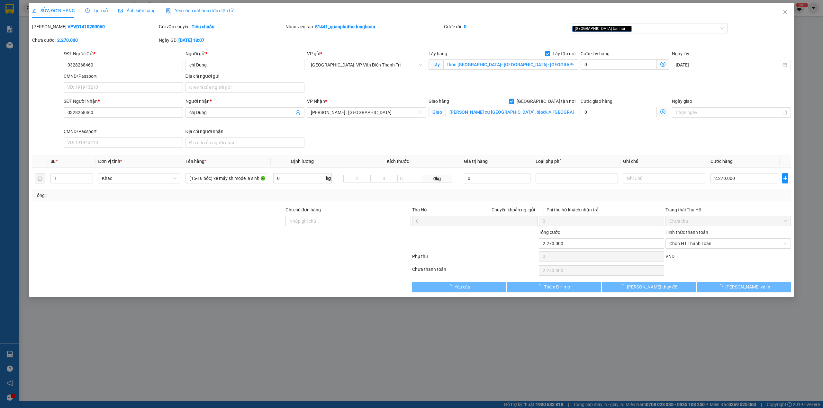
click at [96, 12] on span "Lịch sử" at bounding box center [96, 10] width 23 height 5
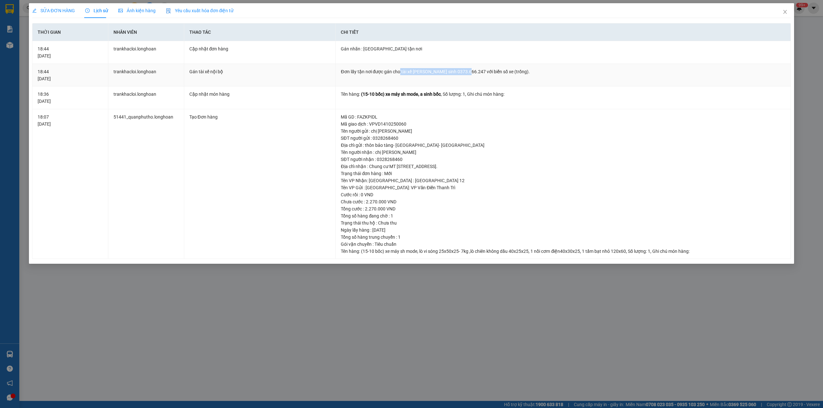
drag, startPoint x: 400, startPoint y: 71, endPoint x: 465, endPoint y: 71, distance: 64.6
click at [465, 71] on div "Đơn lấy tận nơi được gán cho tài xế [PERSON_NAME] sinh 0373.666.247 với biển số…" at bounding box center [563, 71] width 444 height 7
copy div "tài xế [PERSON_NAME] sinh 0373.666.247"
click at [783, 13] on icon "close" at bounding box center [784, 11] width 5 height 5
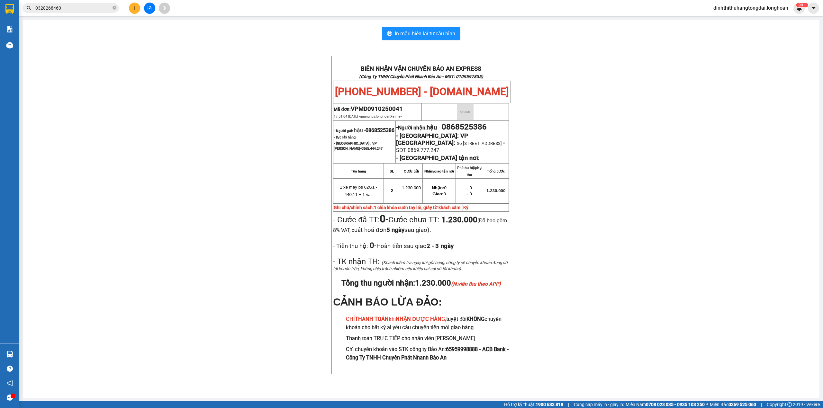
click at [95, 11] on input "0328268460" at bounding box center [73, 7] width 76 height 7
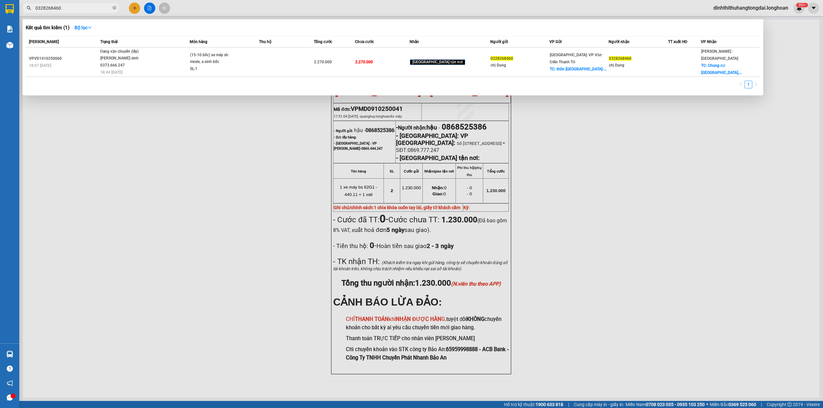
click at [95, 11] on input "0328268460" at bounding box center [73, 7] width 76 height 7
paste input "917570013"
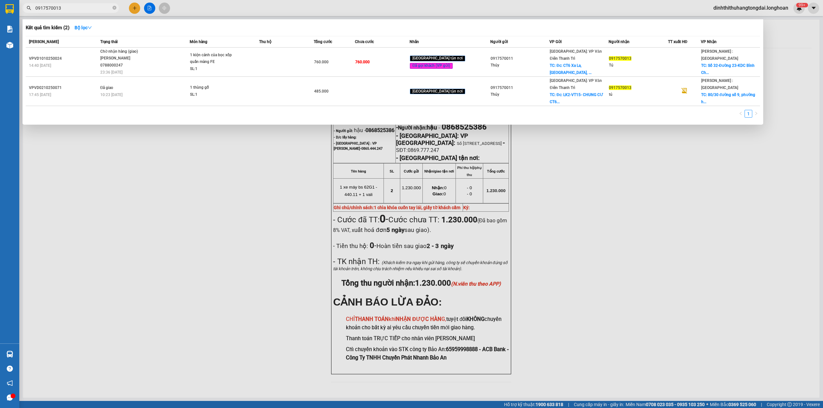
click at [172, 71] on td "Chờ nhận hàng (giao) [PERSON_NAME] 0788000247 23:36 [DATE]" at bounding box center [144, 62] width 91 height 29
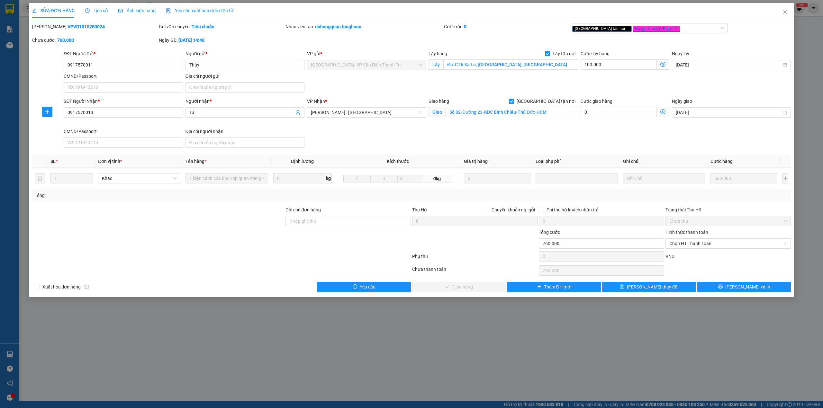
click at [89, 12] on span "Lịch sử" at bounding box center [96, 10] width 23 height 5
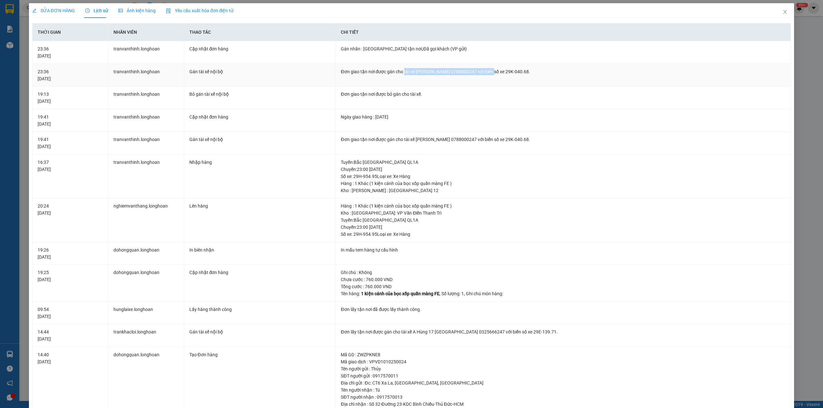
drag, startPoint x: 401, startPoint y: 73, endPoint x: 499, endPoint y: 71, distance: 98.4
click at [499, 71] on div "Đơn giao tận nơi được gán cho tài xế [PERSON_NAME] 0788000247 với biển số xe 29…" at bounding box center [563, 71] width 444 height 7
copy div "tài xế [PERSON_NAME] 0788000247"
click at [65, 8] on span "SỬA ĐƠN HÀNG" at bounding box center [53, 10] width 43 height 5
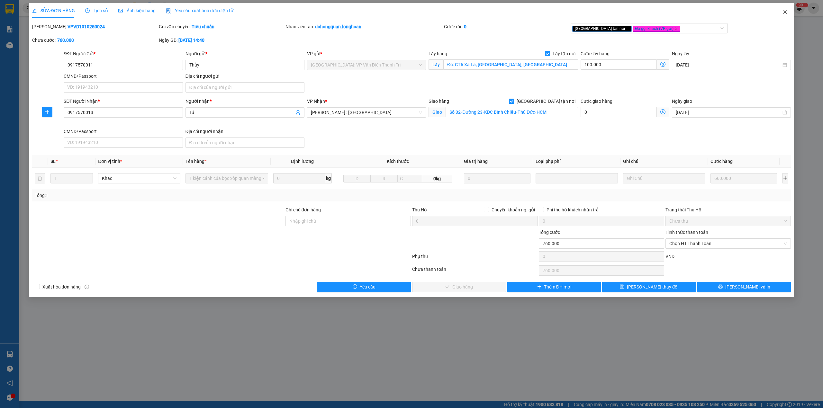
click at [787, 16] on span "Close" at bounding box center [785, 12] width 18 height 18
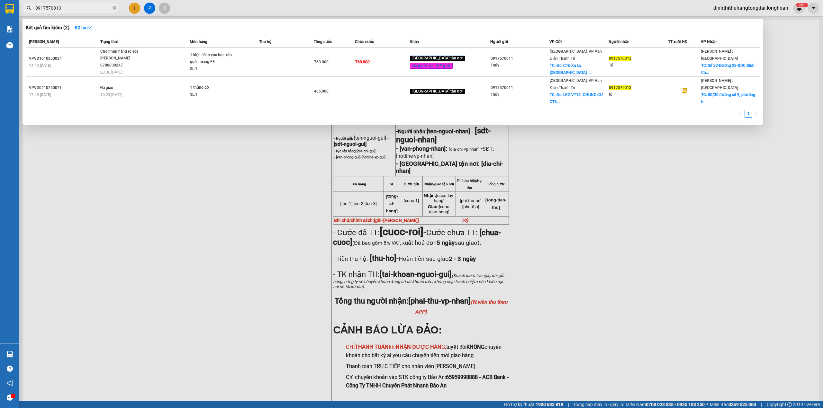
click at [77, 6] on input "0917570013" at bounding box center [73, 7] width 76 height 7
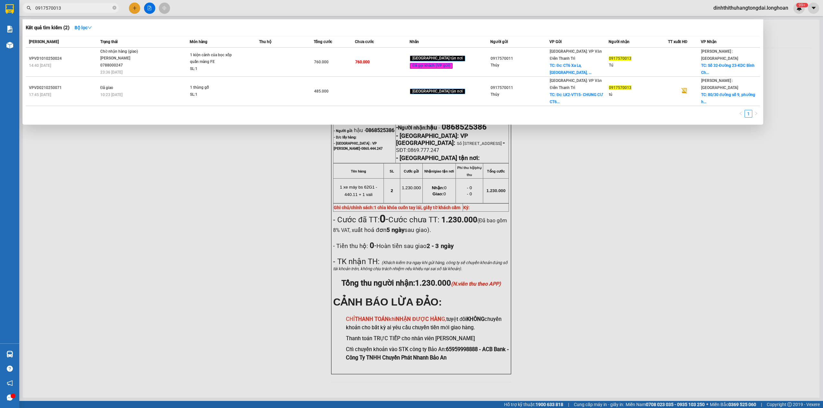
click at [77, 6] on input "0917570013" at bounding box center [73, 7] width 76 height 7
paste input "66782948"
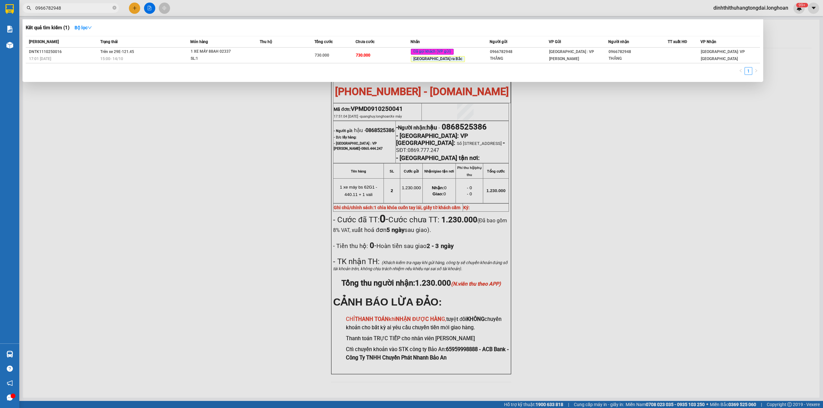
click at [67, 8] on input "0966782948" at bounding box center [73, 7] width 76 height 7
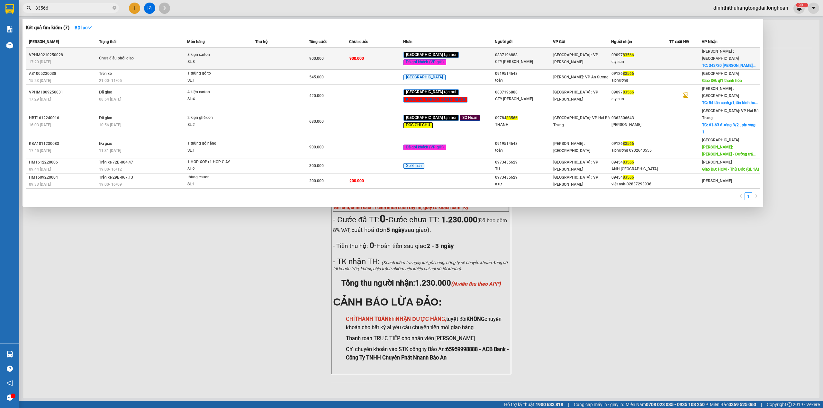
click at [151, 50] on td "Chưa điều phối giao" at bounding box center [142, 59] width 90 height 22
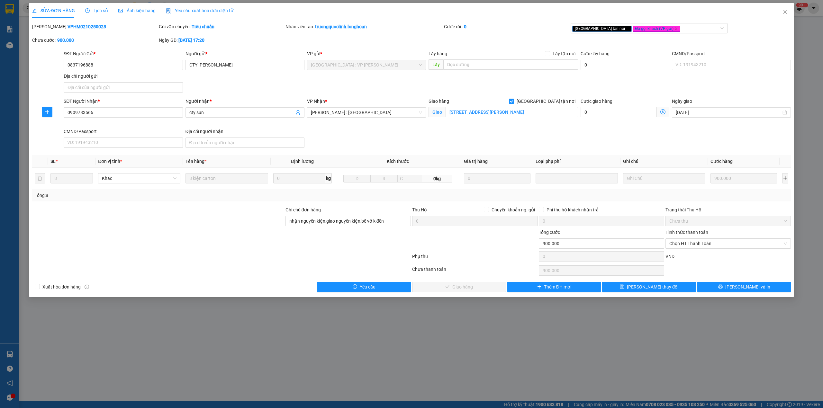
click at [98, 6] on div "Lịch sử" at bounding box center [96, 10] width 23 height 15
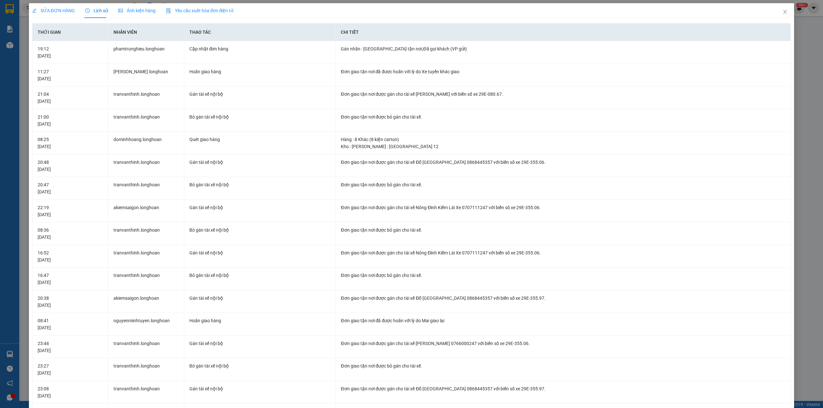
click at [67, 12] on span "SỬA ĐƠN HÀNG" at bounding box center [53, 10] width 43 height 5
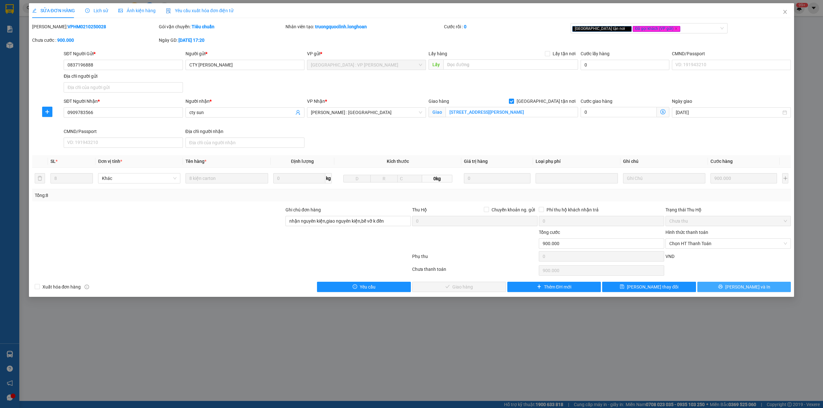
click at [742, 292] on button "[PERSON_NAME] và In" at bounding box center [744, 287] width 94 height 10
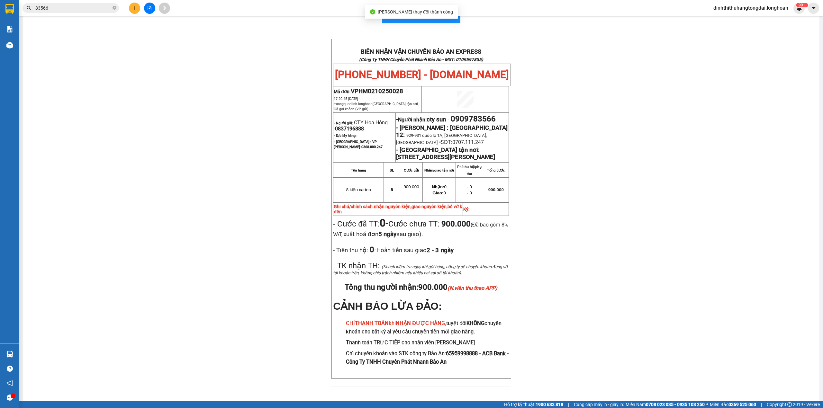
scroll to position [18, 0]
click at [59, 13] on div "Kết quả tìm kiếm ( 7 ) Bộ lọc Mã ĐH Trạng thái Món hàng Thu hộ Tổng cước Chưa c…" at bounding box center [62, 8] width 125 height 11
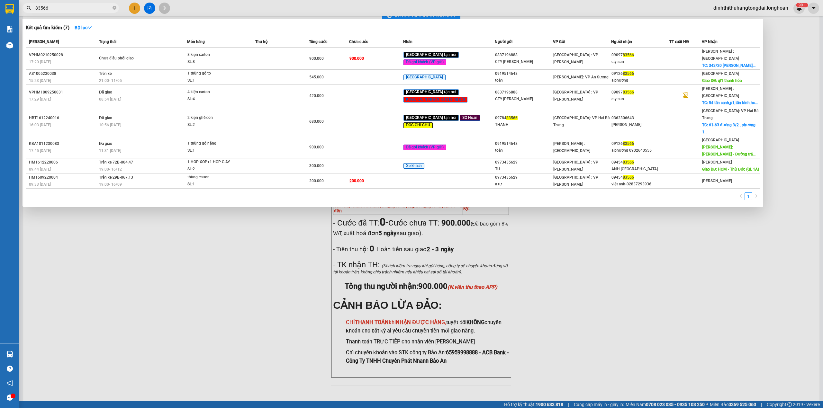
click at [59, 6] on input "83566" at bounding box center [73, 7] width 76 height 7
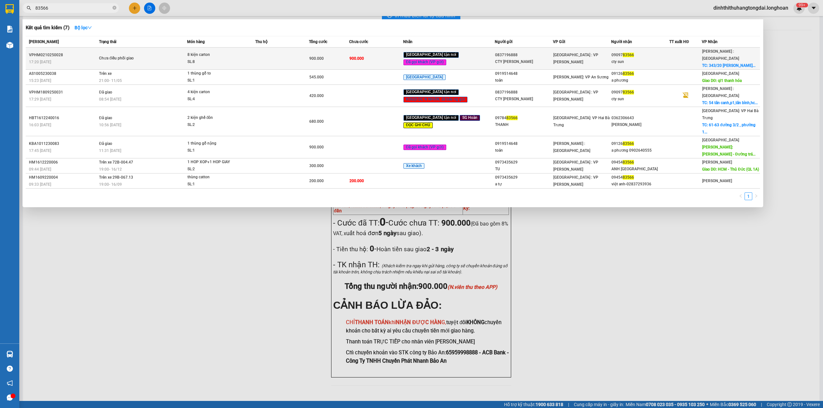
click at [143, 62] on td "Chưa điều phối giao" at bounding box center [142, 59] width 90 height 22
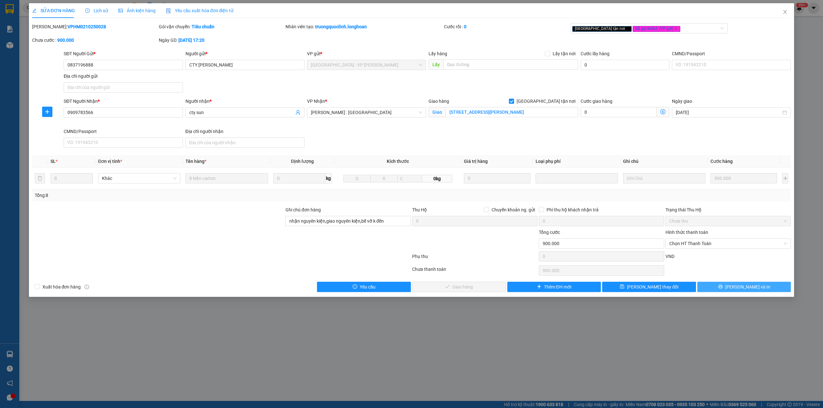
click at [719, 285] on button "[PERSON_NAME] và In" at bounding box center [744, 287] width 94 height 10
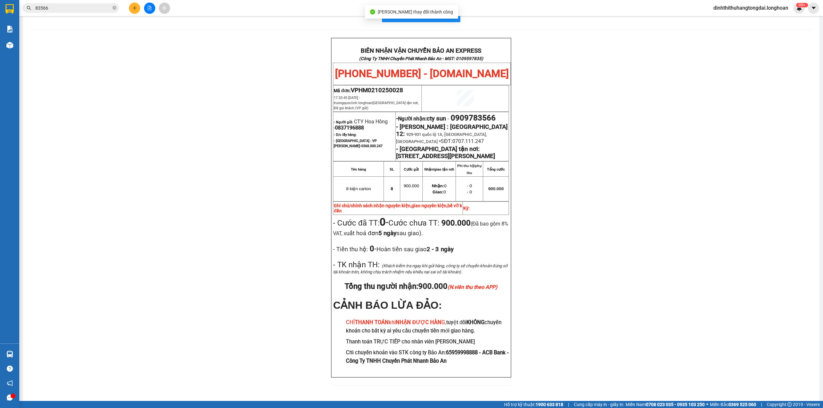
scroll to position [22, 0]
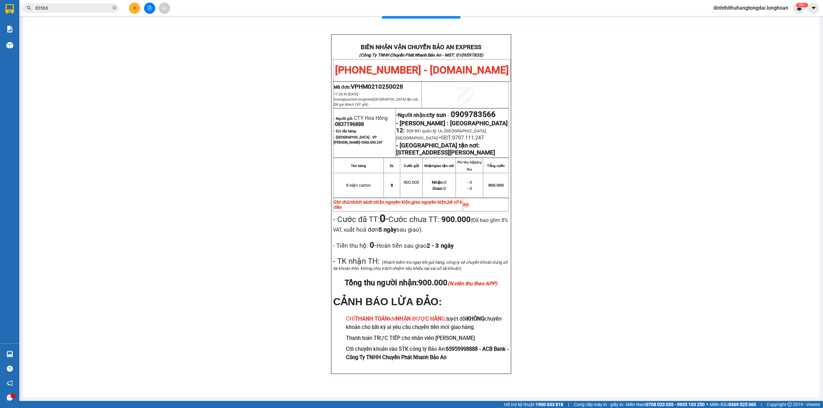
click at [80, 1] on div "Kết quả tìm kiếm ( 7 ) Bộ lọc Mã ĐH Trạng thái Món hàng Thu hộ Tổng cước Chưa c…" at bounding box center [411, 8] width 823 height 16
click at [79, 12] on span "83566" at bounding box center [70, 8] width 96 height 10
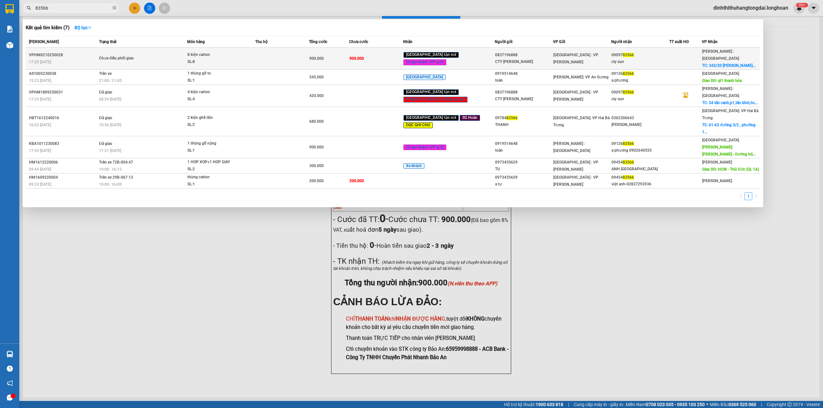
click at [131, 57] on div "Chưa điều phối giao" at bounding box center [123, 58] width 48 height 7
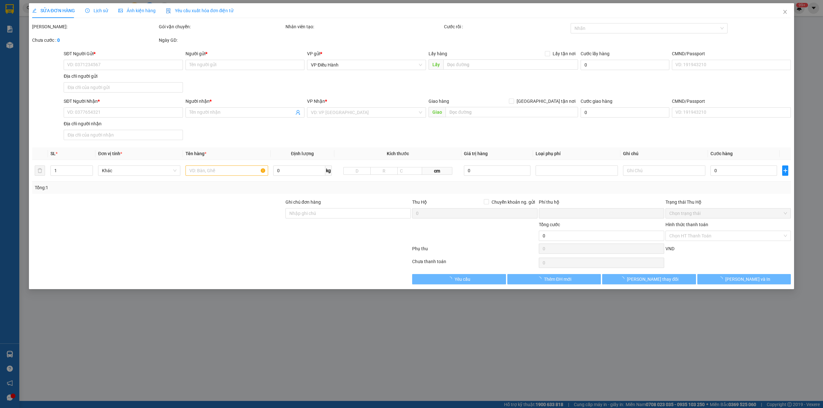
click at [91, 11] on span "Lịch sử" at bounding box center [96, 10] width 23 height 5
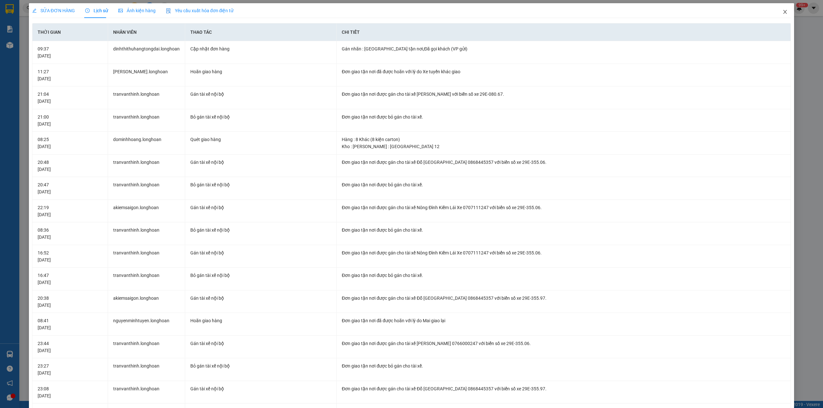
click at [783, 12] on icon "close" at bounding box center [785, 12] width 4 height 4
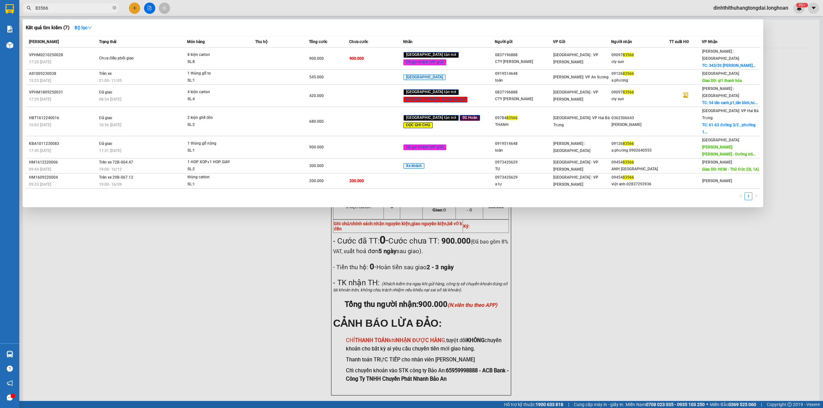
click at [85, 4] on span "83566" at bounding box center [70, 8] width 96 height 10
click at [83, 6] on input "83566" at bounding box center [73, 7] width 76 height 7
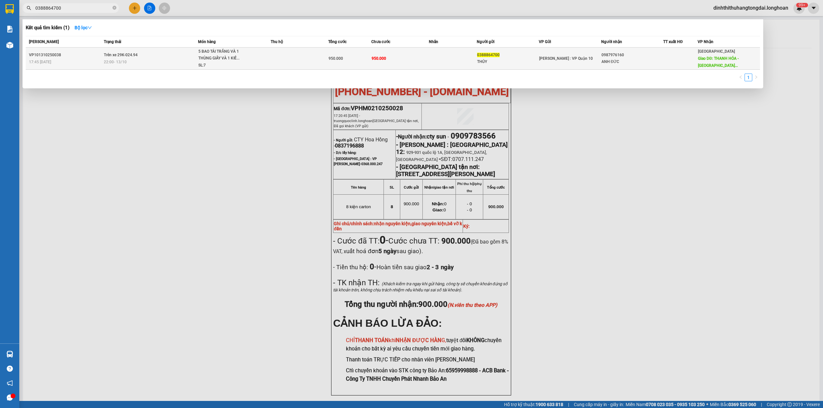
click at [170, 63] on div "22:00 [DATE]" at bounding box center [151, 61] width 94 height 7
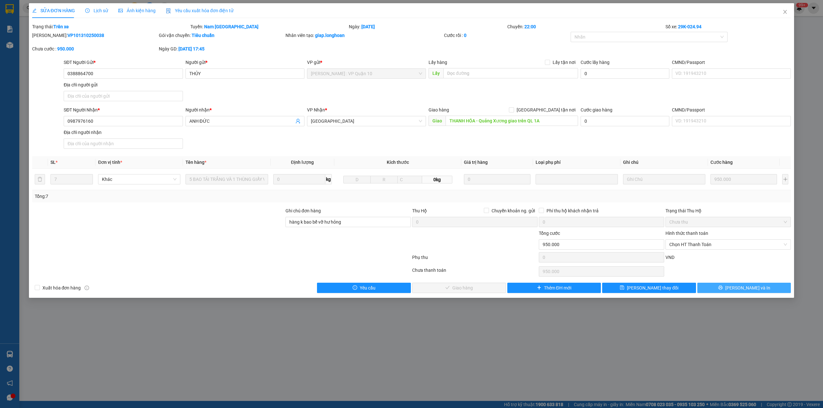
click at [768, 292] on button "[PERSON_NAME] và In" at bounding box center [744, 288] width 94 height 10
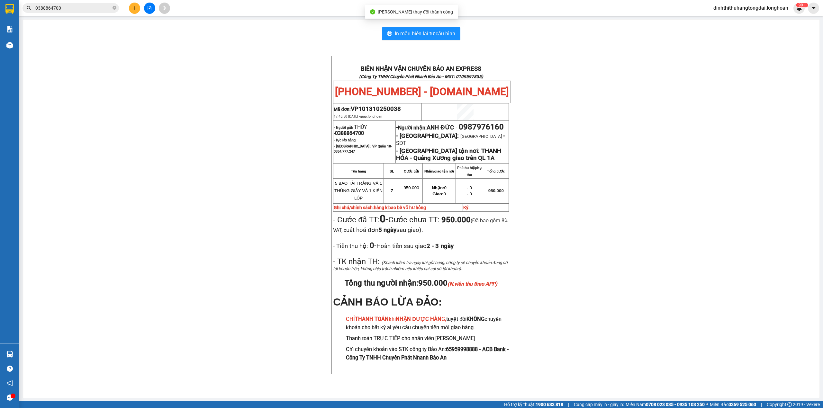
scroll to position [14, 0]
click at [80, 10] on input "0388864700" at bounding box center [73, 7] width 76 height 7
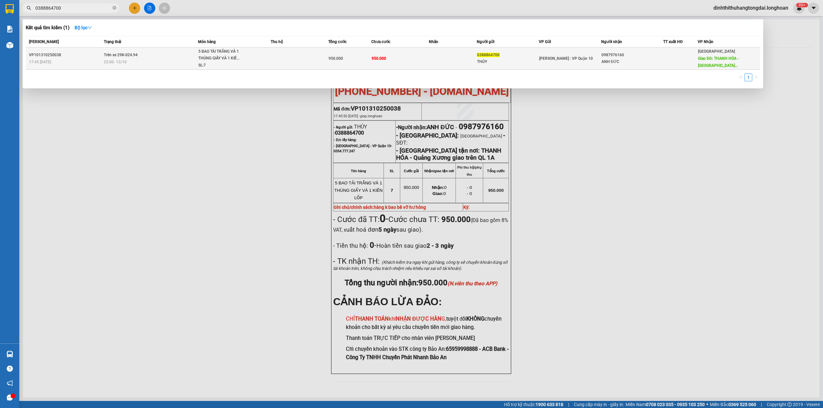
click at [128, 53] on span "Trên xe 29K-024.94" at bounding box center [121, 55] width 34 height 4
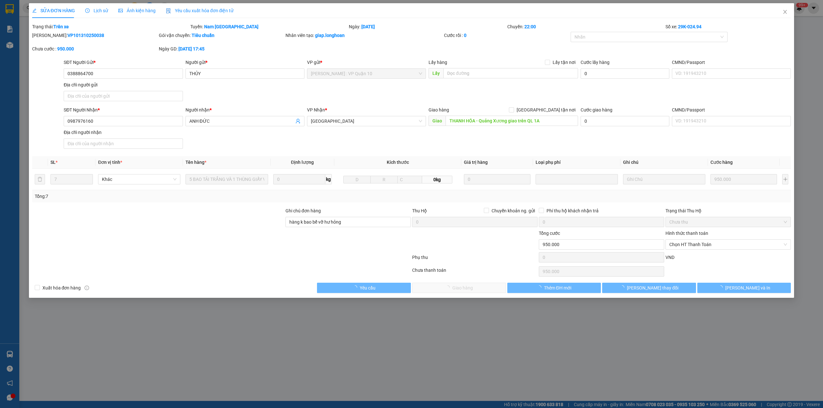
click at [89, 14] on div "Lịch sử" at bounding box center [96, 10] width 23 height 15
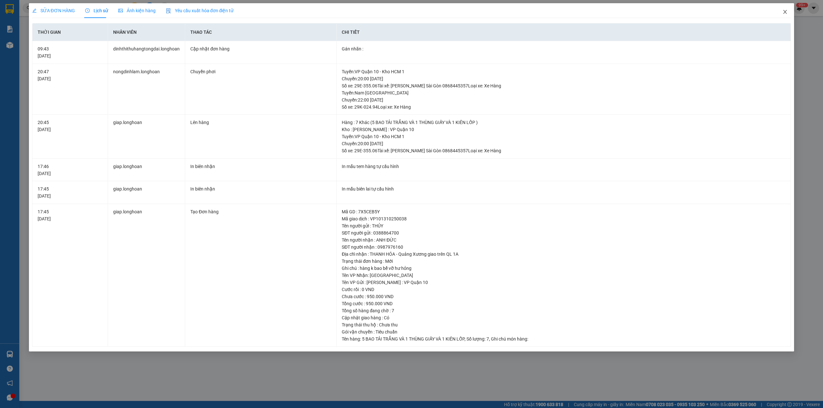
drag, startPoint x: 785, startPoint y: 11, endPoint x: 366, endPoint y: 24, distance: 418.7
click at [756, 17] on div "SỬA ĐƠN HÀNG Lịch sử Ảnh kiện hàng Yêu cầu xuất hóa đơn điện tử Total Paid Fee …" at bounding box center [411, 177] width 765 height 348
drag, startPoint x: 782, startPoint y: 11, endPoint x: 660, endPoint y: 19, distance: 122.1
click at [780, 11] on span "Close" at bounding box center [785, 12] width 18 height 18
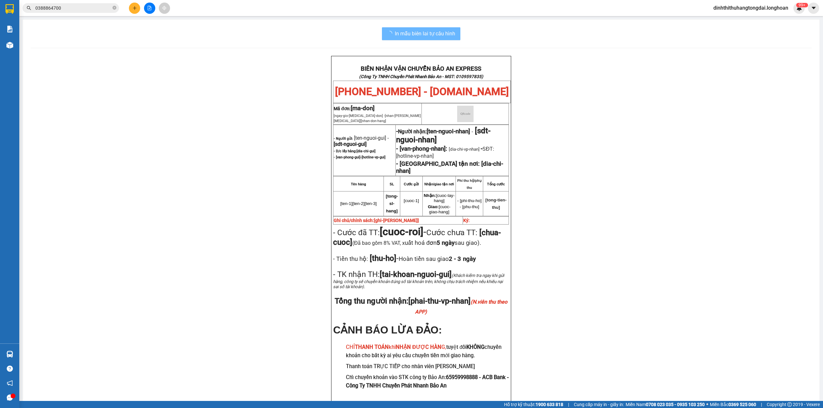
click at [62, 5] on input "0388864700" at bounding box center [73, 7] width 76 height 7
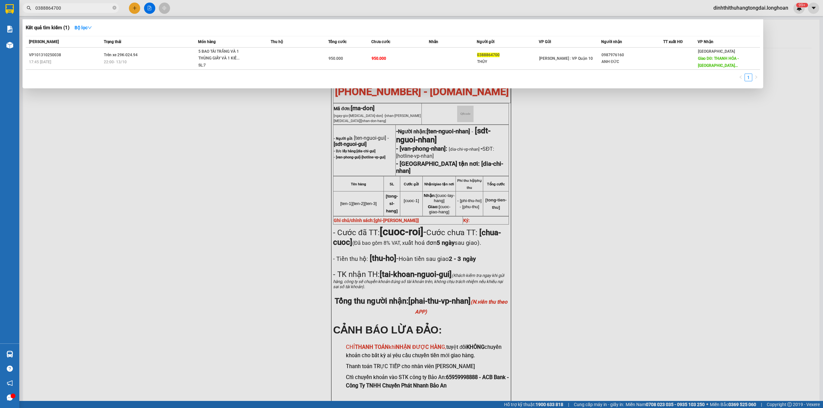
click at [62, 5] on input "0388864700" at bounding box center [73, 7] width 76 height 7
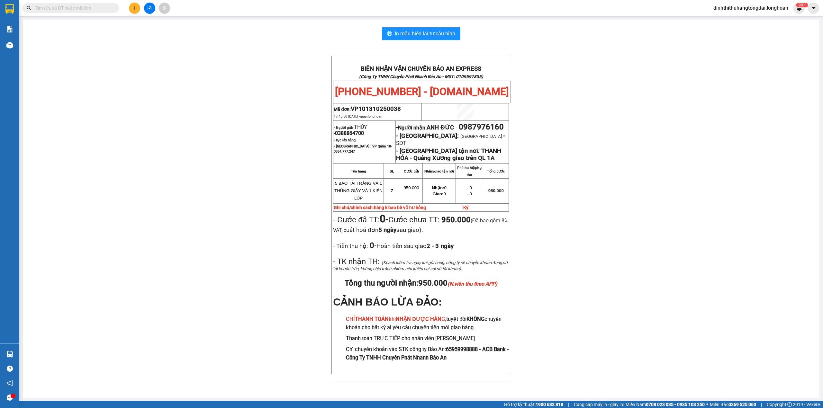
click at [70, 5] on input "text" at bounding box center [73, 7] width 76 height 7
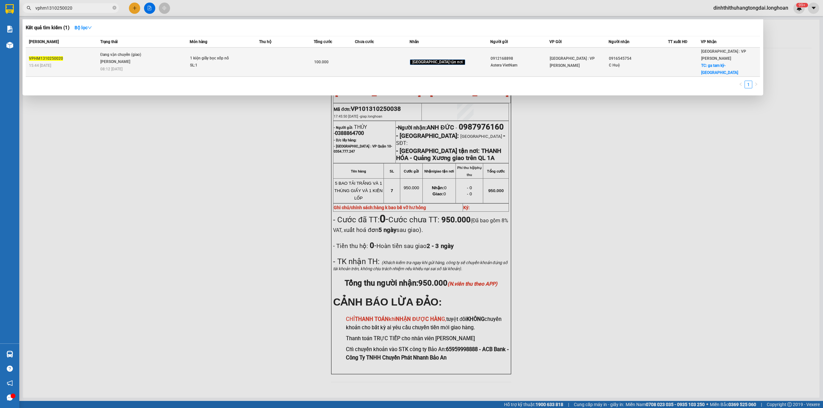
click at [148, 63] on td "Đang vận chuyển (giao) [PERSON_NAME] 08:12 [DATE]" at bounding box center [144, 62] width 91 height 29
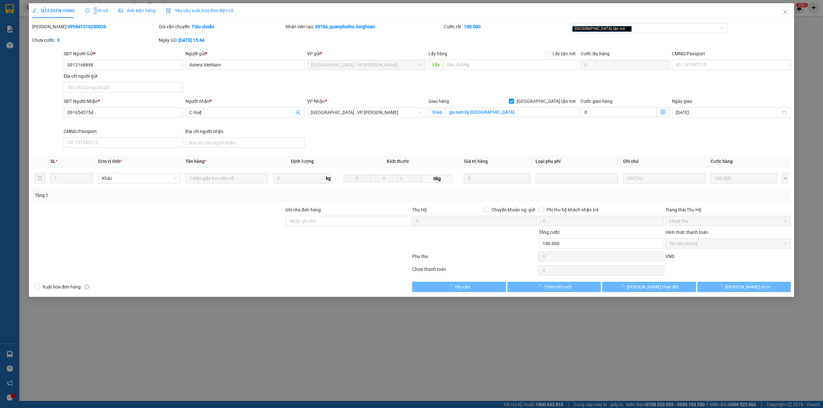
click at [96, 7] on div "Lịch sử" at bounding box center [96, 10] width 23 height 15
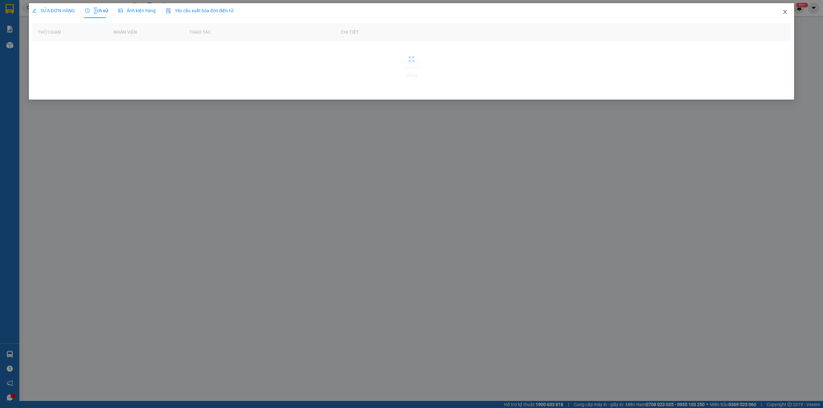
click at [785, 10] on icon "close" at bounding box center [784, 11] width 5 height 5
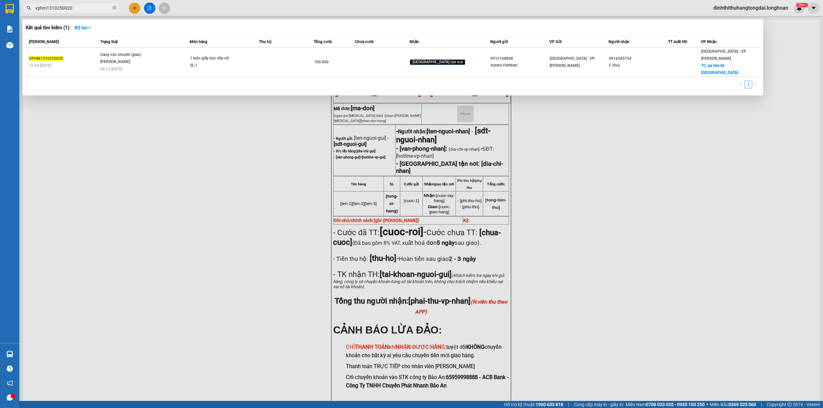
click at [71, 9] on input "vphm1310250020" at bounding box center [73, 7] width 76 height 7
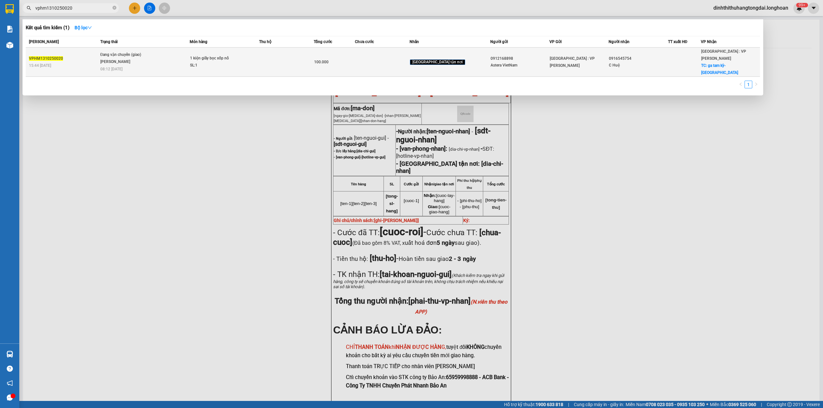
click at [148, 54] on div "Đang vận chuyển (giao)" at bounding box center [124, 54] width 48 height 7
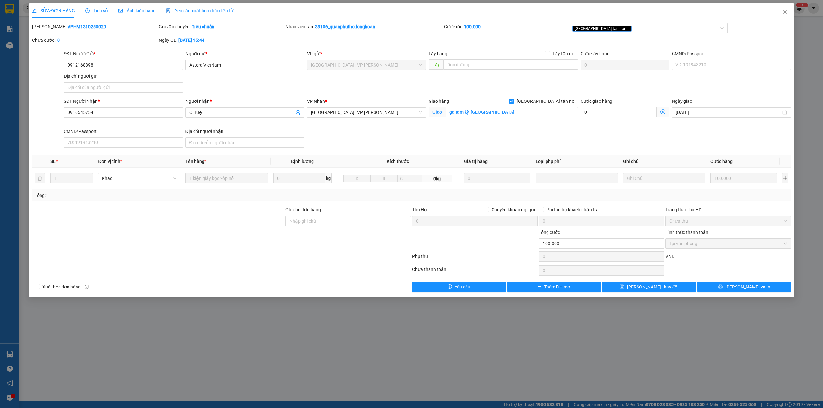
click at [94, 13] on span "Lịch sử" at bounding box center [96, 10] width 23 height 5
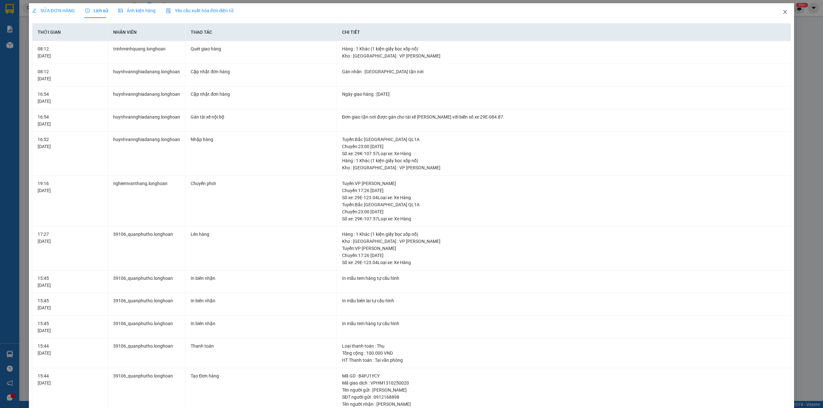
click at [776, 13] on span "Close" at bounding box center [785, 12] width 18 height 18
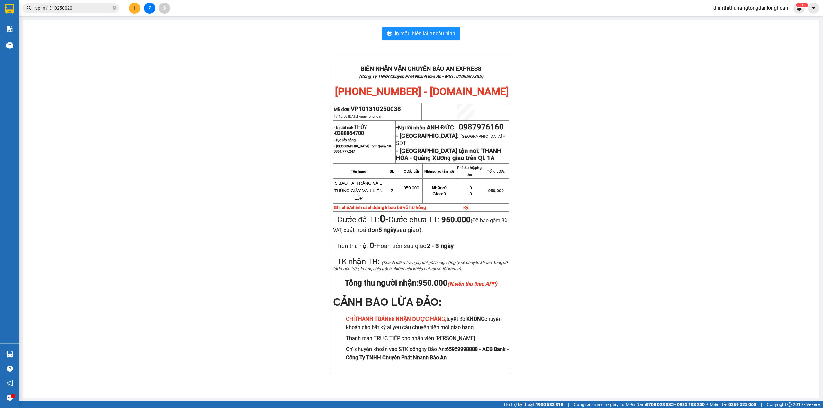
click at [79, 11] on input "vphm1310250020" at bounding box center [73, 7] width 76 height 7
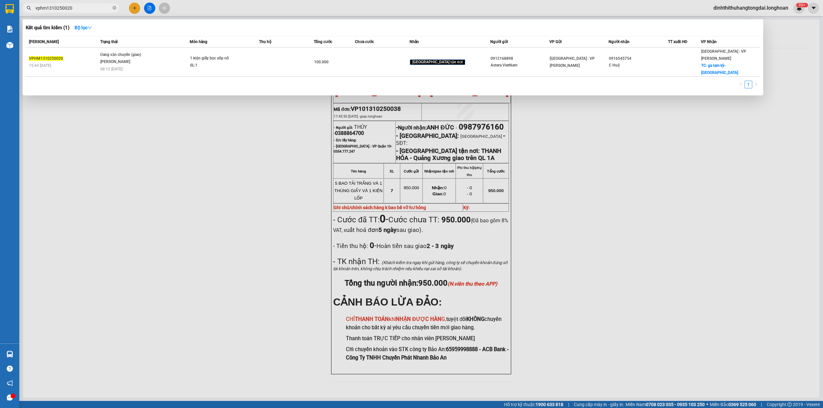
click at [79, 11] on input "vphm1310250020" at bounding box center [73, 7] width 76 height 7
click at [182, 59] on span "Chờ nhận hàng (giao) [PERSON_NAME]--0862.666.247 14:05 [DATE]" at bounding box center [144, 61] width 89 height 27
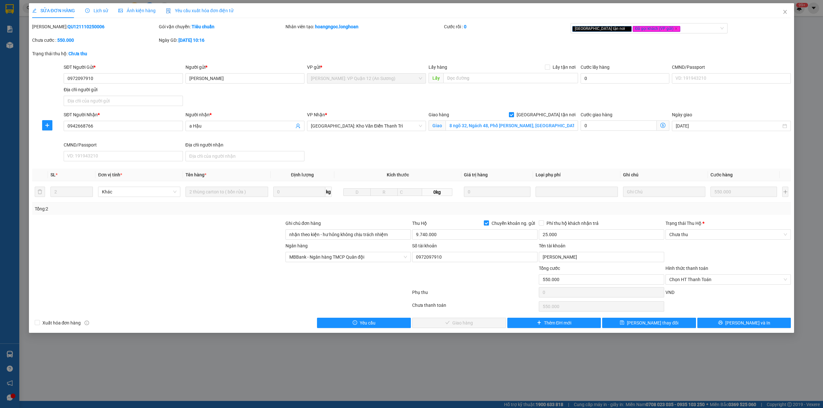
click at [94, 15] on div "Lịch sử" at bounding box center [96, 10] width 23 height 15
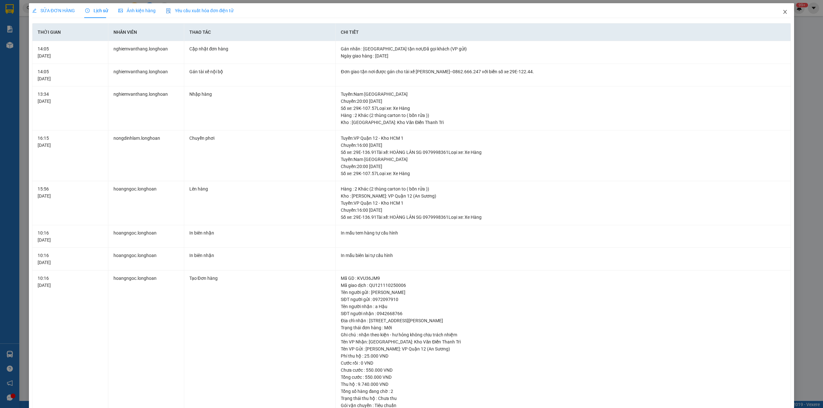
click at [782, 10] on icon "close" at bounding box center [784, 11] width 5 height 5
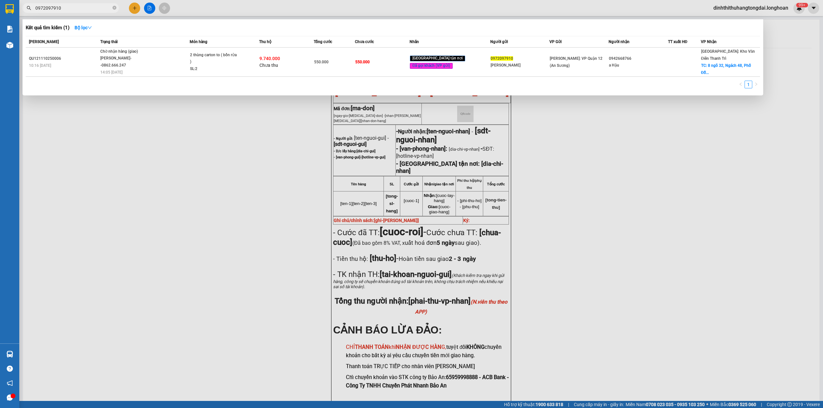
click at [89, 8] on input "0972097910" at bounding box center [73, 7] width 76 height 7
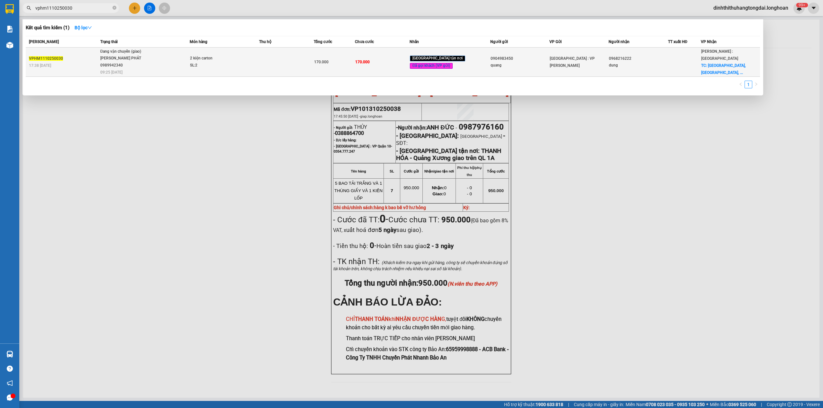
click at [167, 62] on span "Đang vận chuyển (giao) [PERSON_NAME] PHÁT 0989942340 09:25 [DATE]" at bounding box center [144, 61] width 89 height 27
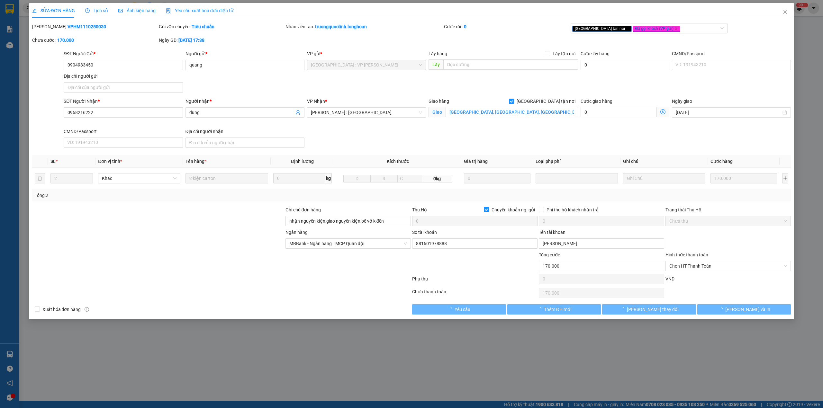
click at [100, 11] on span "Lịch sử" at bounding box center [96, 10] width 23 height 5
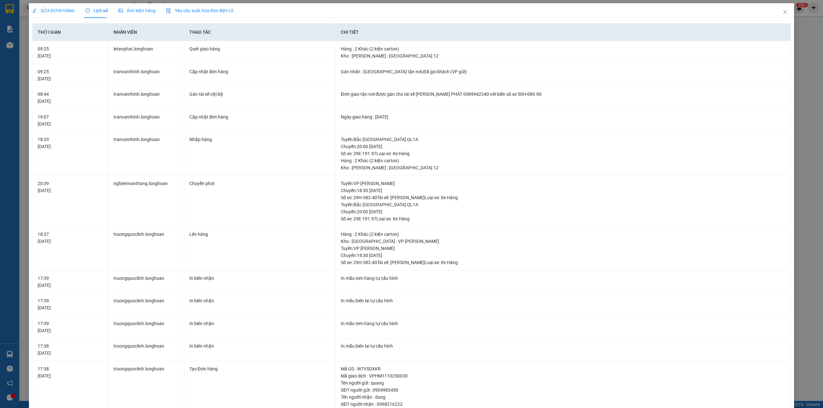
click at [66, 13] on div "SỬA ĐƠN HÀNG" at bounding box center [53, 10] width 43 height 7
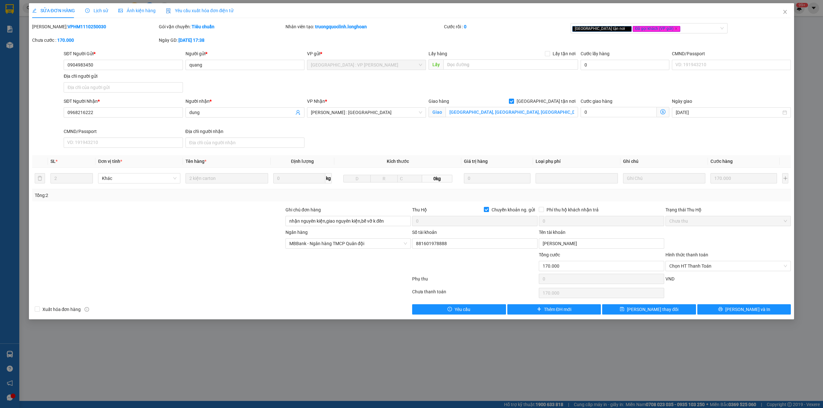
click at [96, 13] on div "Lịch sử" at bounding box center [96, 10] width 23 height 7
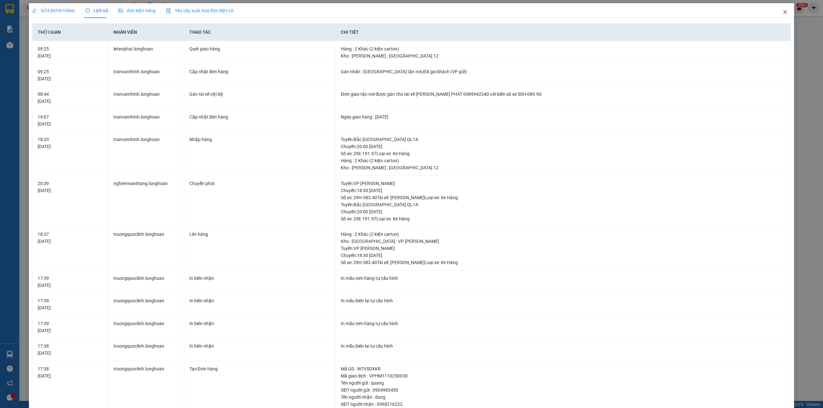
click at [782, 10] on icon "close" at bounding box center [784, 11] width 5 height 5
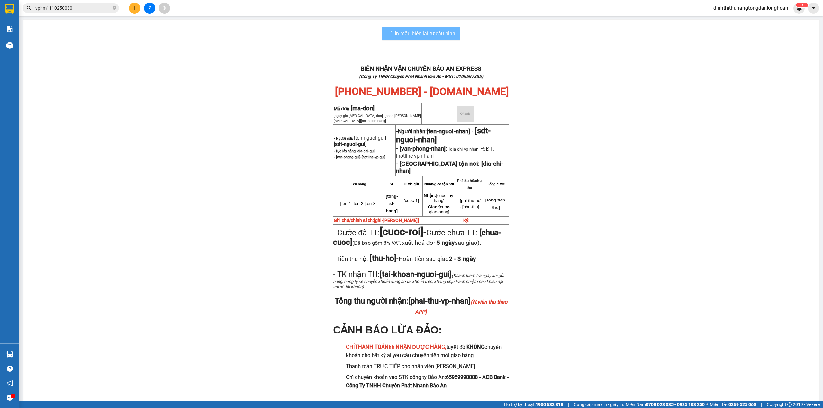
click at [82, 8] on input "vphm1110250030" at bounding box center [73, 7] width 76 height 7
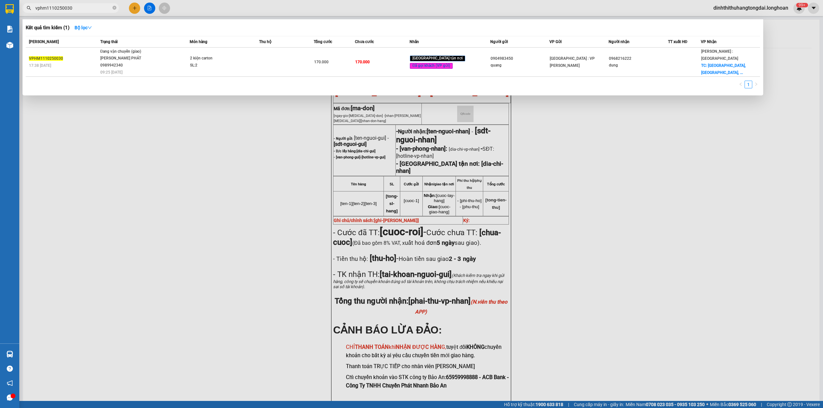
click at [82, 8] on input "vphm1110250030" at bounding box center [73, 7] width 76 height 7
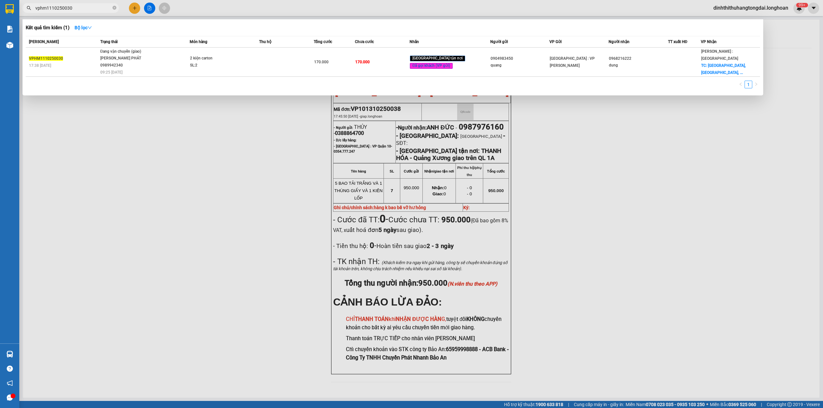
paste input "0903296665"
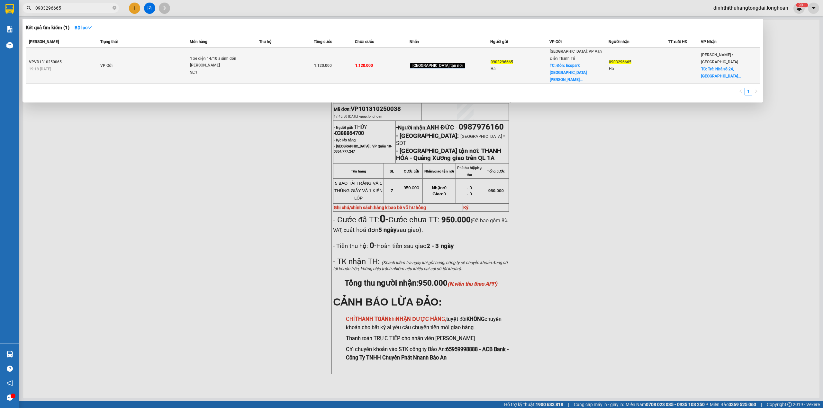
click at [190, 60] on td "VP Gửi" at bounding box center [144, 66] width 91 height 36
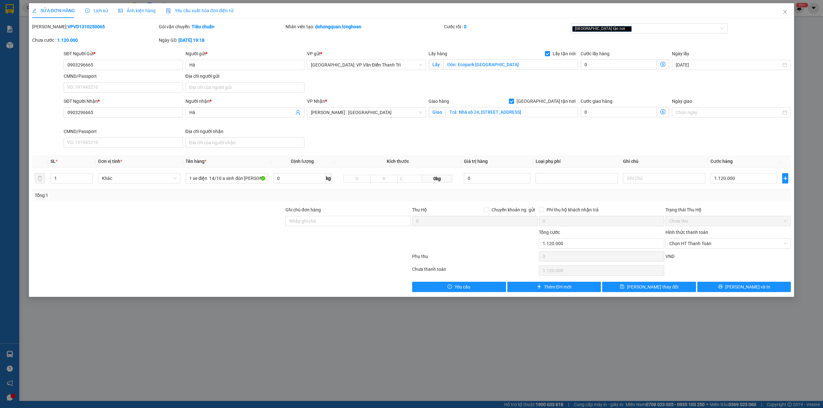
drag, startPoint x: 102, startPoint y: 12, endPoint x: 105, endPoint y: 11, distance: 4.0
click at [102, 11] on span "Lịch sử" at bounding box center [96, 10] width 23 height 5
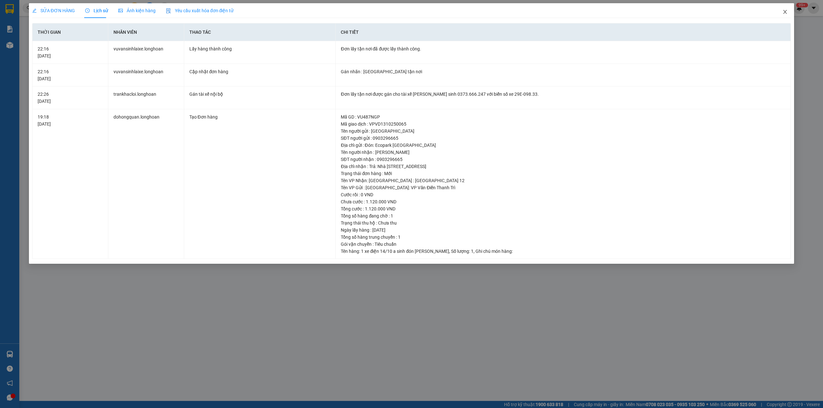
click at [778, 13] on span "Close" at bounding box center [785, 12] width 18 height 18
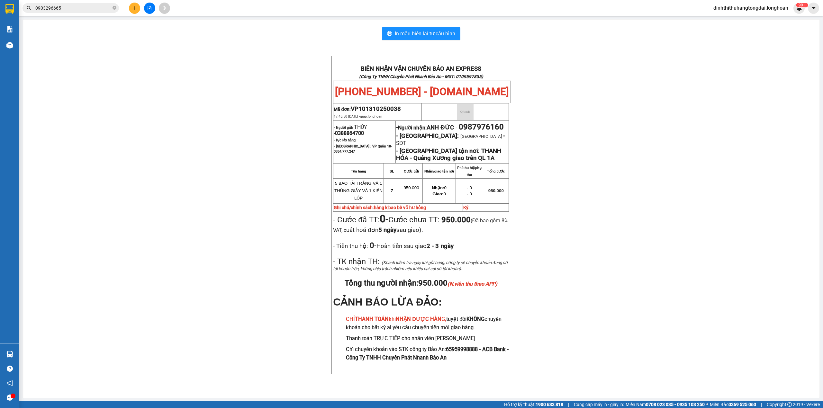
click at [63, 5] on input "0903296665" at bounding box center [73, 7] width 76 height 7
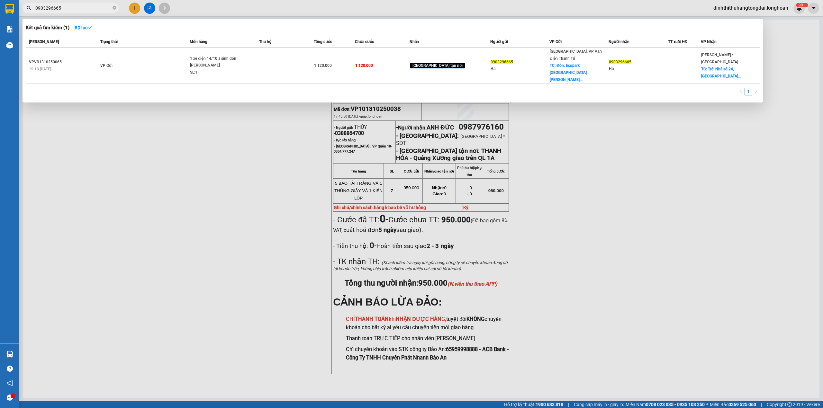
click at [63, 5] on input "0903296665" at bounding box center [73, 7] width 76 height 7
paste input "609994"
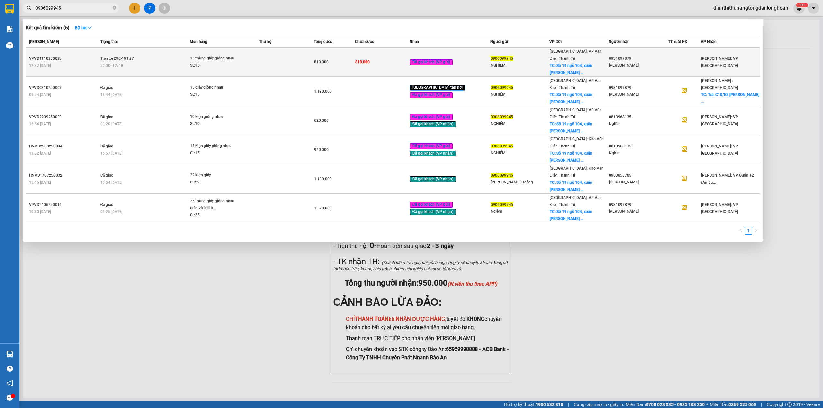
click at [166, 62] on div "20:00 [DATE]" at bounding box center [144, 65] width 89 height 7
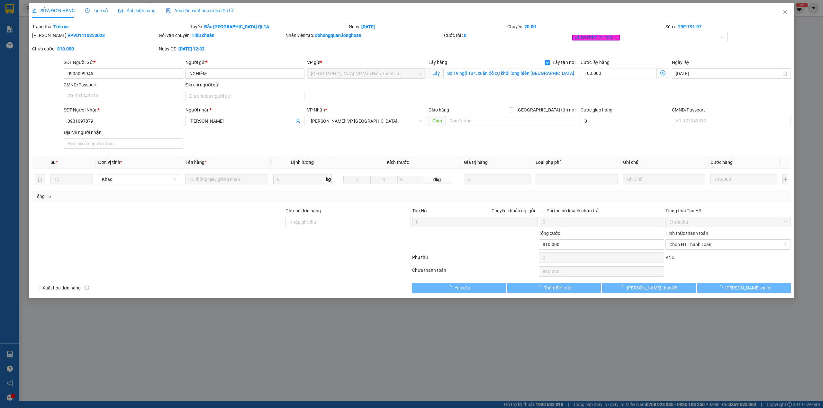
click at [93, 8] on span "Lịch sử" at bounding box center [96, 10] width 23 height 5
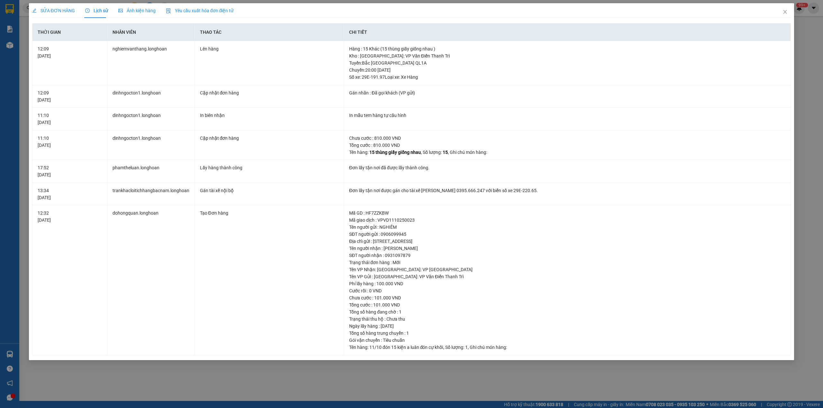
click at [48, 10] on span "SỬA ĐƠN HÀNG" at bounding box center [53, 10] width 43 height 5
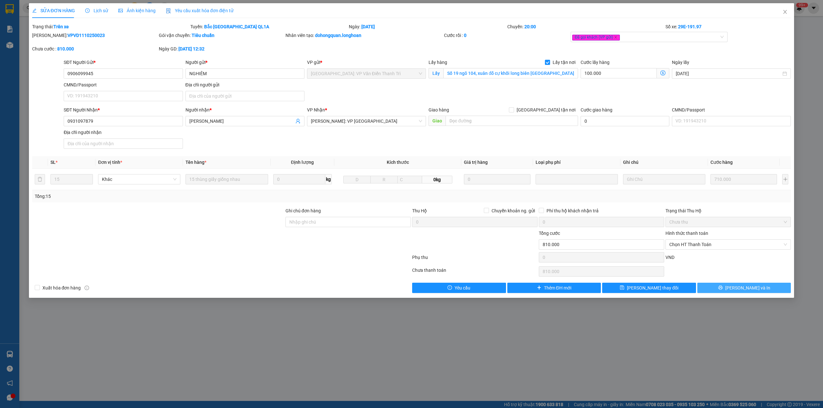
click at [726, 287] on button "[PERSON_NAME] và In" at bounding box center [744, 288] width 94 height 10
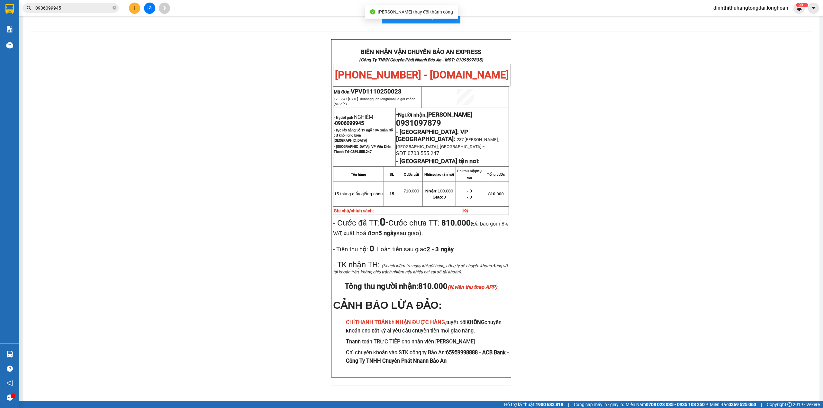
scroll to position [18, 0]
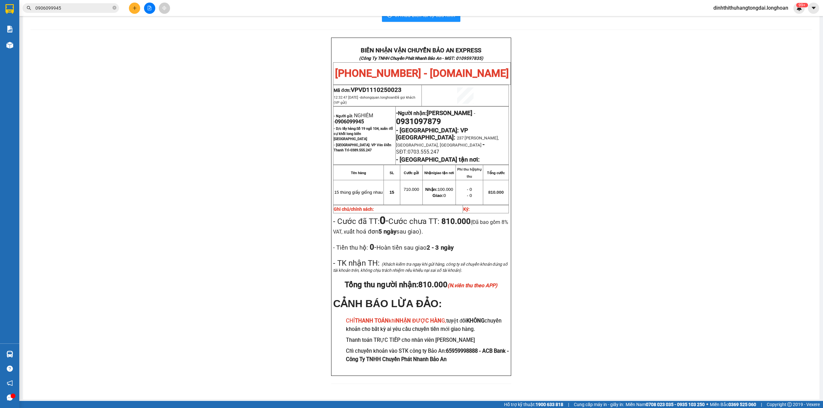
click at [74, 6] on input "0906099945" at bounding box center [73, 7] width 76 height 7
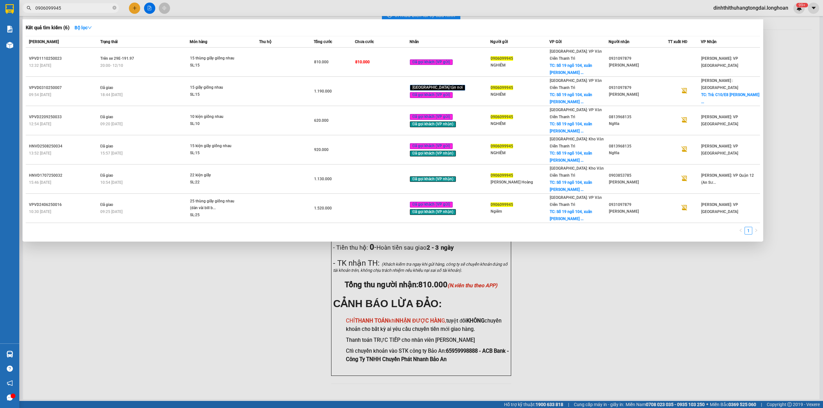
click at [74, 6] on input "0906099945" at bounding box center [73, 7] width 76 height 7
paste input "11468468"
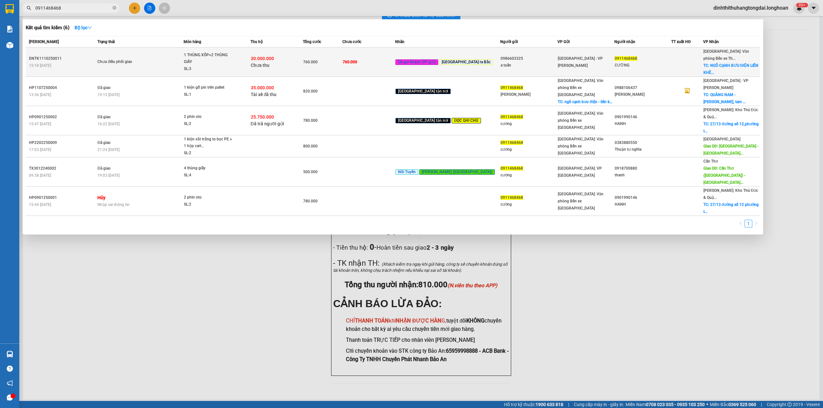
click at [209, 57] on div "1 THÙNG XỐP+2 THÙNG GIẤY" at bounding box center [208, 59] width 48 height 14
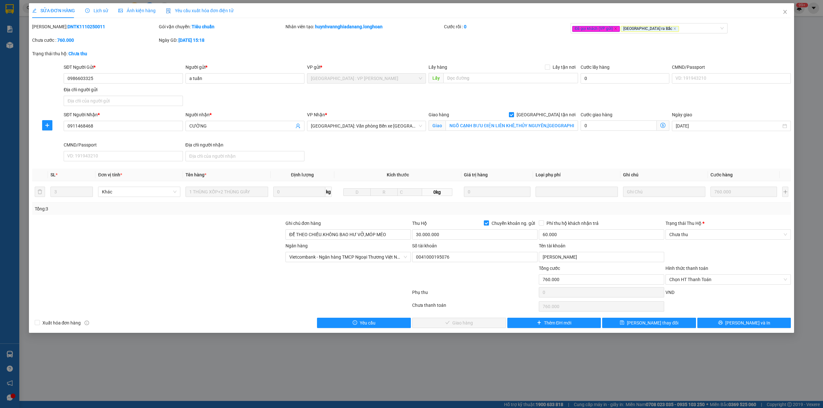
click at [99, 8] on span "Lịch sử" at bounding box center [96, 10] width 23 height 5
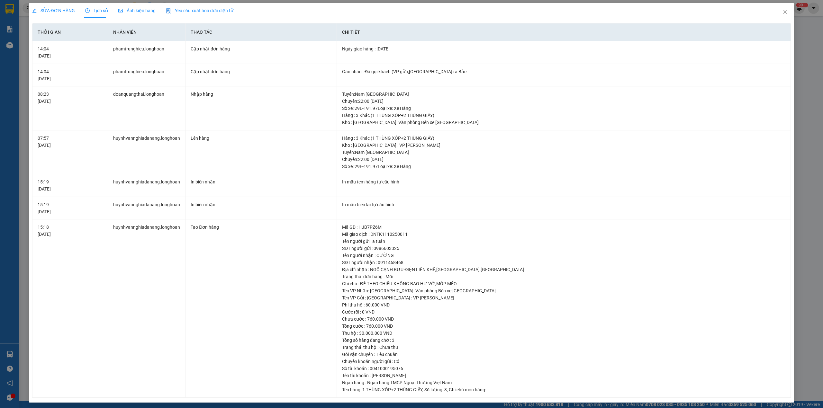
click at [53, 14] on div "SỬA ĐƠN HÀNG" at bounding box center [53, 10] width 43 height 15
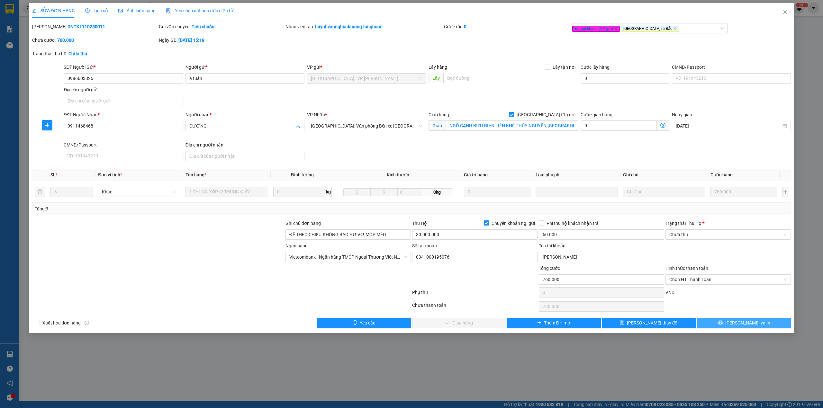
click at [723, 325] on icon "printer" at bounding box center [720, 322] width 4 height 4
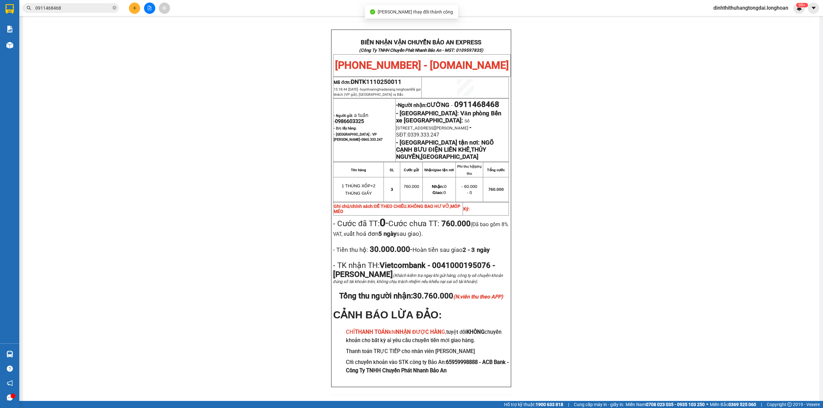
scroll to position [30, 0]
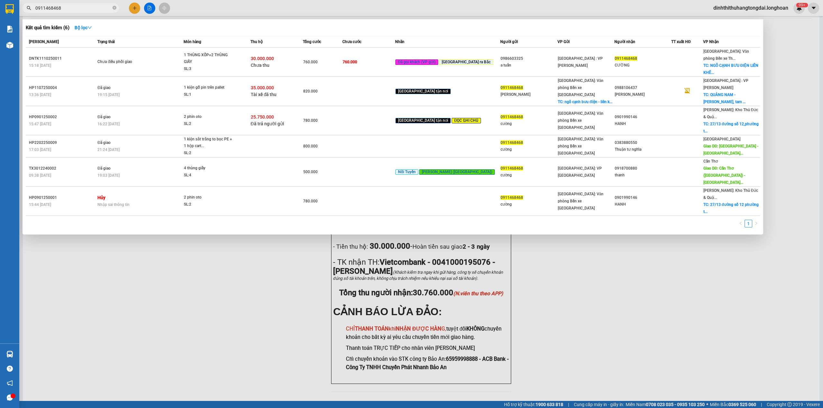
click at [59, 11] on input "0911468468" at bounding box center [73, 7] width 76 height 7
paste input "[PHONE_NUMBER]"
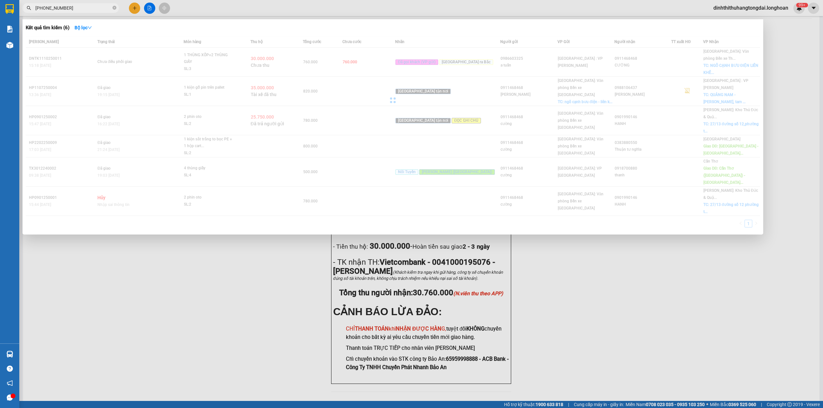
click at [44, 9] on input "[PHONE_NUMBER]" at bounding box center [73, 7] width 76 height 7
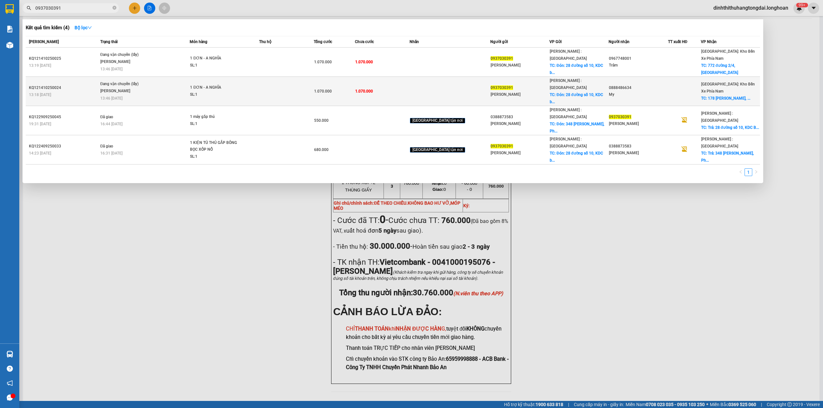
click at [153, 81] on span "Đang vận chuyển (lấy) [PERSON_NAME] 13:46 [DATE]" at bounding box center [144, 91] width 89 height 20
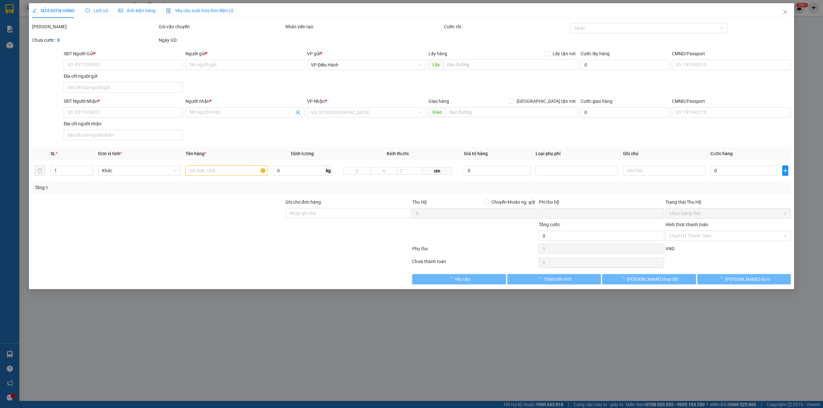
click at [89, 10] on span "Lịch sử" at bounding box center [96, 10] width 23 height 5
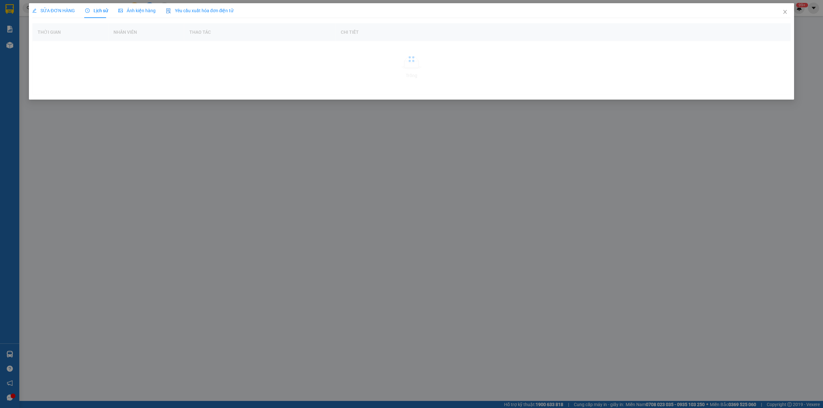
click at [50, 3] on div "SỬA ĐƠN HÀNG" at bounding box center [53, 10] width 43 height 15
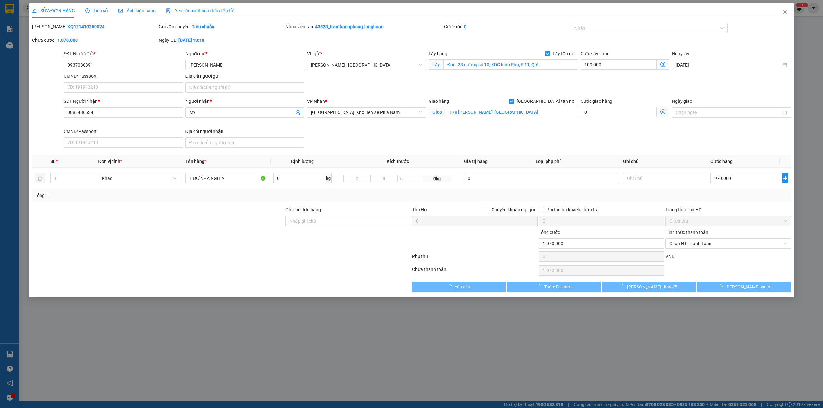
click at [99, 8] on span "Lịch sử" at bounding box center [96, 10] width 23 height 5
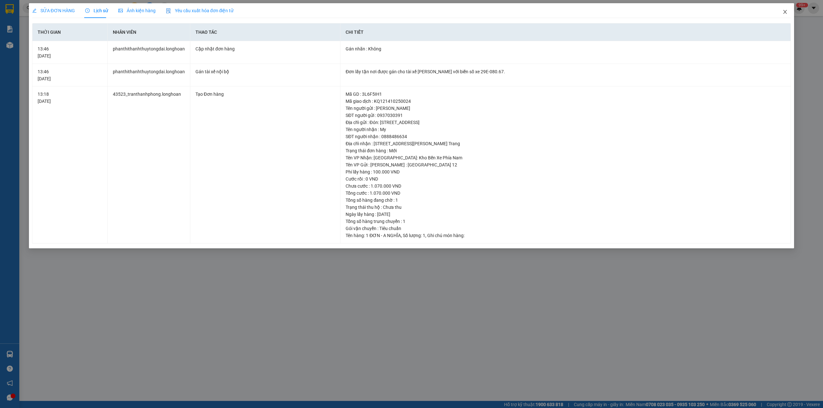
drag, startPoint x: 786, startPoint y: 12, endPoint x: 734, endPoint y: 0, distance: 53.0
click at [785, 11] on icon "close" at bounding box center [784, 11] width 5 height 5
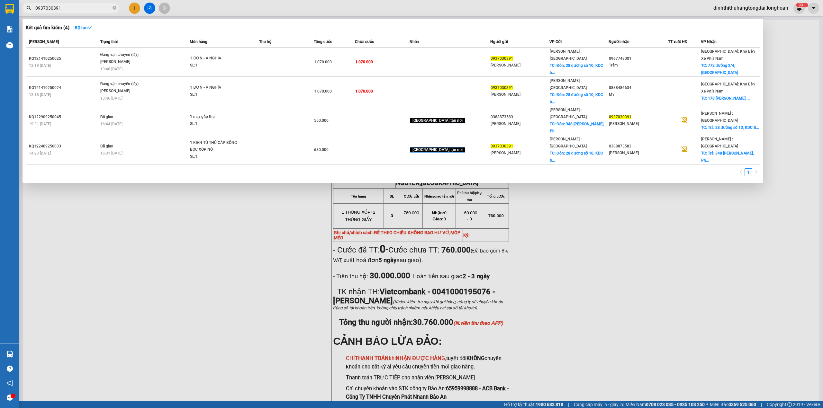
click at [71, 8] on input "0937030391" at bounding box center [73, 7] width 76 height 7
click at [65, 11] on input "0937030391" at bounding box center [73, 7] width 76 height 7
paste input "837061909"
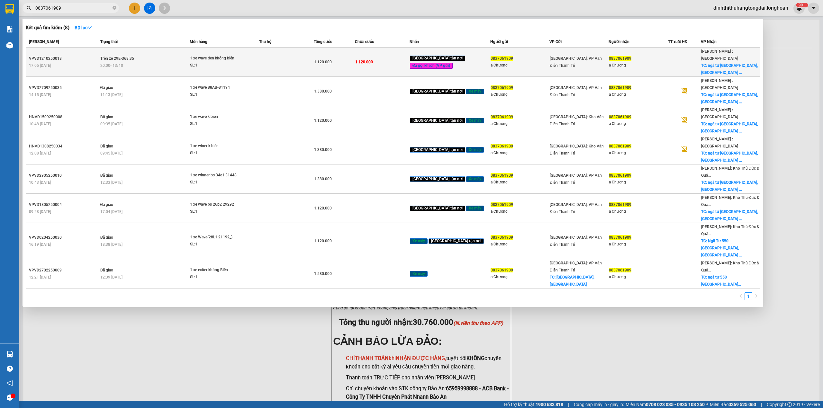
click at [196, 55] on div "1 xe wave đen không biển" at bounding box center [214, 58] width 48 height 7
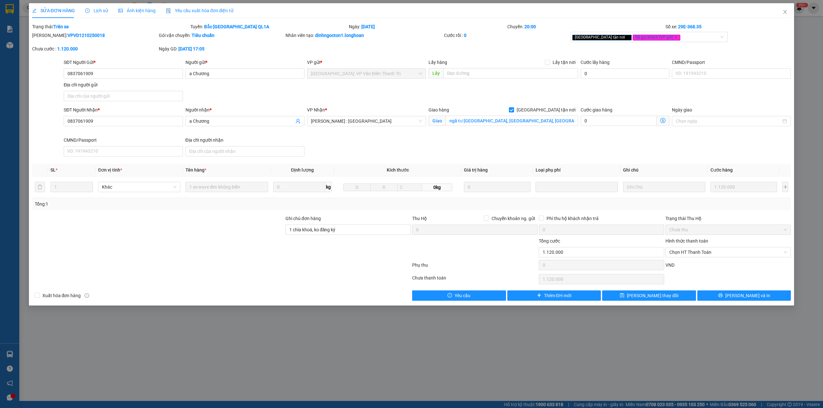
click at [95, 11] on span "Lịch sử" at bounding box center [96, 10] width 23 height 5
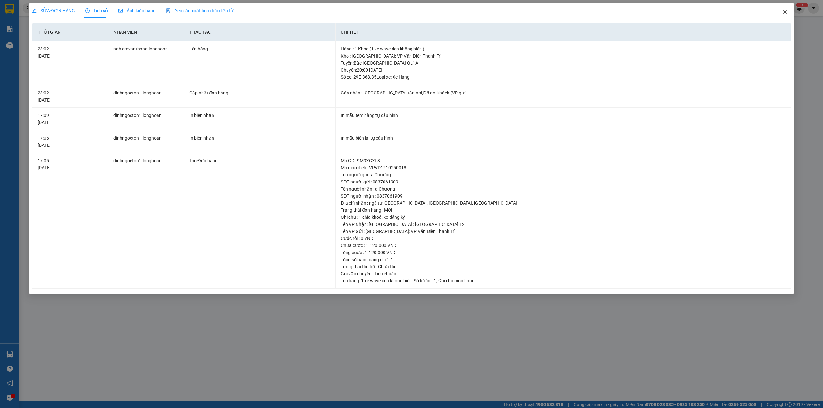
drag, startPoint x: 784, startPoint y: 13, endPoint x: 440, endPoint y: 18, distance: 344.3
click at [782, 13] on icon "close" at bounding box center [784, 11] width 5 height 5
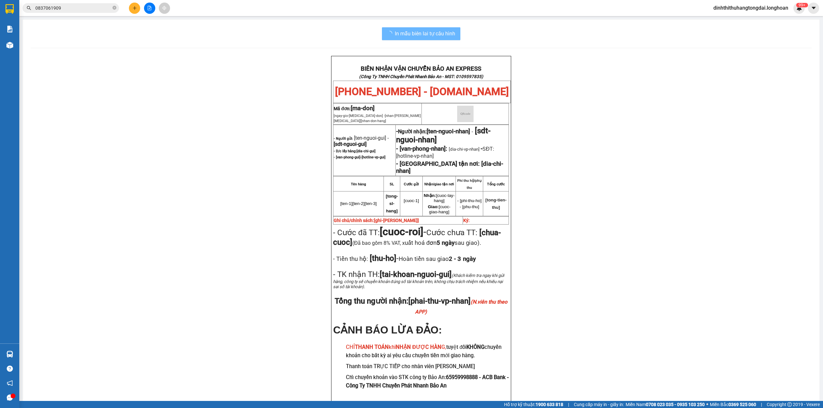
click at [86, 8] on input "0837061909" at bounding box center [73, 7] width 76 height 7
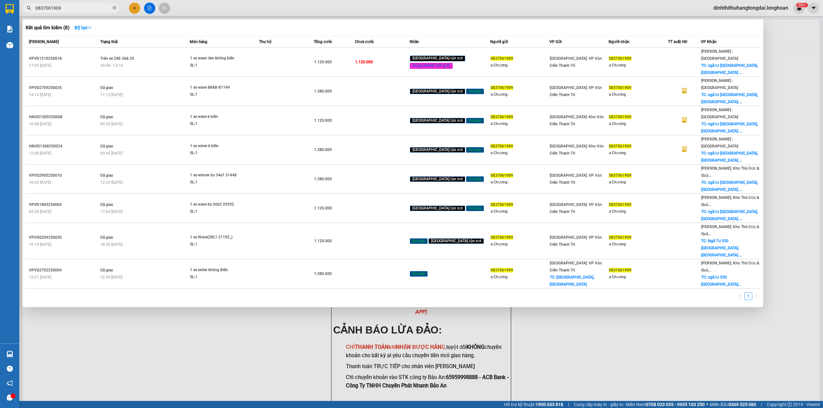
click at [86, 8] on input "0837061909" at bounding box center [73, 7] width 76 height 7
paste input "384489"
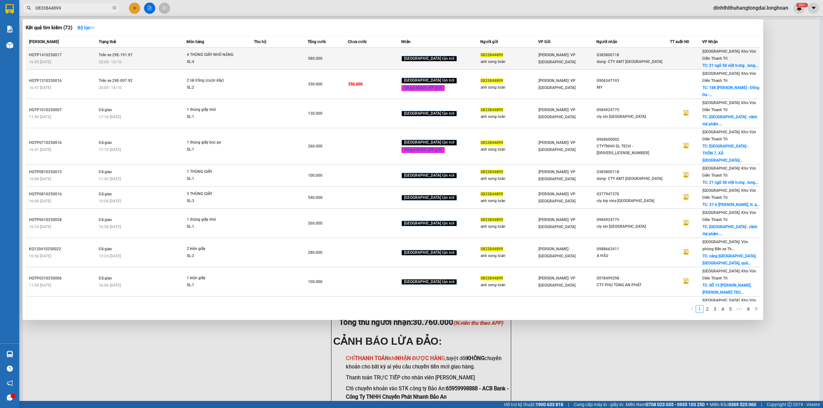
click at [113, 57] on span "Trên xe 29E-191.97" at bounding box center [116, 55] width 34 height 4
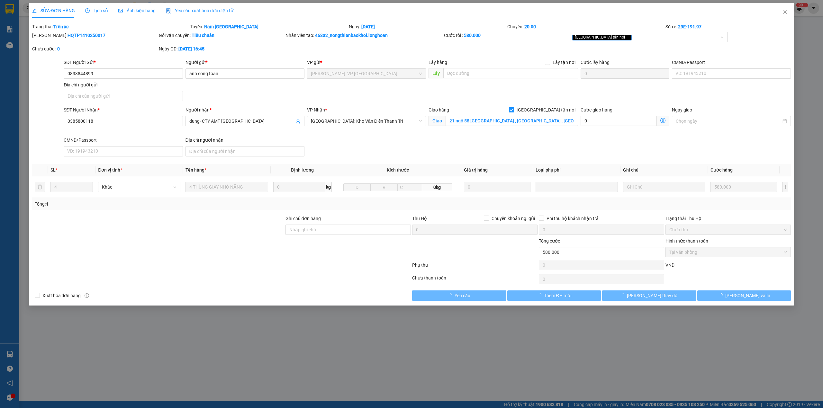
click at [67, 34] on b "HQTP1410250017" at bounding box center [86, 35] width 38 height 5
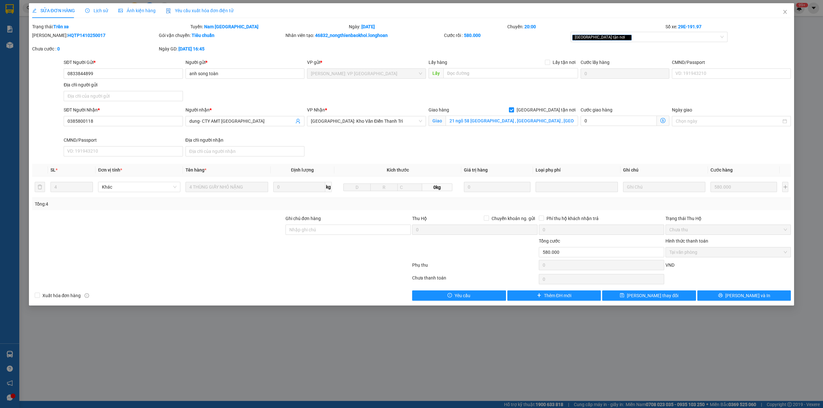
copy b "HQTP1410250017"
drag, startPoint x: 788, startPoint y: 16, endPoint x: 641, endPoint y: 3, distance: 147.8
click at [788, 16] on span "Close" at bounding box center [785, 12] width 18 height 18
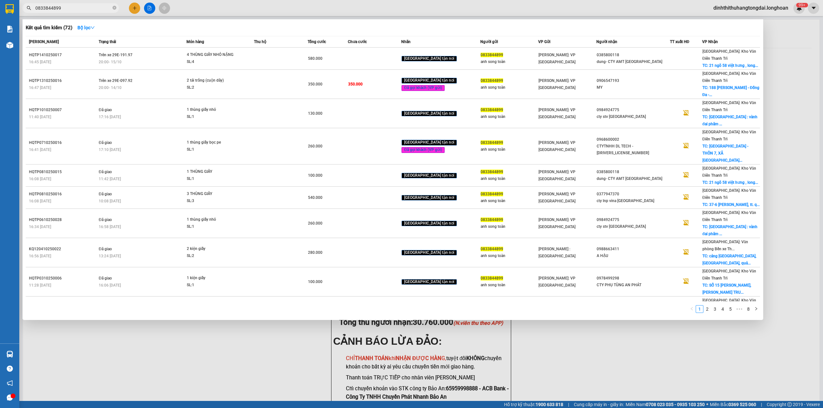
click at [84, 7] on input "0833844899" at bounding box center [73, 7] width 76 height 7
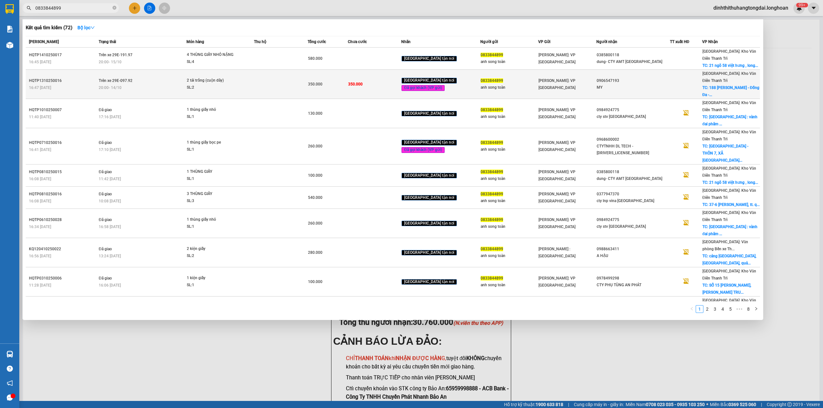
click at [130, 84] on div "20:00 [DATE]" at bounding box center [142, 87] width 87 height 7
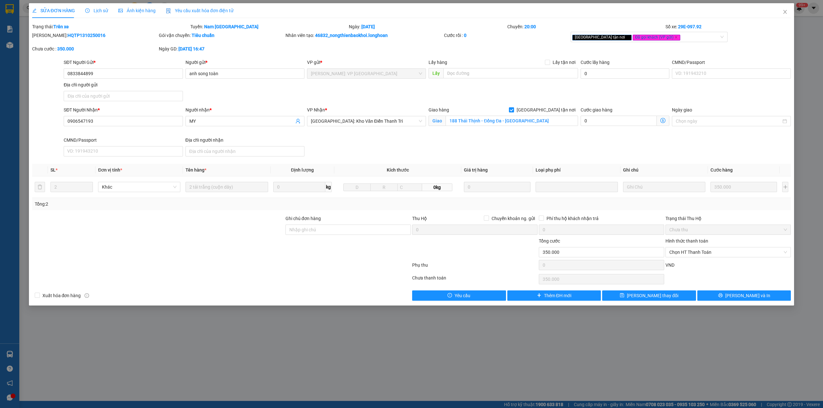
click at [67, 33] on b "HQTP1310250016" at bounding box center [86, 35] width 38 height 5
copy b "HQTP1310250016"
click at [785, 13] on icon "close" at bounding box center [784, 11] width 5 height 5
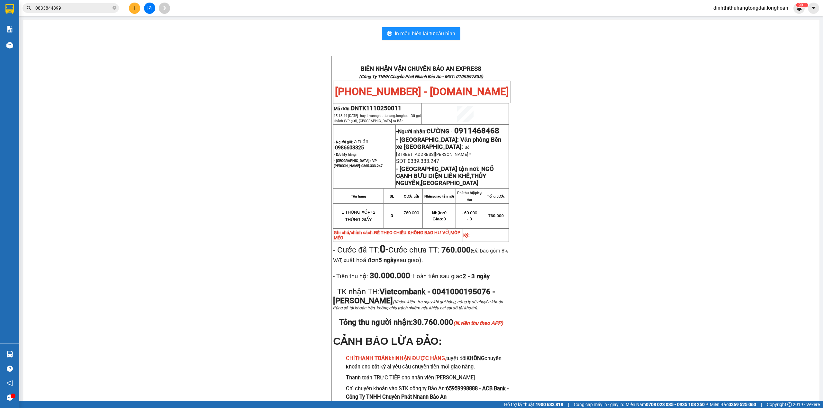
click at [89, 4] on input "0833844899" at bounding box center [73, 7] width 76 height 7
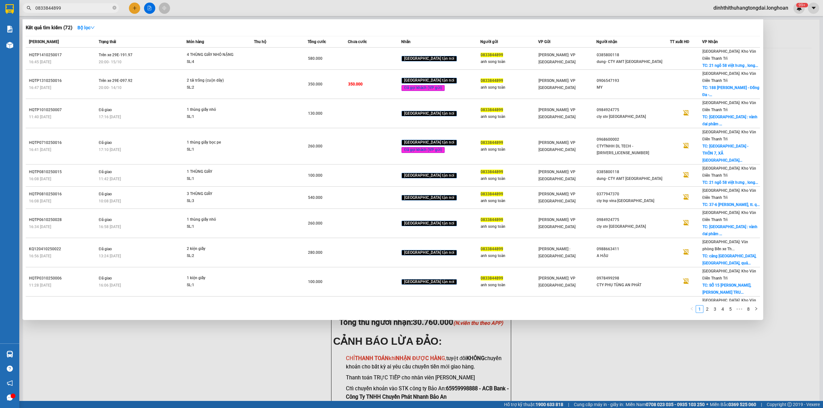
click at [89, 4] on input "0833844899" at bounding box center [73, 7] width 76 height 7
paste input "977461105"
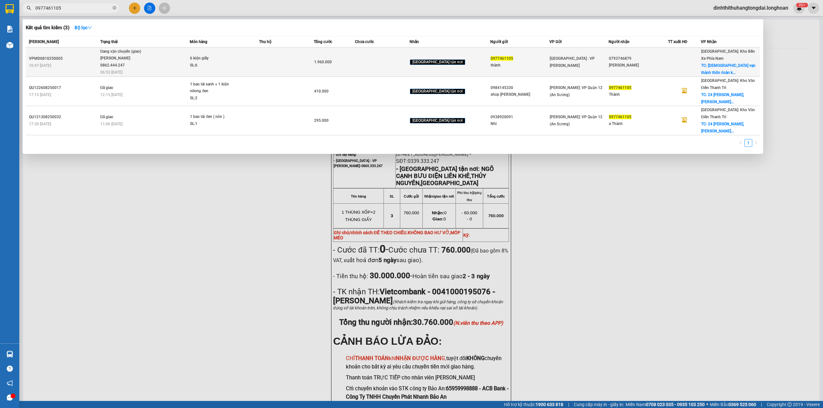
click at [205, 62] on div "SL: 6" at bounding box center [214, 65] width 48 height 7
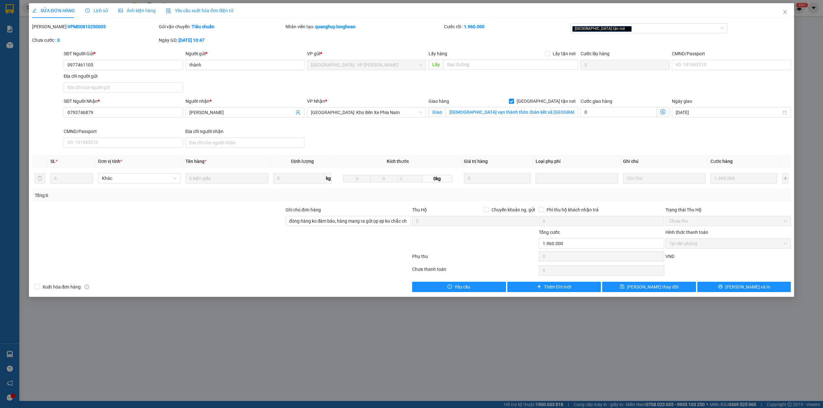
click at [93, 10] on span "Lịch sử" at bounding box center [96, 10] width 23 height 5
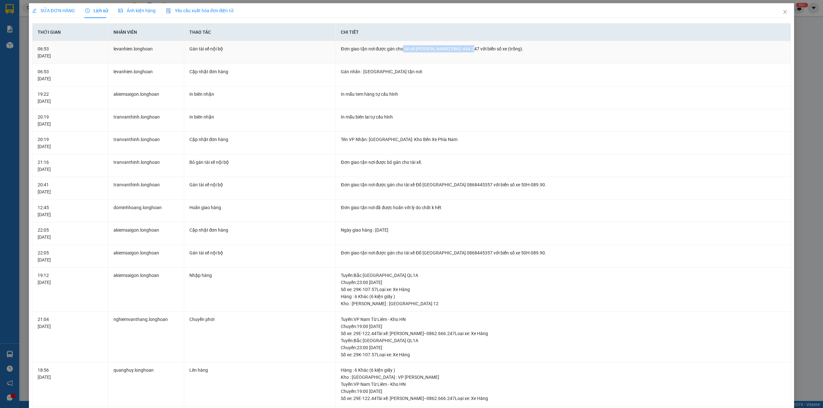
drag, startPoint x: 400, startPoint y: 50, endPoint x: 463, endPoint y: 49, distance: 63.0
click at [463, 49] on div "Đơn giao tận nơi được gán cho tài xế [PERSON_NAME] 0862.444.247 với biển số xe …" at bounding box center [563, 48] width 444 height 7
copy div "tài xế [PERSON_NAME] 0862.444.247"
click at [782, 14] on icon "close" at bounding box center [784, 11] width 5 height 5
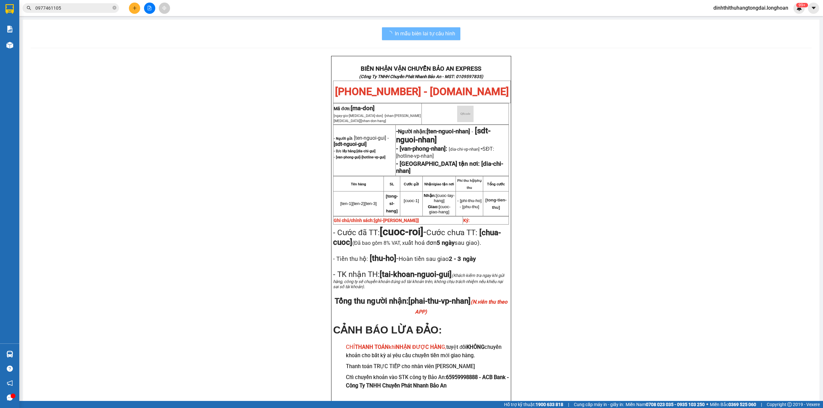
click at [96, 10] on input "0977461105" at bounding box center [73, 7] width 76 height 7
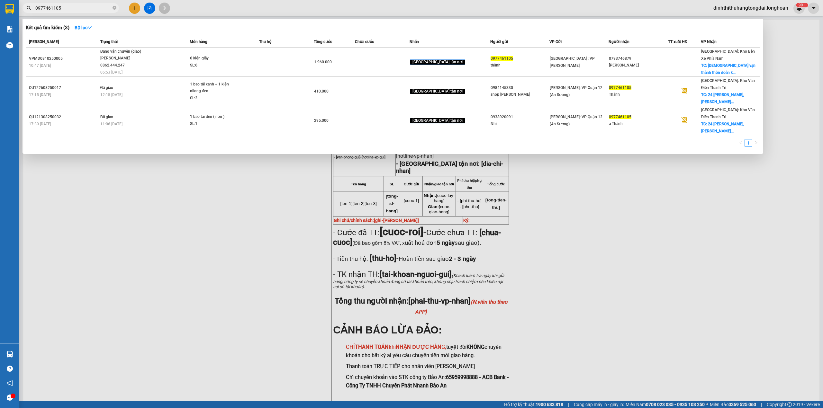
click at [95, 10] on input "0977461105" at bounding box center [73, 7] width 76 height 7
paste input "777015178"
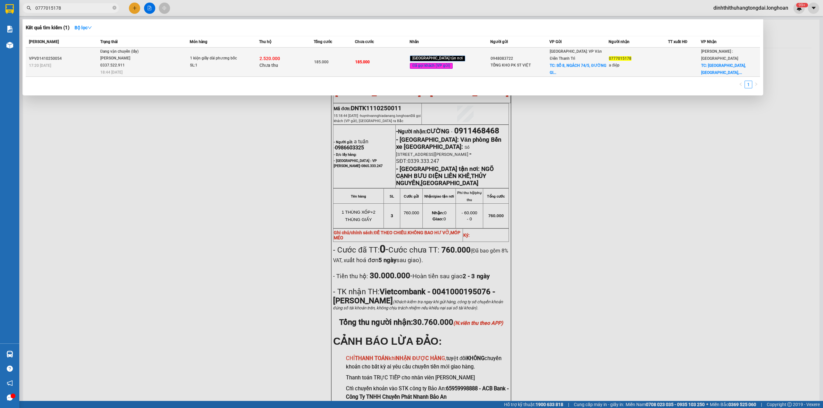
click at [167, 65] on span "Đang vận chuyển (lấy) [PERSON_NAME] 0337.522.911 18:44 [DATE]" at bounding box center [144, 61] width 89 height 27
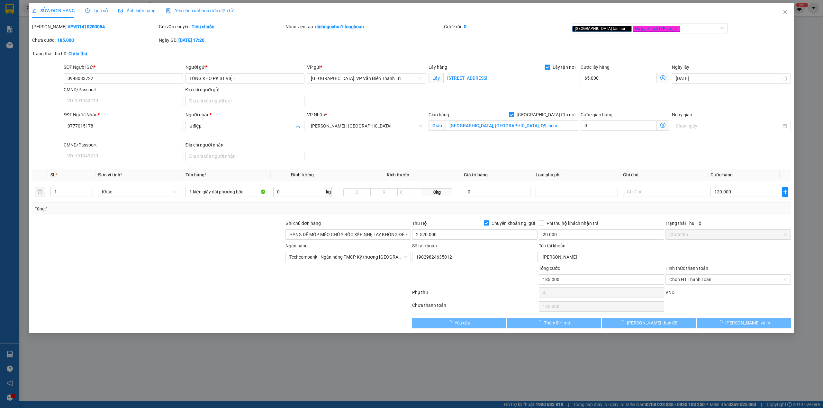
click at [93, 13] on span "Lịch sử" at bounding box center [96, 10] width 23 height 5
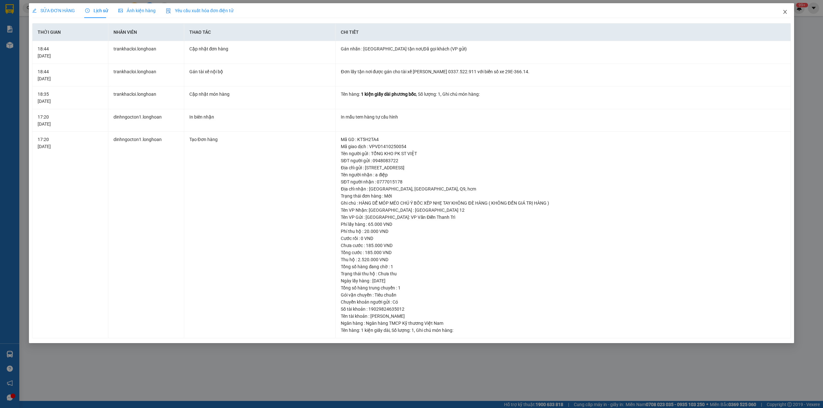
click at [787, 14] on span "Close" at bounding box center [785, 12] width 18 height 18
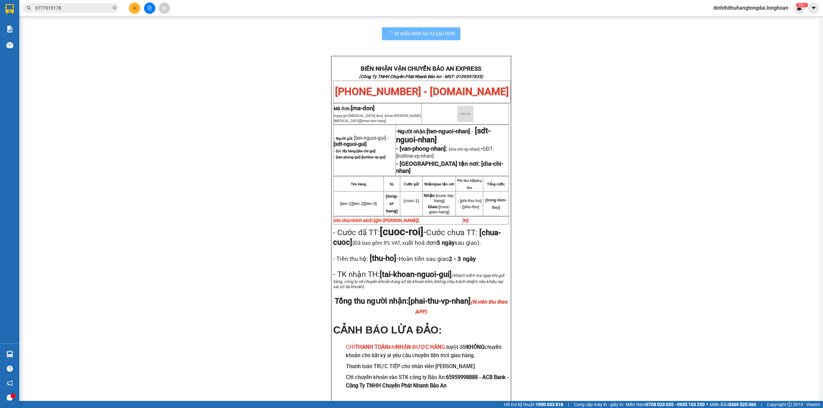
click at [70, 6] on input "0777015178" at bounding box center [73, 7] width 76 height 7
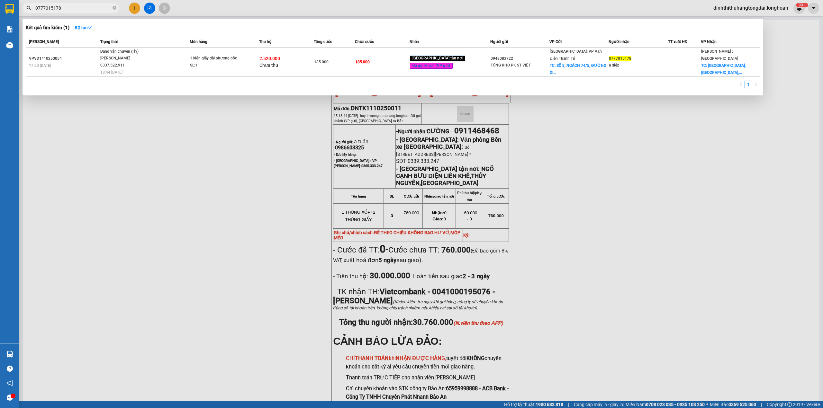
click at [70, 6] on input "0777015178" at bounding box center [73, 7] width 76 height 7
paste input "395698757"
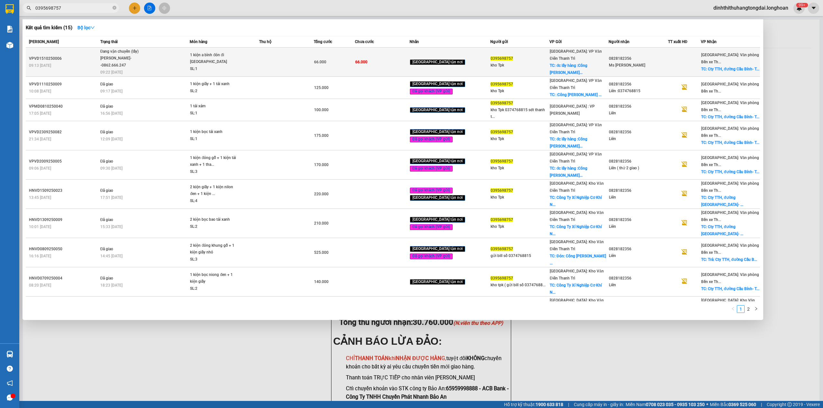
click at [143, 66] on div "[PERSON_NAME]--0862.666.247" at bounding box center [124, 62] width 48 height 14
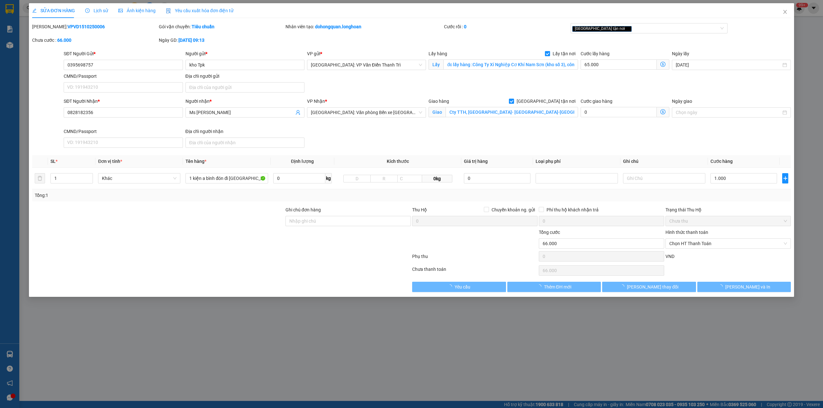
click at [89, 8] on span "Lịch sử" at bounding box center [96, 10] width 23 height 5
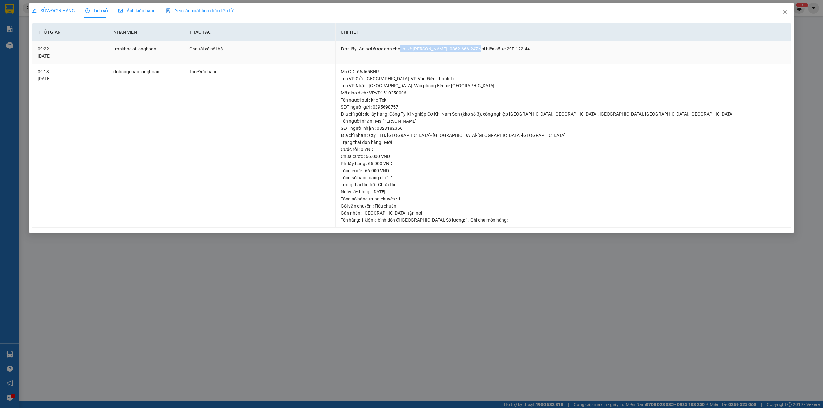
drag, startPoint x: 400, startPoint y: 49, endPoint x: 474, endPoint y: 48, distance: 74.2
click at [474, 48] on div "Đơn lấy tận nơi được gán cho tài xế [PERSON_NAME]--0862.666.247 với biển số xe …" at bounding box center [563, 48] width 444 height 7
copy div "tài xế [PERSON_NAME]--0862.666.247"
click at [783, 14] on icon "close" at bounding box center [785, 12] width 4 height 4
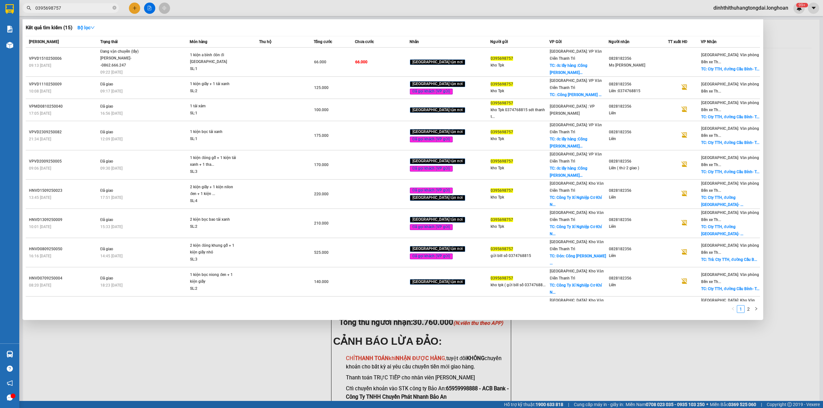
click at [76, 9] on input "0395698757" at bounding box center [73, 7] width 76 height 7
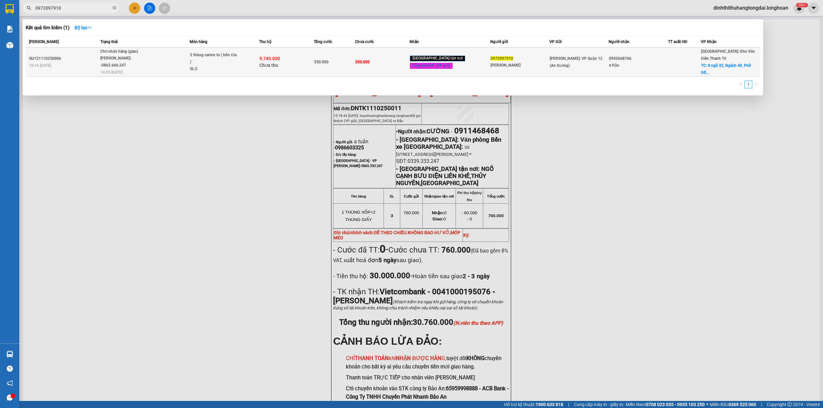
click at [143, 51] on div "Chờ nhận hàng (giao)" at bounding box center [124, 51] width 48 height 7
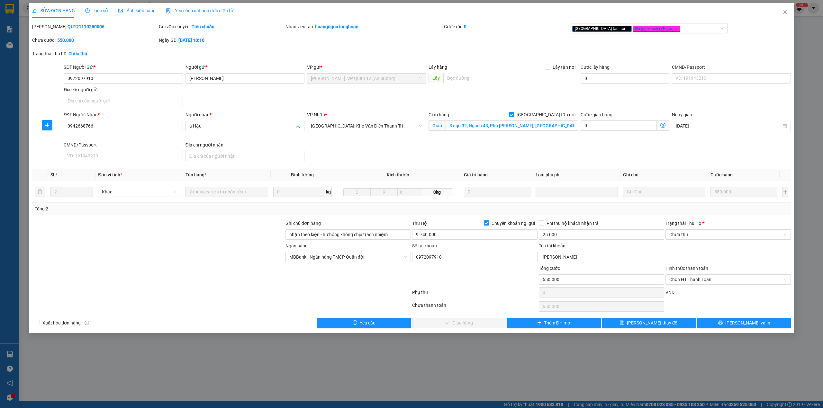
click at [739, 318] on div "Total Paid Fee 0 Total UnPaid Fee 550.000 Cash Collection Total Fee Mã ĐH: QU12…" at bounding box center [411, 175] width 759 height 305
click at [739, 321] on span "[PERSON_NAME] và In" at bounding box center [747, 322] width 45 height 7
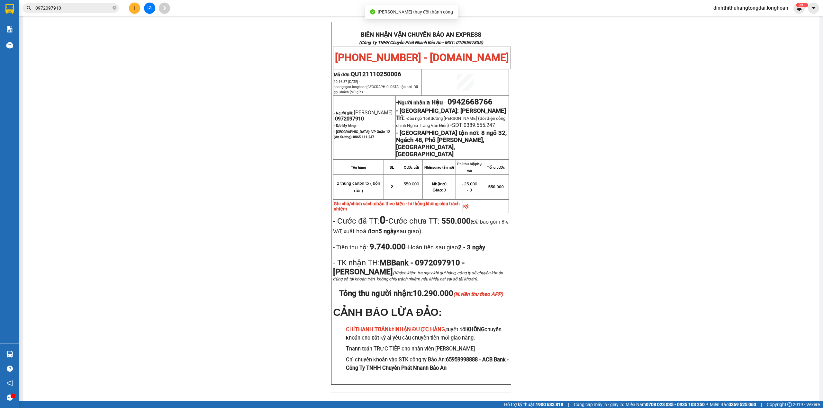
scroll to position [29, 0]
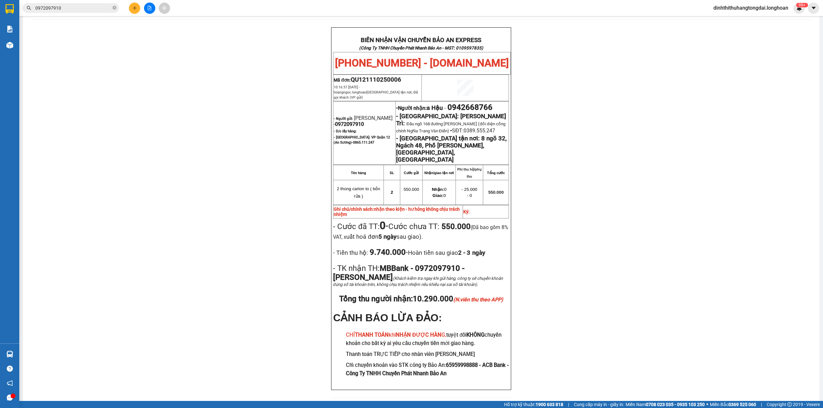
click at [71, 3] on span "0972097910" at bounding box center [70, 8] width 96 height 10
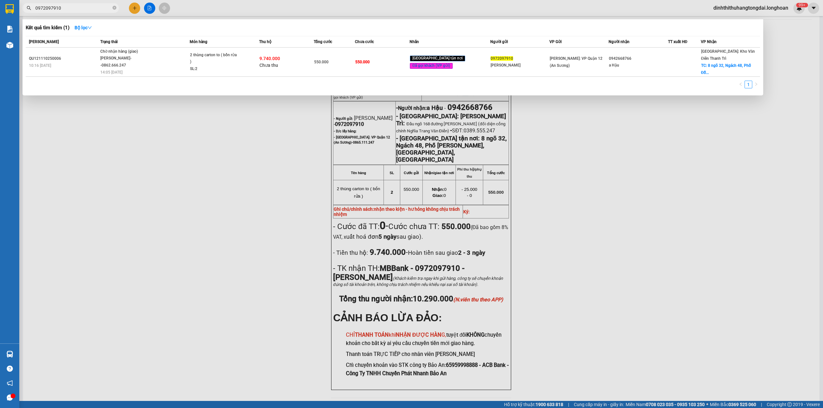
click at [69, 8] on input "0972097910" at bounding box center [73, 7] width 76 height 7
paste input "866490895"
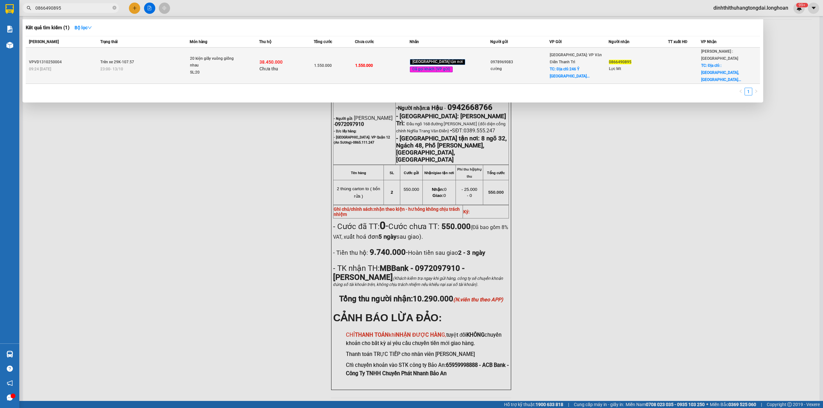
click at [135, 66] on div "23:00 [DATE]" at bounding box center [144, 69] width 89 height 7
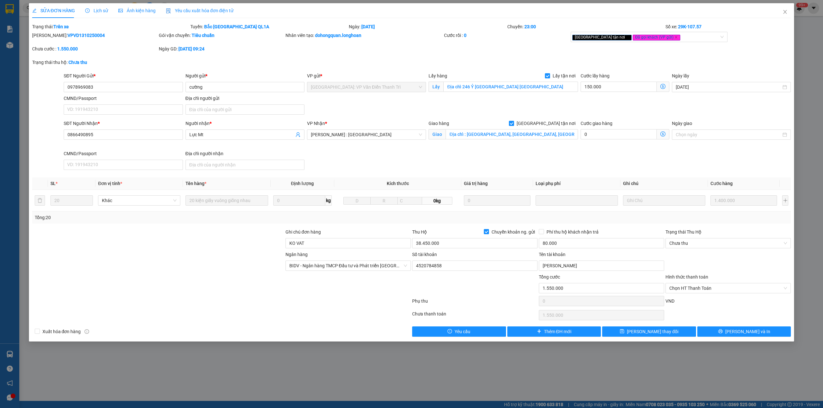
click at [83, 10] on div "SỬA ĐƠN HÀNG Lịch sử Ảnh kiện hàng Yêu cầu xuất hóa đơn điện tử" at bounding box center [133, 10] width 202 height 15
click at [86, 11] on icon "clock-circle" at bounding box center [87, 10] width 4 height 4
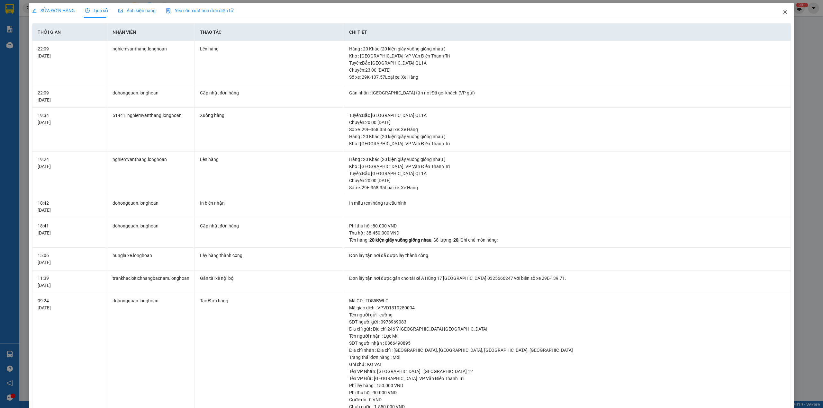
drag, startPoint x: 778, startPoint y: 8, endPoint x: 727, endPoint y: 18, distance: 52.4
click at [777, 8] on span "Close" at bounding box center [785, 12] width 18 height 18
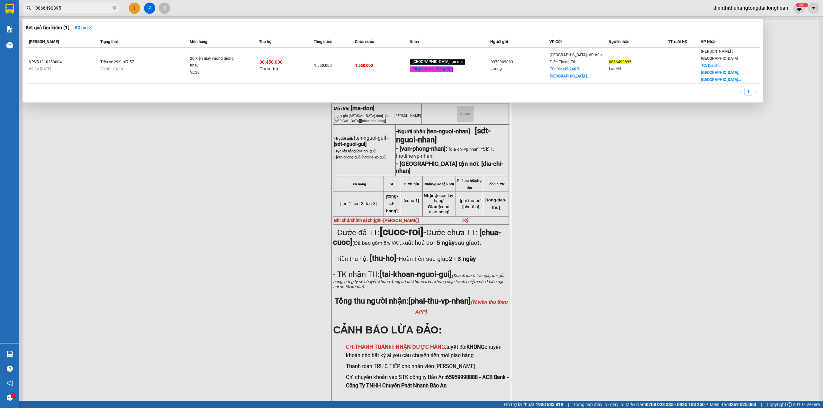
click at [86, 6] on input "0866490895" at bounding box center [73, 7] width 76 height 7
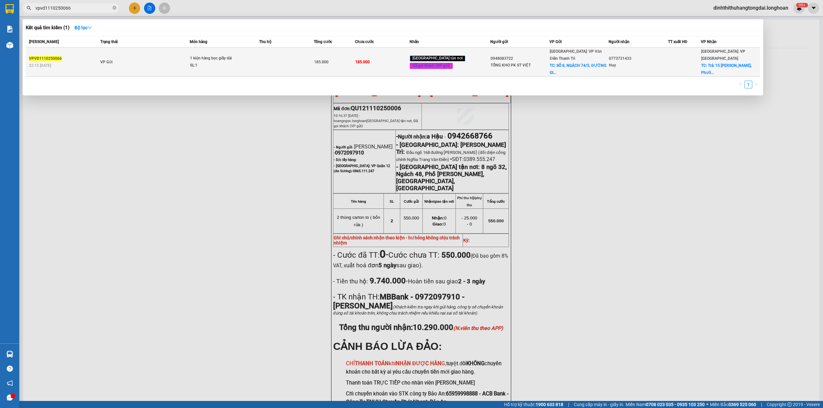
click at [147, 57] on td "VP Gửi" at bounding box center [144, 62] width 91 height 29
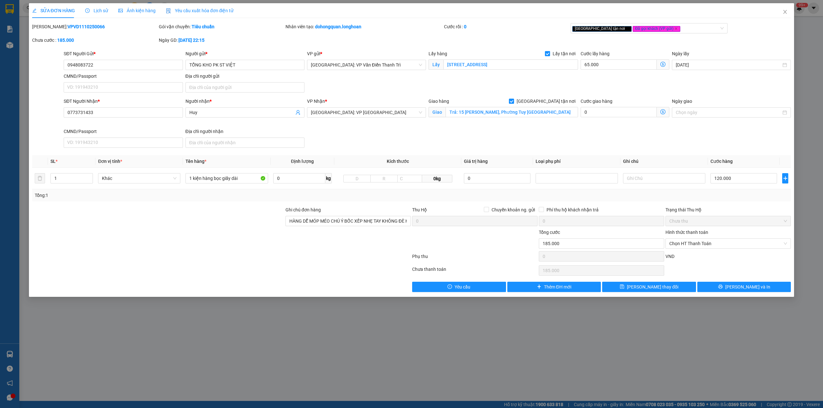
click at [95, 10] on span "Lịch sử" at bounding box center [96, 10] width 23 height 5
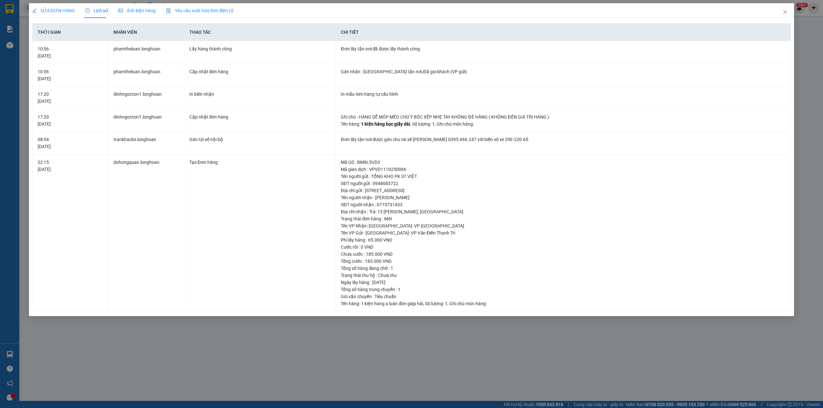
click at [55, 6] on div "SỬA ĐƠN HÀNG" at bounding box center [53, 10] width 43 height 15
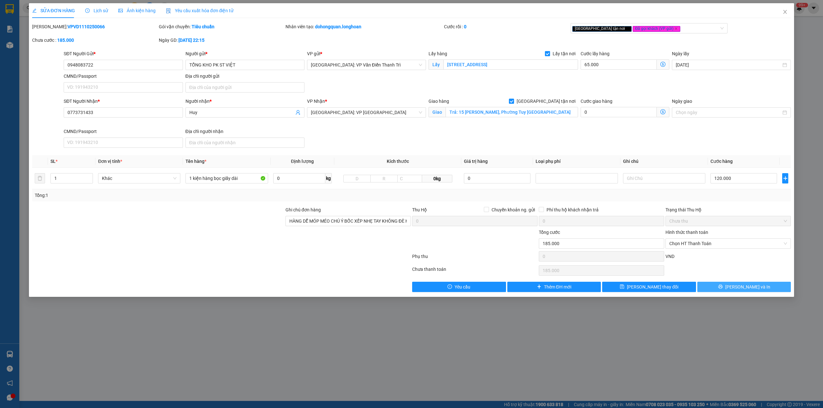
click at [742, 290] on span "[PERSON_NAME] và In" at bounding box center [747, 286] width 45 height 7
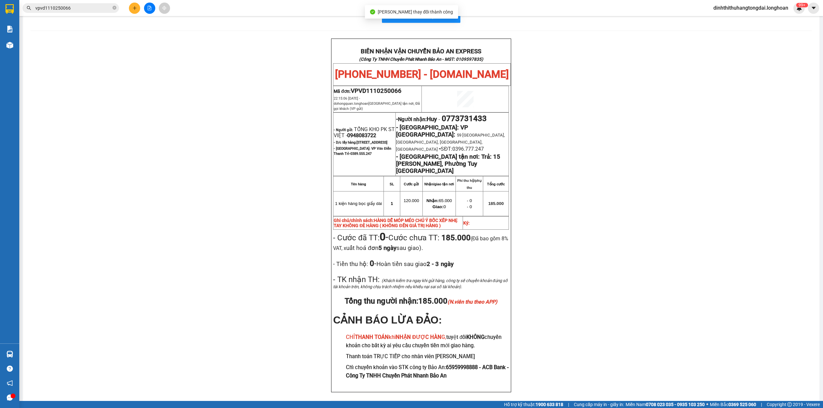
scroll to position [22, 0]
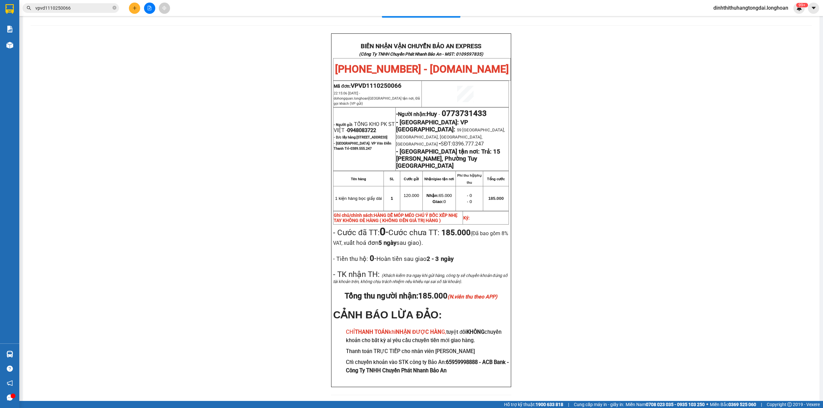
click at [82, 5] on input "vpvd1110250066" at bounding box center [73, 7] width 76 height 7
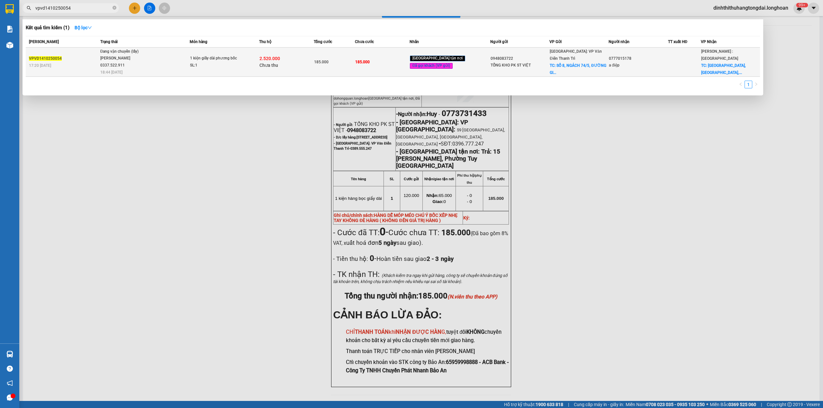
click at [160, 52] on span "Đang vận chuyển (lấy) [PERSON_NAME] 0337.522.911 18:44 [DATE]" at bounding box center [144, 61] width 89 height 27
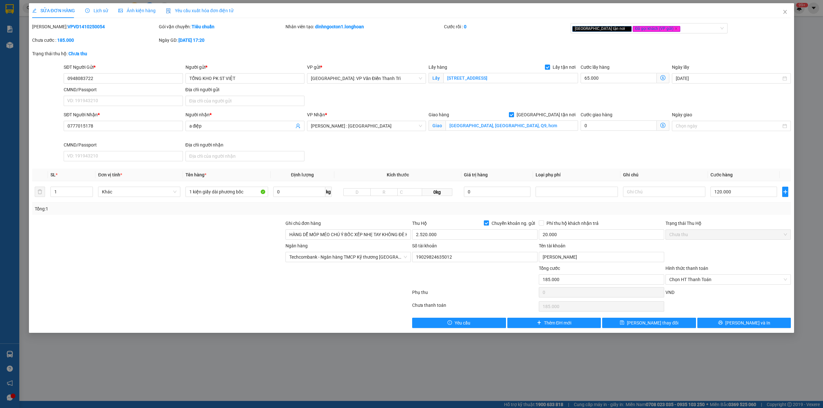
click at [97, 14] on div "Lịch sử" at bounding box center [96, 10] width 23 height 15
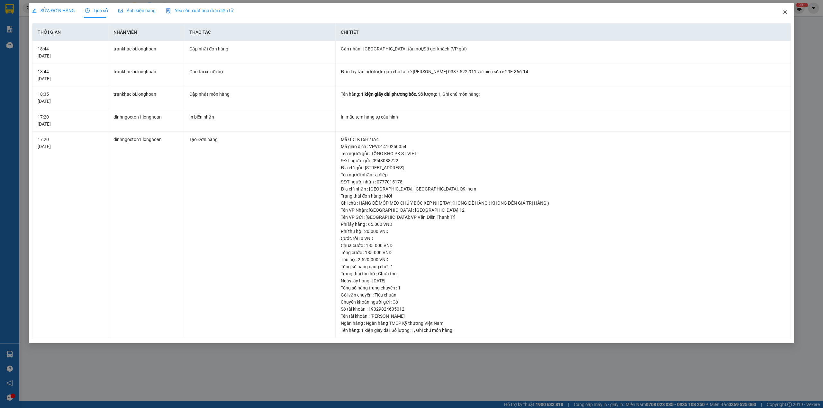
click at [784, 7] on span "Close" at bounding box center [785, 12] width 18 height 18
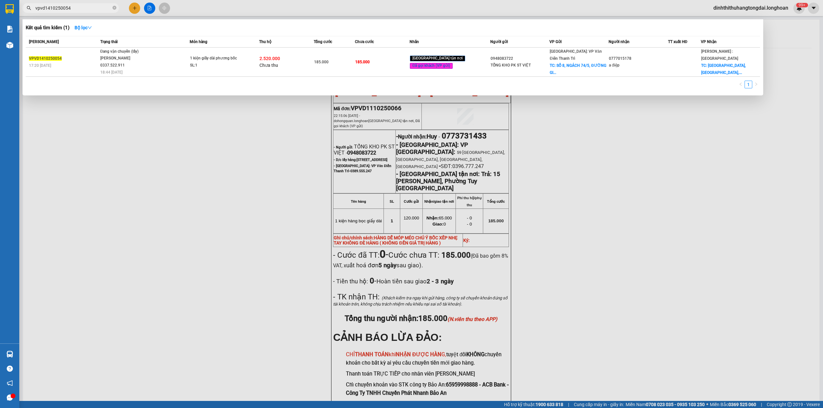
click at [95, 9] on input "vpvd1410250054" at bounding box center [73, 7] width 76 height 7
click at [84, 8] on input "vpvd1410250054" at bounding box center [73, 7] width 76 height 7
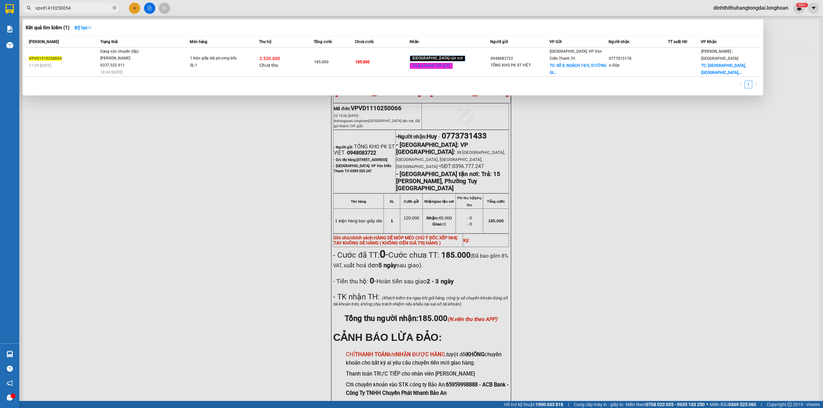
click at [84, 8] on input "vpvd1410250054" at bounding box center [73, 7] width 76 height 7
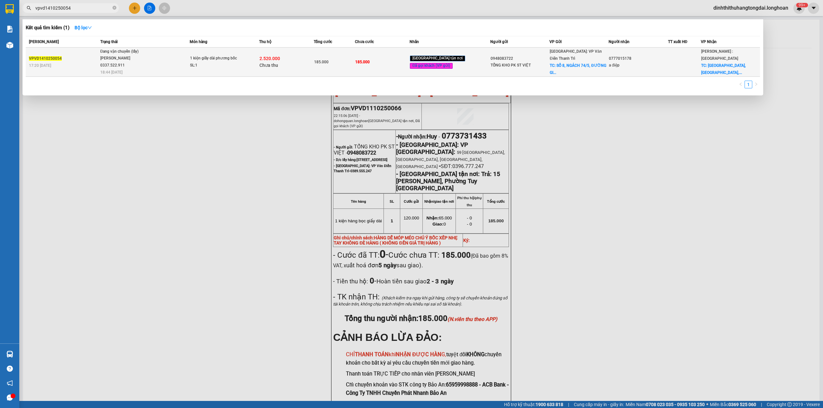
click at [166, 66] on span "Đang vận chuyển (lấy) [PERSON_NAME] 0337.522.911 18:44 [DATE]" at bounding box center [144, 61] width 89 height 27
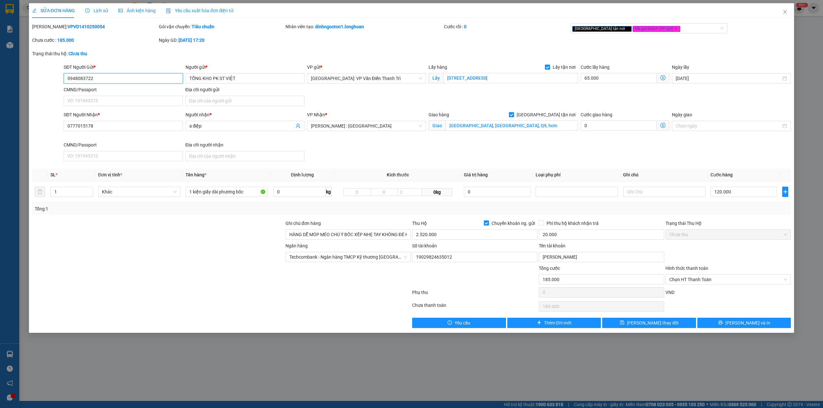
click at [80, 76] on input "0948083722" at bounding box center [123, 78] width 119 height 10
click at [780, 12] on span "Close" at bounding box center [785, 12] width 18 height 18
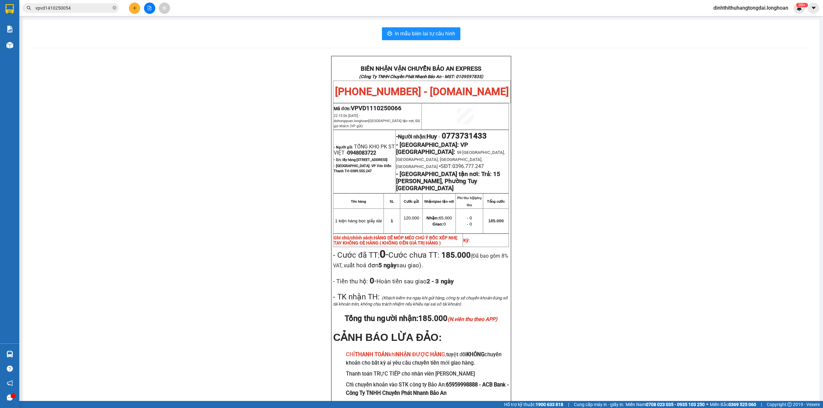
drag, startPoint x: 62, startPoint y: 2, endPoint x: 66, endPoint y: 3, distance: 3.4
click at [63, 2] on div "Kết quả tìm kiếm ( 1 ) Bộ lọc Mã ĐH Trạng thái Món hàng Thu hộ Tổng cước Chưa c…" at bounding box center [411, 8] width 823 height 16
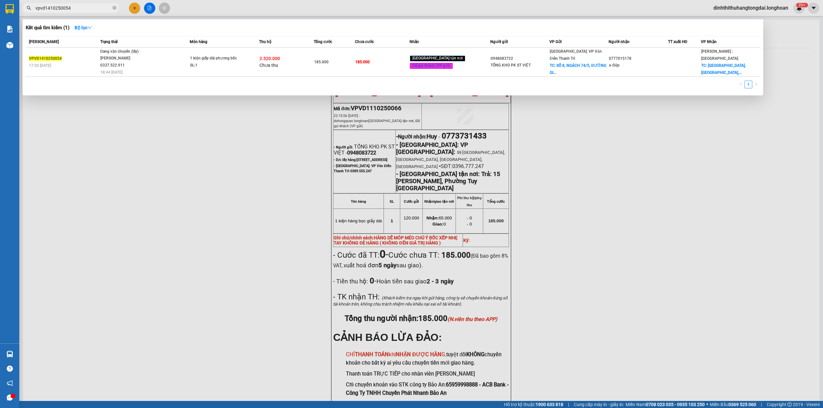
click at [69, 7] on input "vpvd1410250054" at bounding box center [73, 7] width 76 height 7
paste input "0948083722"
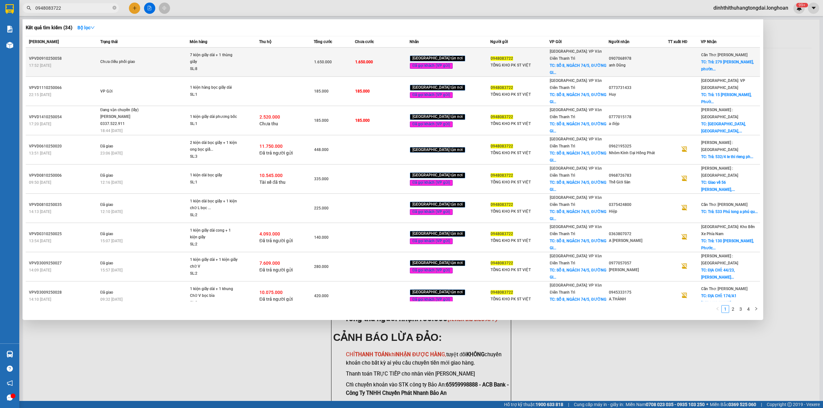
click at [181, 58] on span "Chưa điều phối giao" at bounding box center [144, 61] width 89 height 7
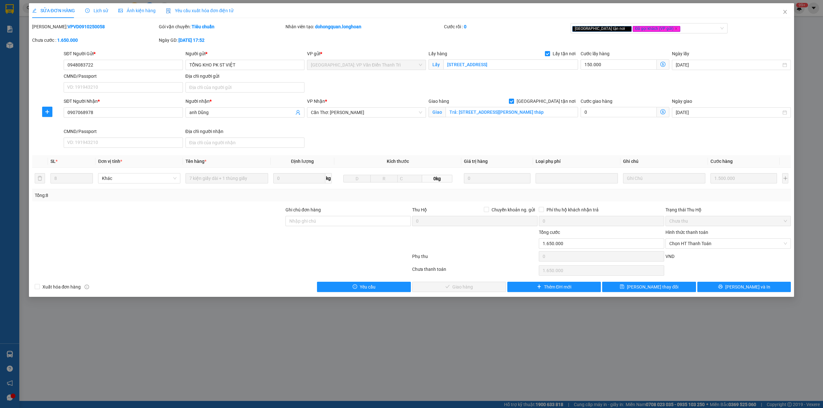
click at [93, 10] on span "Lịch sử" at bounding box center [96, 10] width 23 height 5
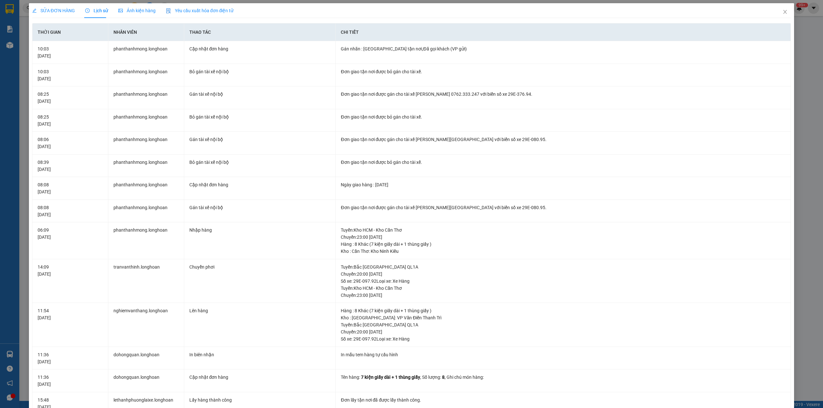
click at [52, 8] on span "SỬA ĐƠN HÀNG" at bounding box center [53, 10] width 43 height 5
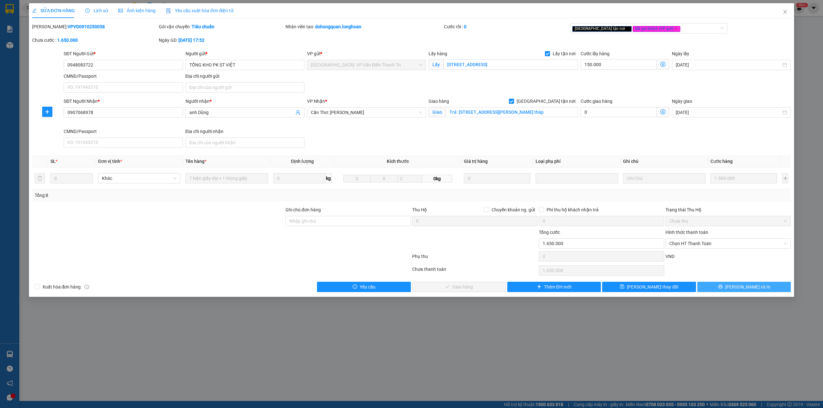
click at [707, 285] on button "[PERSON_NAME] và In" at bounding box center [744, 287] width 94 height 10
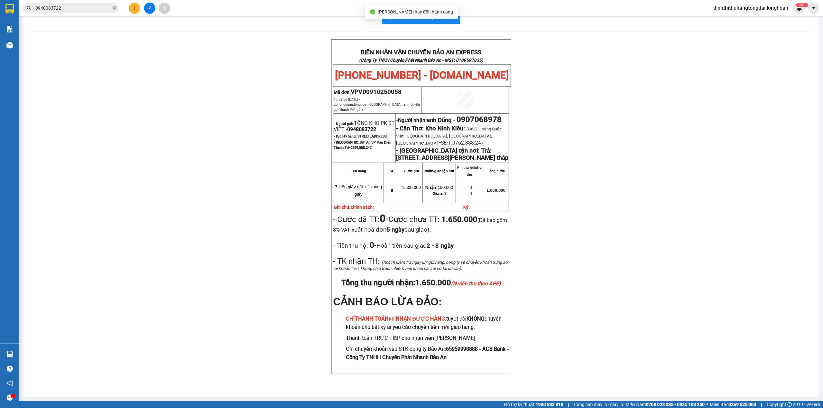
scroll to position [31, 0]
click at [70, 11] on input "0948083722" at bounding box center [73, 7] width 76 height 7
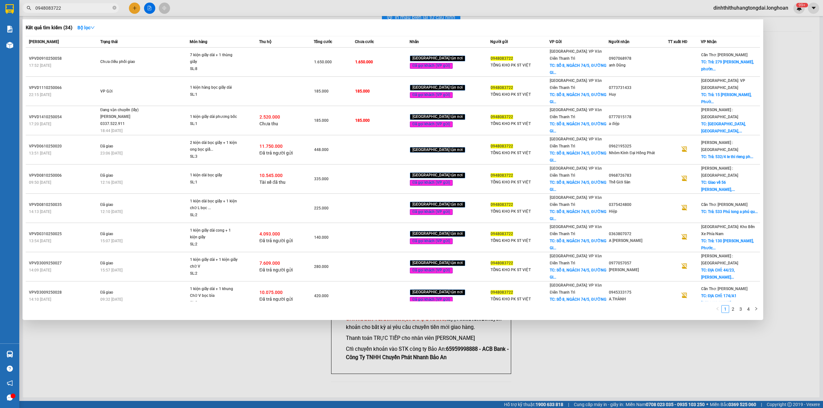
click at [70, 11] on input "0948083722" at bounding box center [73, 7] width 76 height 7
paste input "vpvd1410250054"
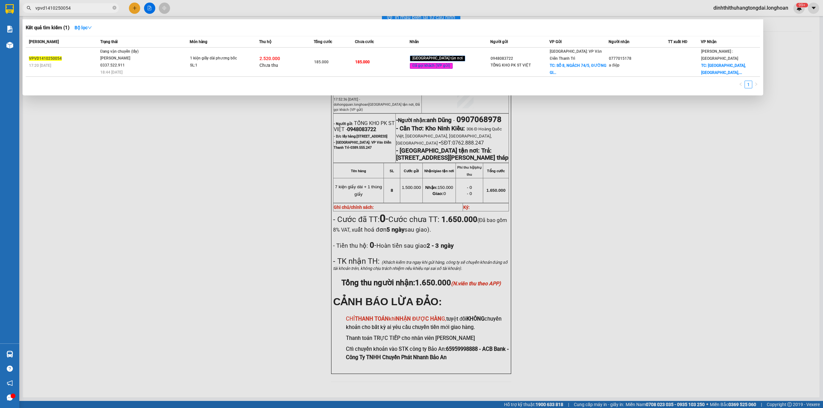
click at [83, 12] on span "vpvd1410250054" at bounding box center [70, 8] width 96 height 10
click at [82, 9] on input "vpvd1410250054" at bounding box center [73, 7] width 76 height 7
paste input "090 706 8978"
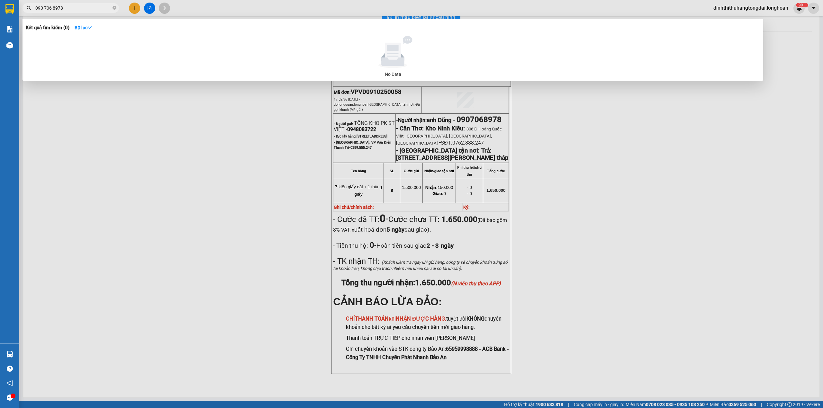
click at [44, 7] on input "090 706 8978" at bounding box center [73, 7] width 76 height 7
click at [51, 10] on input "090706 8978" at bounding box center [73, 7] width 76 height 7
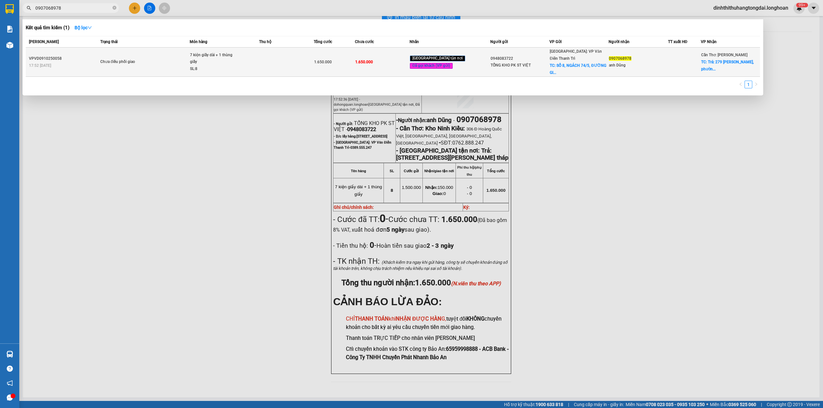
click at [236, 58] on div "7 kiện giấy dài + 1 thùng giấy" at bounding box center [214, 59] width 48 height 14
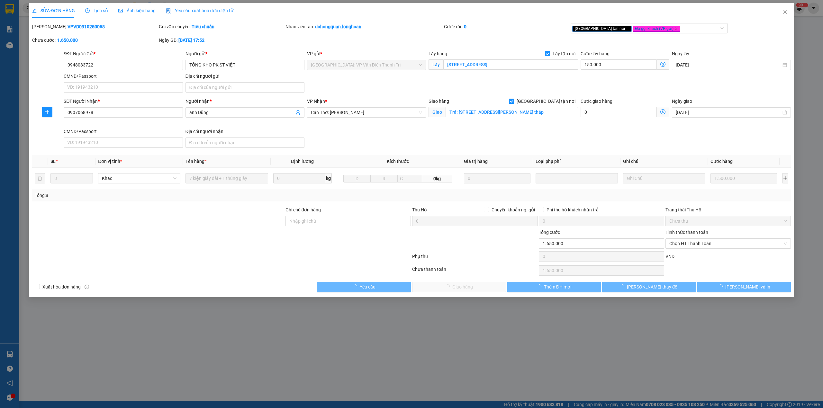
click at [93, 8] on span "Lịch sử" at bounding box center [96, 10] width 23 height 5
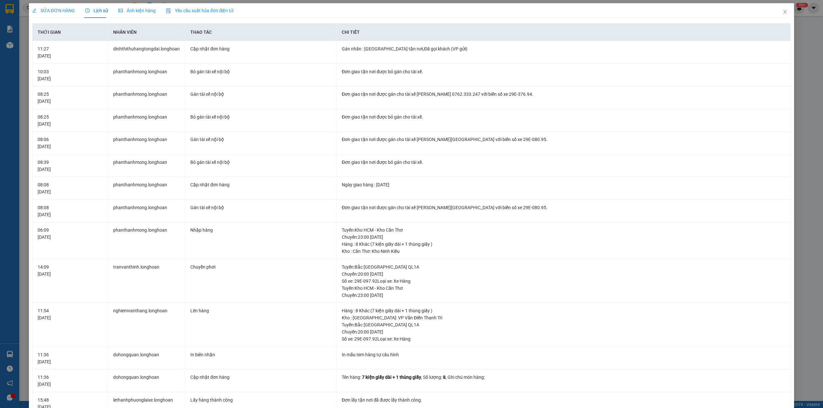
click at [49, 10] on span "SỬA ĐƠN HÀNG" at bounding box center [53, 10] width 43 height 5
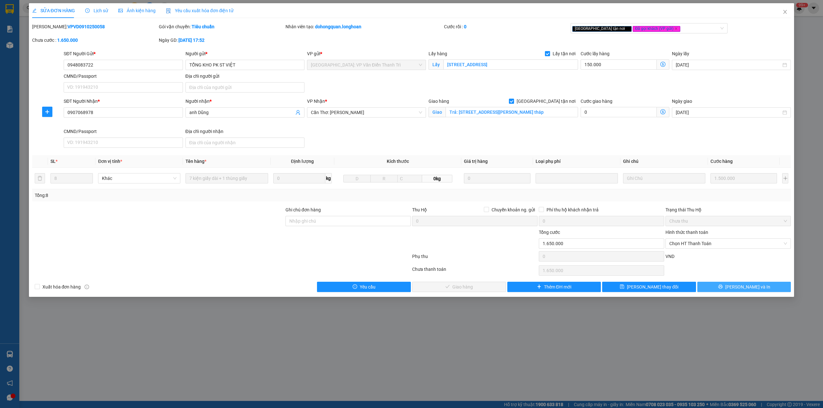
click at [750, 288] on span "[PERSON_NAME] và In" at bounding box center [747, 286] width 45 height 7
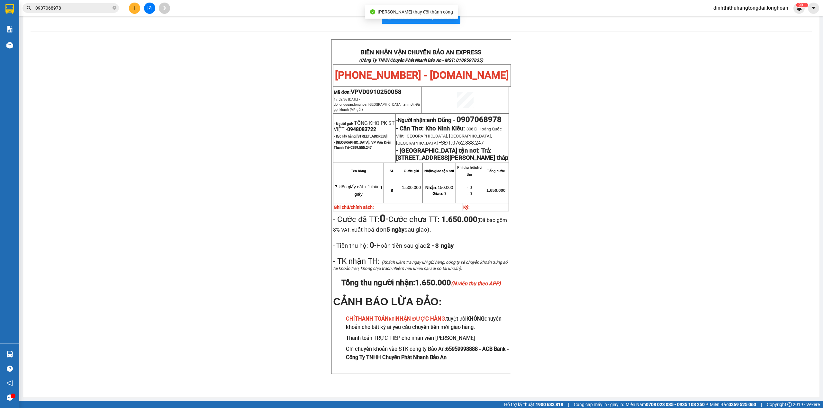
scroll to position [27, 0]
click at [85, 11] on input "0907068978" at bounding box center [73, 7] width 76 height 7
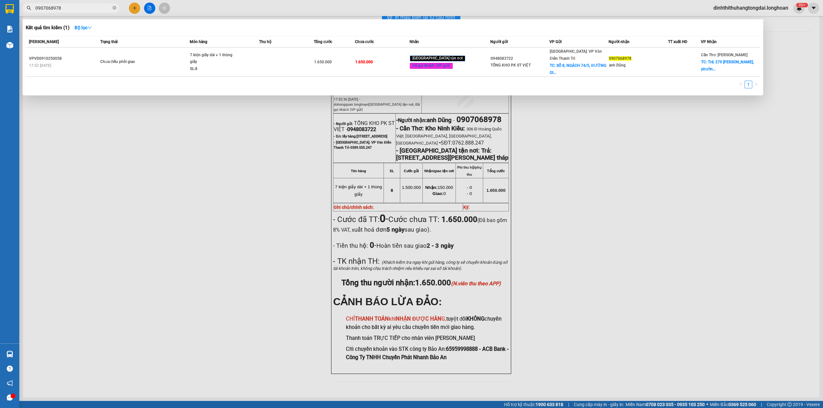
click at [85, 11] on input "0907068978" at bounding box center [73, 7] width 76 height 7
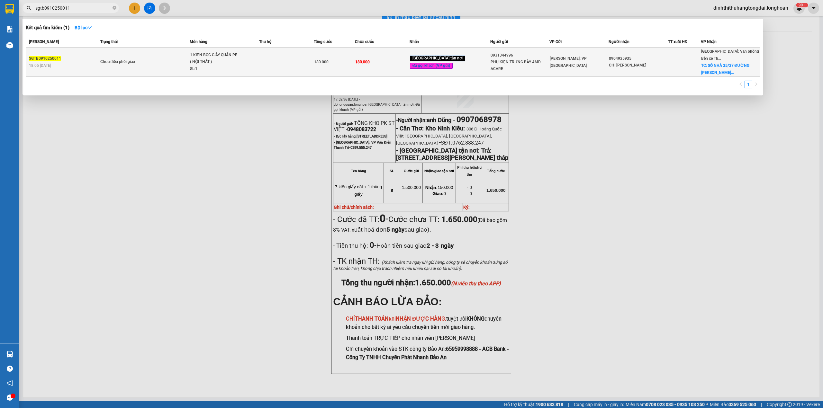
click at [144, 72] on td "Chưa điều phối giao" at bounding box center [144, 62] width 91 height 29
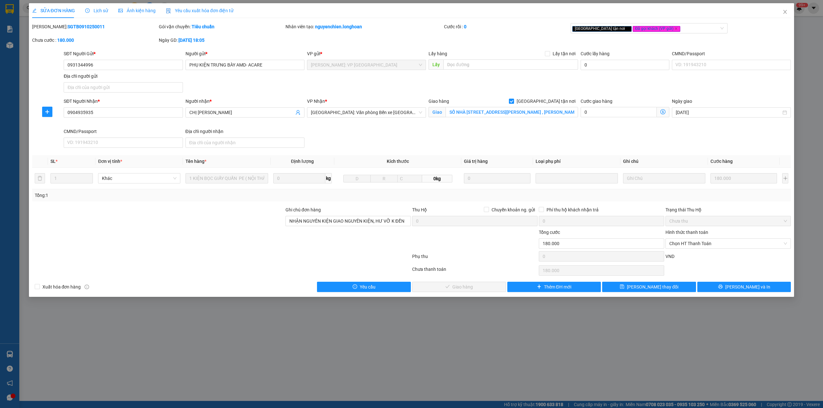
click at [91, 11] on span "Lịch sử" at bounding box center [96, 10] width 23 height 5
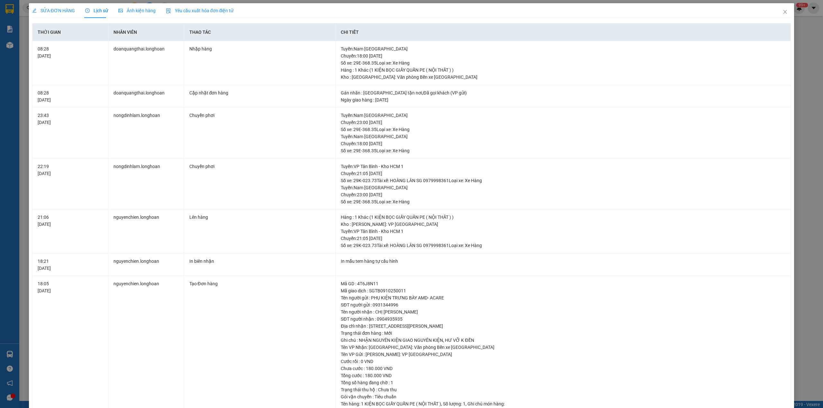
click at [53, 12] on span "SỬA ĐƠN HÀNG" at bounding box center [53, 10] width 43 height 5
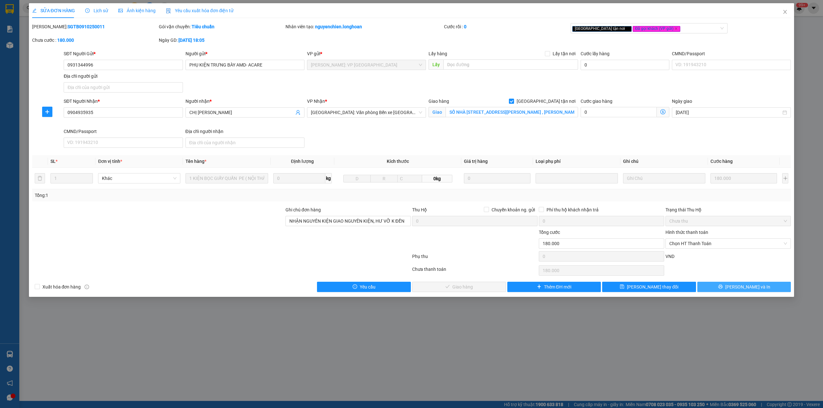
drag, startPoint x: 714, startPoint y: 291, endPoint x: 705, endPoint y: 285, distance: 10.4
click at [712, 287] on button "[PERSON_NAME] và In" at bounding box center [744, 287] width 94 height 10
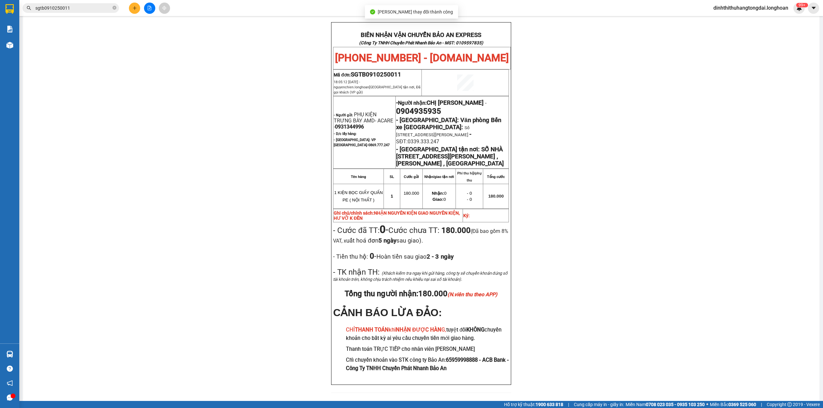
scroll to position [36, 0]
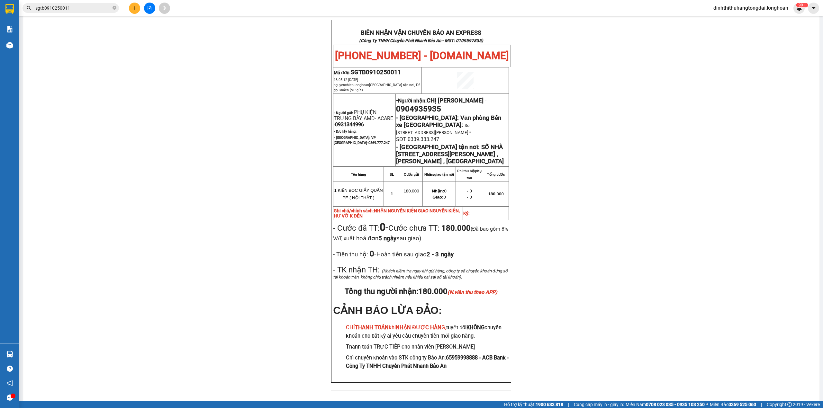
click at [99, 7] on input "sgtb0910250011" at bounding box center [73, 7] width 76 height 7
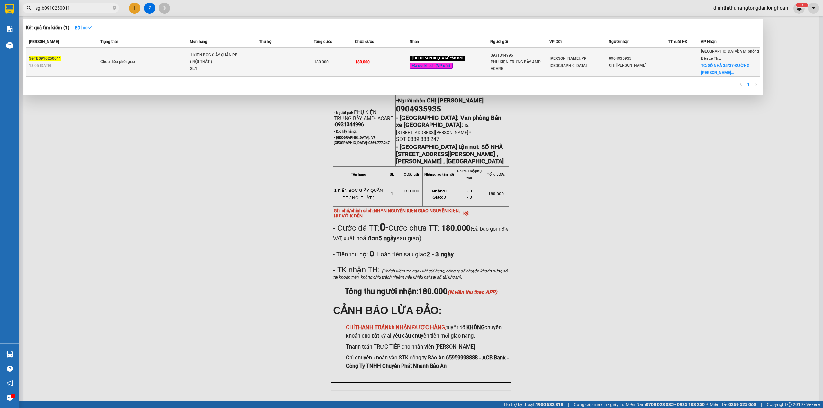
click at [121, 54] on td "Chưa điều phối giao" at bounding box center [144, 62] width 91 height 29
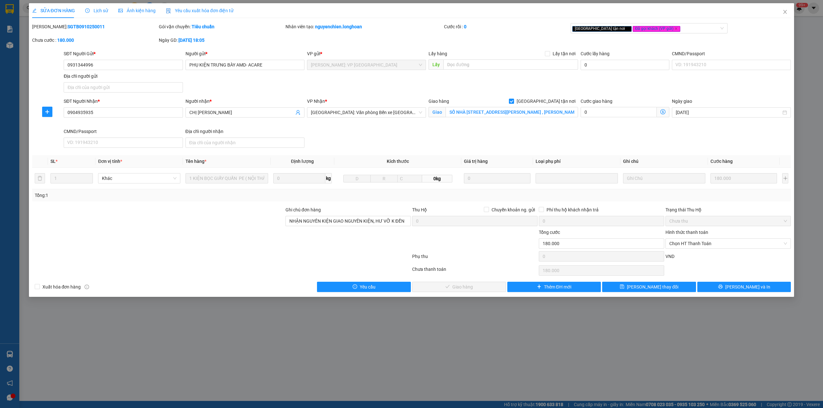
click at [95, 11] on span "Lịch sử" at bounding box center [96, 10] width 23 height 5
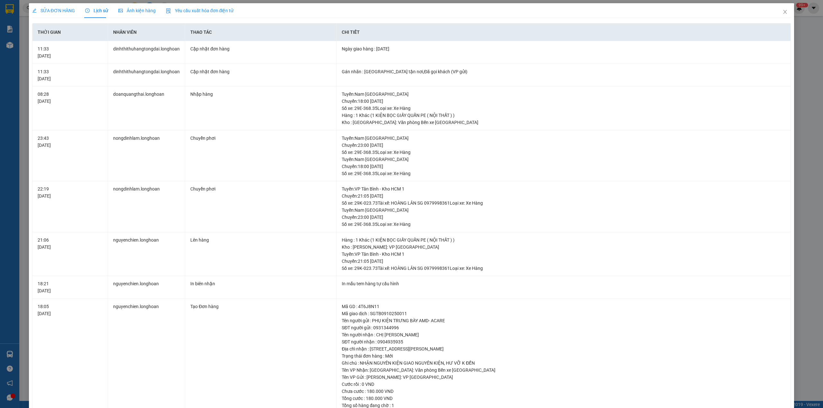
click at [59, 8] on span "SỬA ĐƠN HÀNG" at bounding box center [53, 10] width 43 height 5
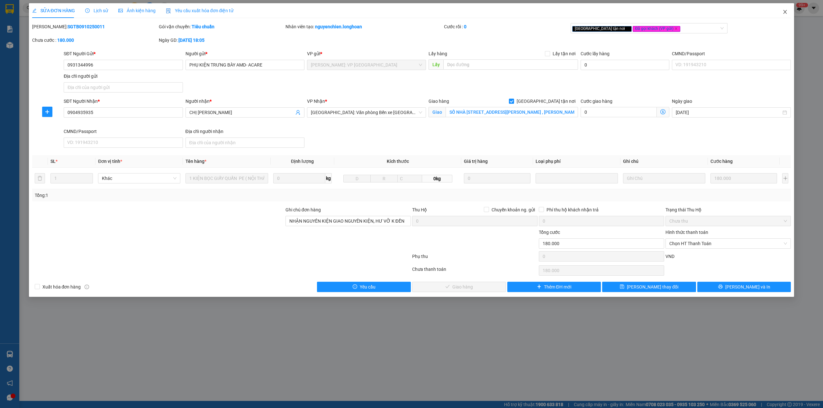
click at [784, 12] on icon "close" at bounding box center [784, 11] width 5 height 5
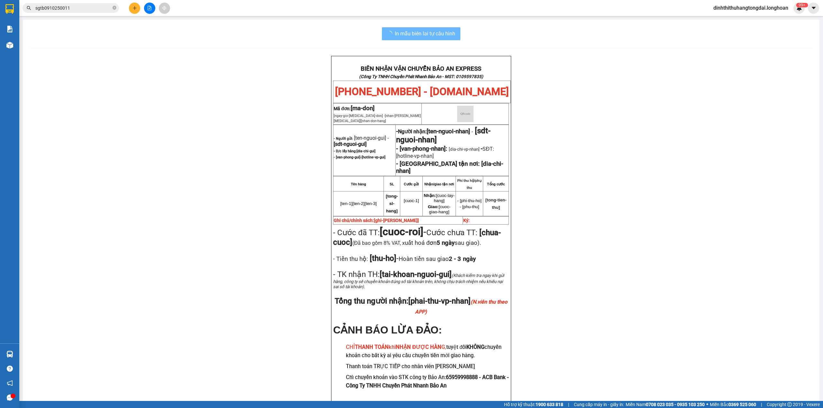
click at [81, 9] on input "sgtb0910250011" at bounding box center [73, 7] width 76 height 7
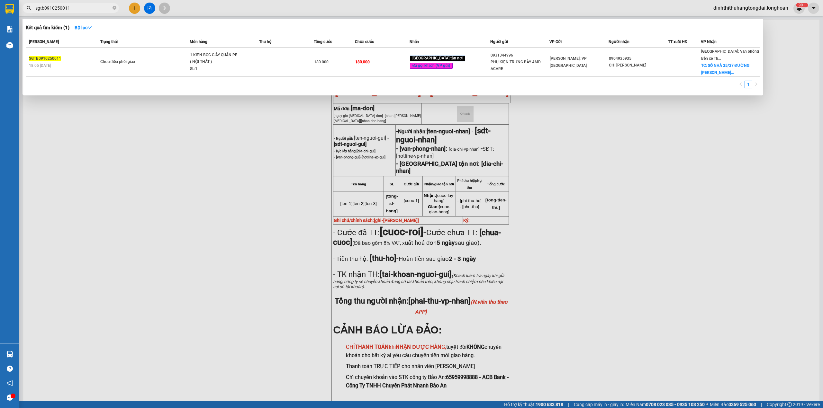
click at [81, 9] on input "sgtb0910250011" at bounding box center [73, 7] width 76 height 7
paste input "vpvd1410250054"
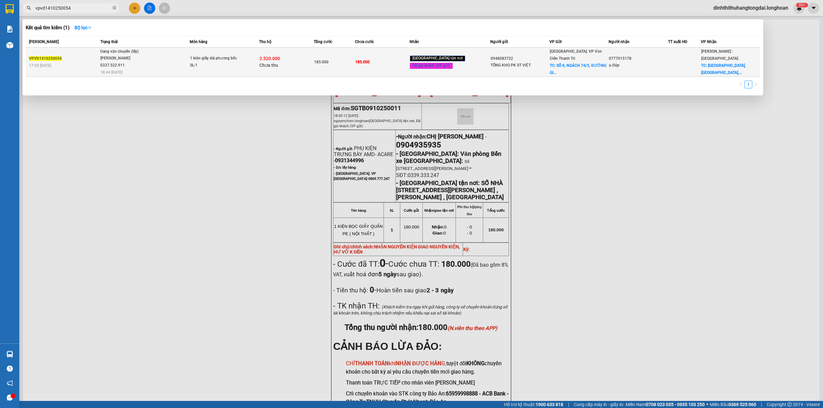
click at [174, 66] on span "Đang vận chuyển (lấy) [PERSON_NAME] 0337.522.911 18:44 [DATE]" at bounding box center [144, 61] width 89 height 27
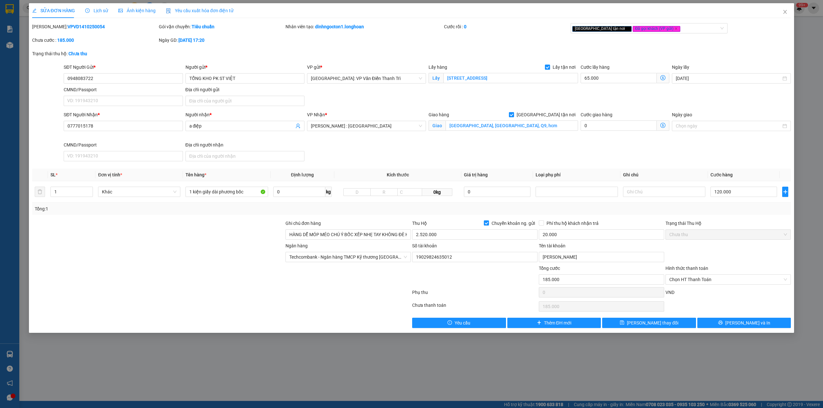
click at [95, 10] on span "Lịch sử" at bounding box center [96, 10] width 23 height 5
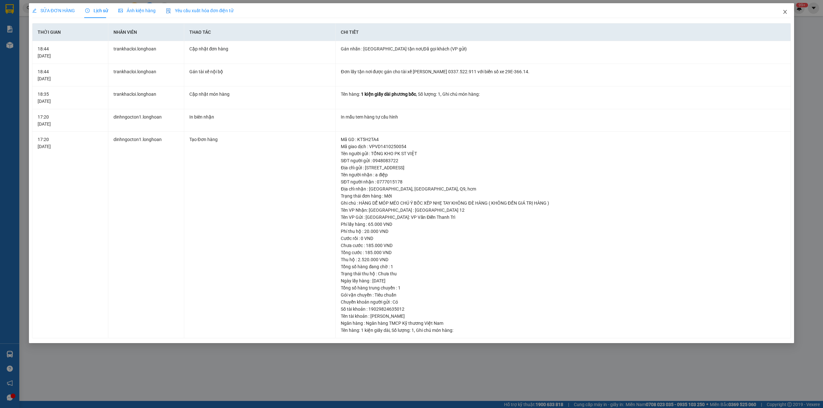
click at [778, 6] on span "Close" at bounding box center [785, 12] width 18 height 18
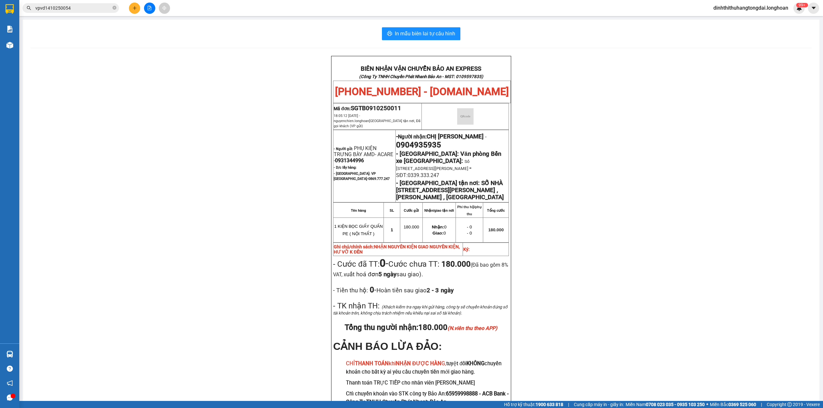
click at [91, 12] on span "vpvd1410250054" at bounding box center [70, 8] width 96 height 10
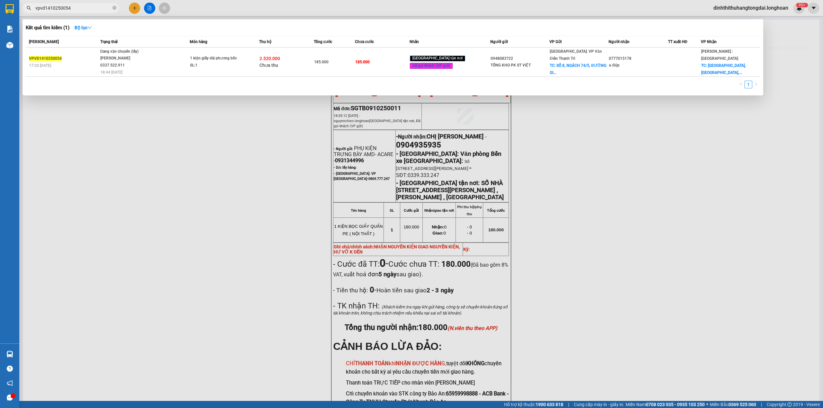
click at [89, 4] on span "vpvd1410250054" at bounding box center [70, 8] width 96 height 10
click at [89, 5] on input "vpvd1410250054" at bounding box center [73, 7] width 76 height 7
paste input "0981402679"
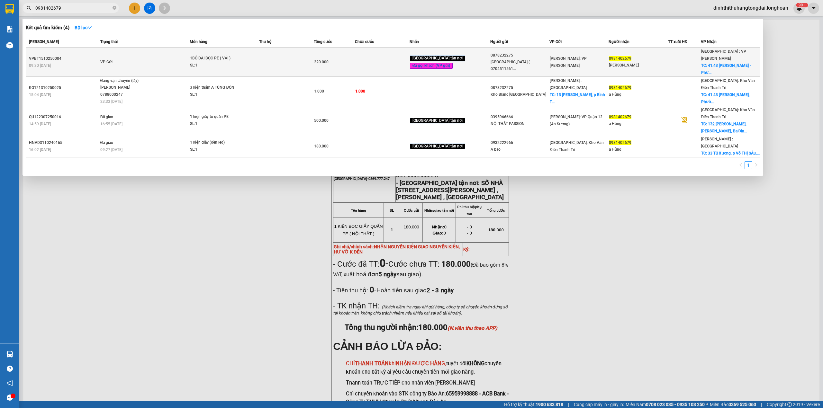
click at [201, 62] on div "SL: 1" at bounding box center [214, 65] width 48 height 7
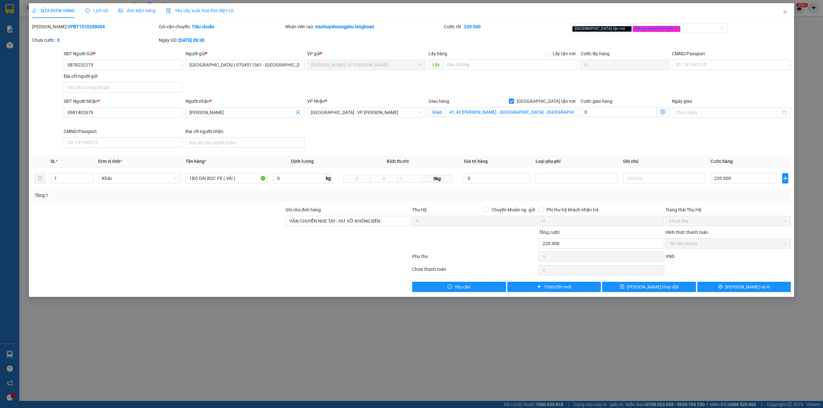
click at [67, 24] on b "VPBT1510250004" at bounding box center [85, 26] width 37 height 5
copy b "VPBT1510250004"
drag, startPoint x: 788, startPoint y: 12, endPoint x: 663, endPoint y: 12, distance: 125.3
click at [787, 12] on span "Close" at bounding box center [785, 12] width 18 height 18
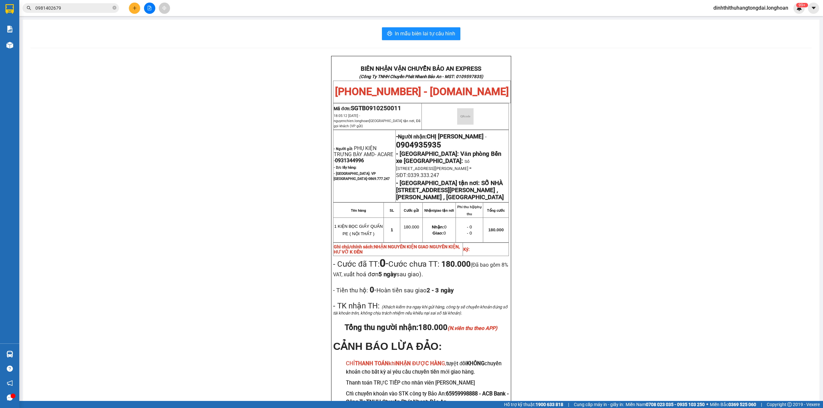
click at [84, 9] on input "0981402679" at bounding box center [73, 7] width 76 height 7
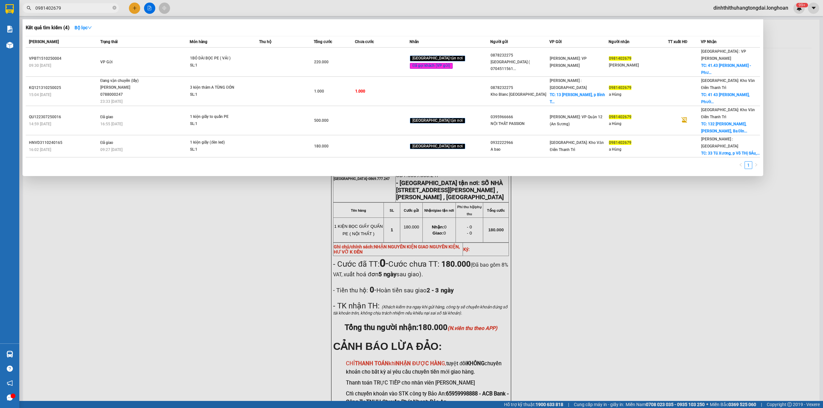
click at [84, 9] on input "0981402679" at bounding box center [73, 7] width 76 height 7
paste input "68521461"
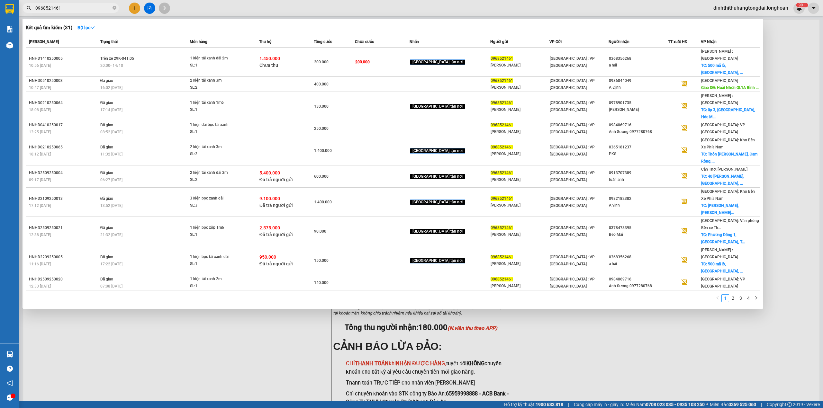
click at [63, 9] on input "0968521461" at bounding box center [73, 7] width 76 height 7
paste input "[PHONE_NUMBER]"
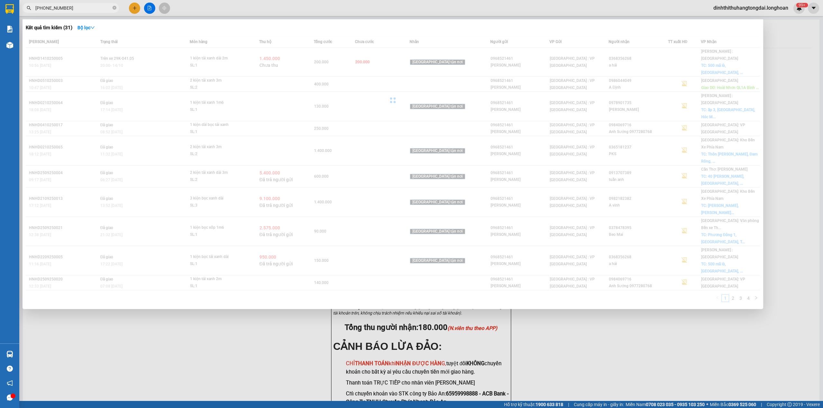
click at [43, 7] on input "[PHONE_NUMBER]" at bounding box center [73, 7] width 76 height 7
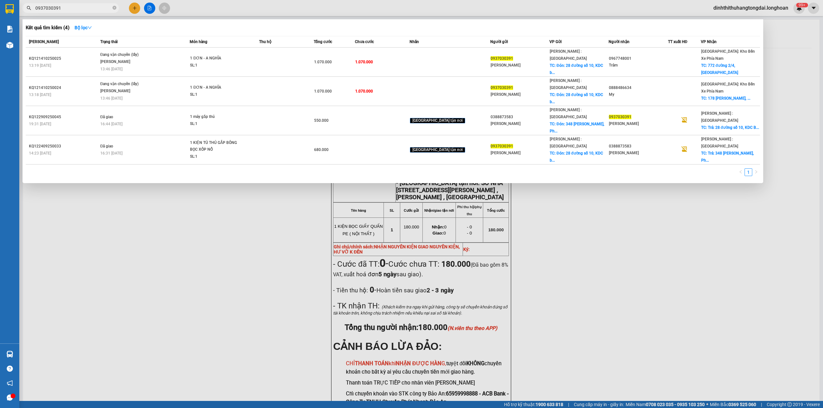
click at [66, 7] on input "0937030391" at bounding box center [73, 7] width 76 height 7
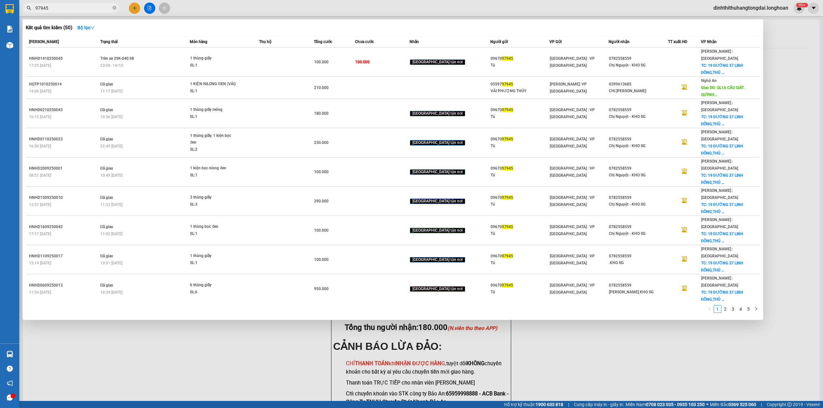
click at [37, 8] on input "97945" at bounding box center [73, 7] width 76 height 7
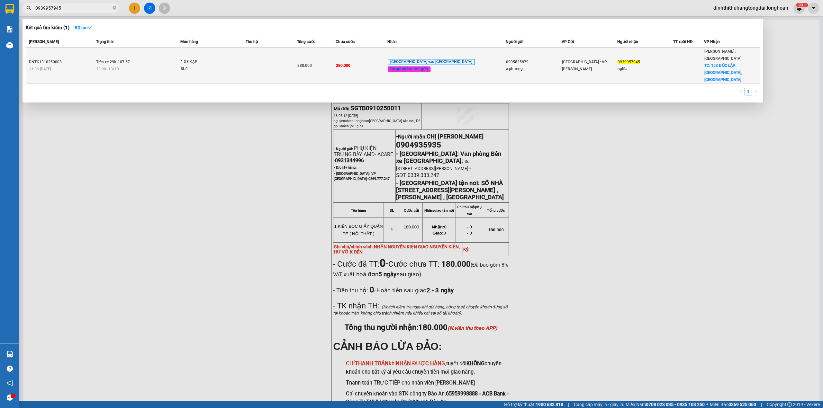
click at [229, 58] on div "1 XE ĐẠP" at bounding box center [205, 61] width 48 height 7
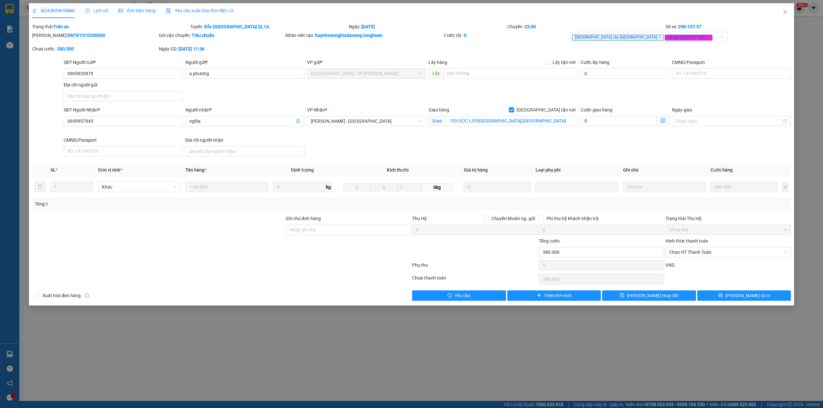
click at [100, 10] on span "Lịch sử" at bounding box center [96, 10] width 23 height 5
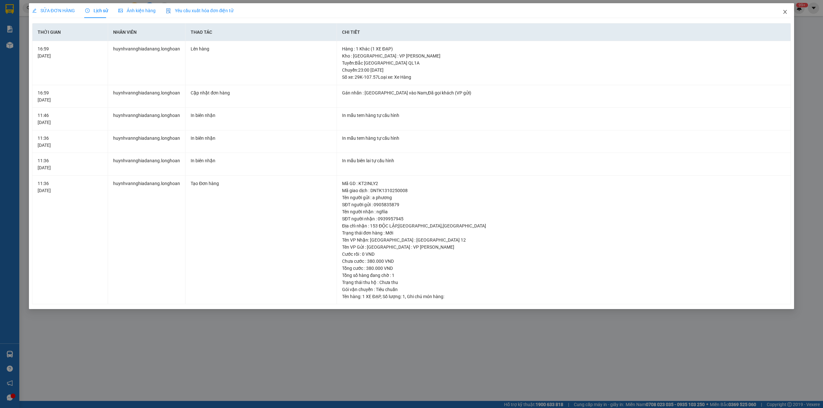
click at [785, 10] on icon "close" at bounding box center [784, 11] width 5 height 5
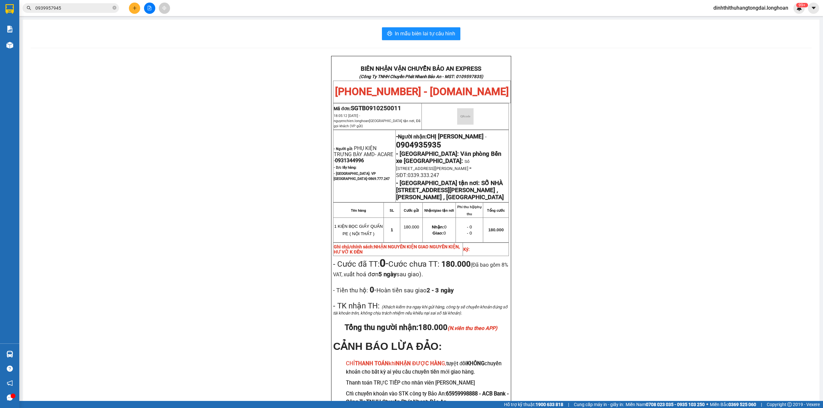
click at [85, 11] on input "0939957945" at bounding box center [73, 7] width 76 height 7
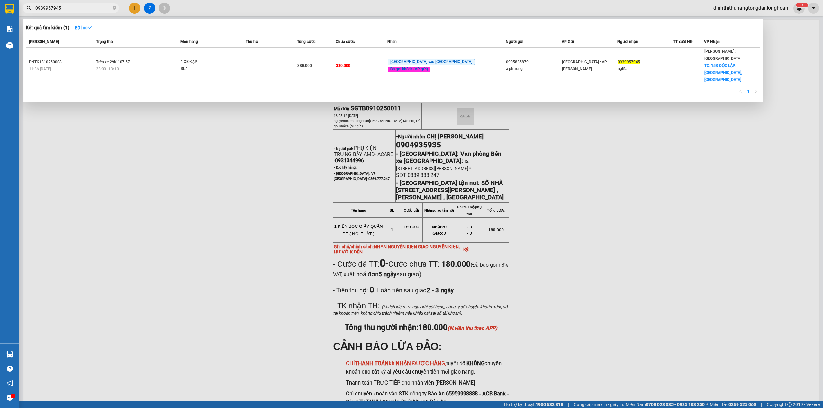
click at [85, 11] on input "0939957945" at bounding box center [73, 7] width 76 height 7
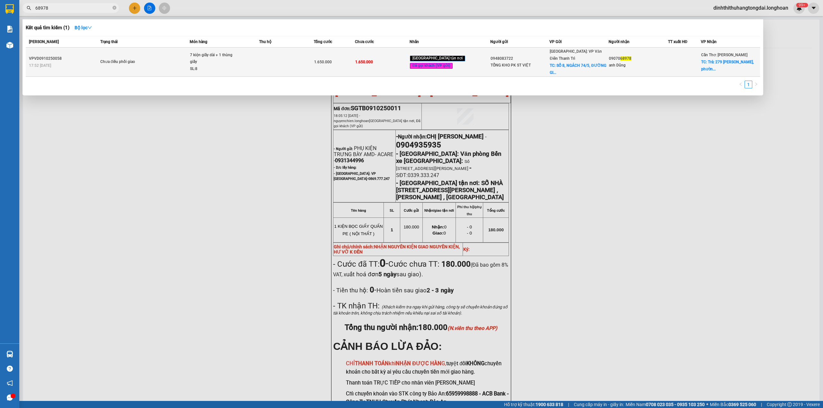
click at [124, 50] on td "Chưa điều phối giao" at bounding box center [144, 62] width 91 height 29
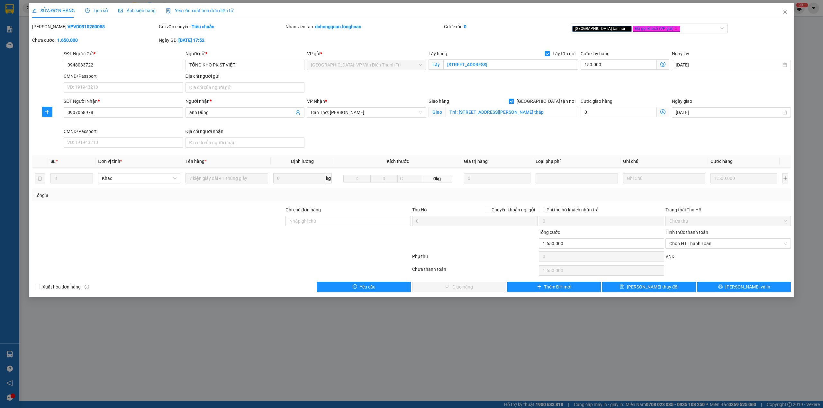
click at [90, 4] on div "Lịch sử" at bounding box center [96, 10] width 23 height 15
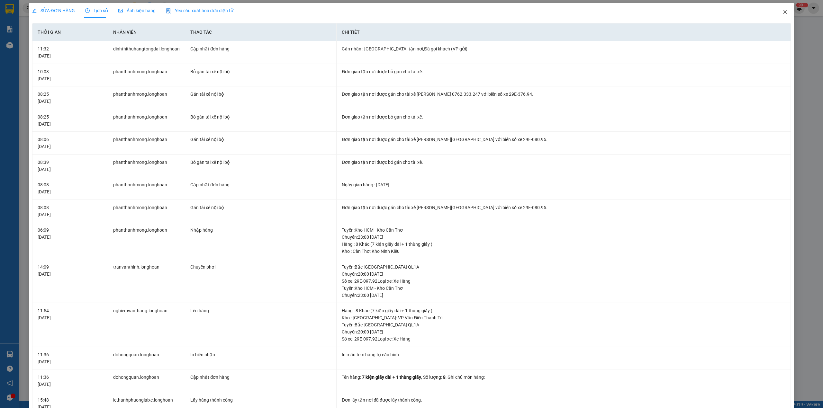
click at [778, 8] on span "Close" at bounding box center [785, 12] width 18 height 18
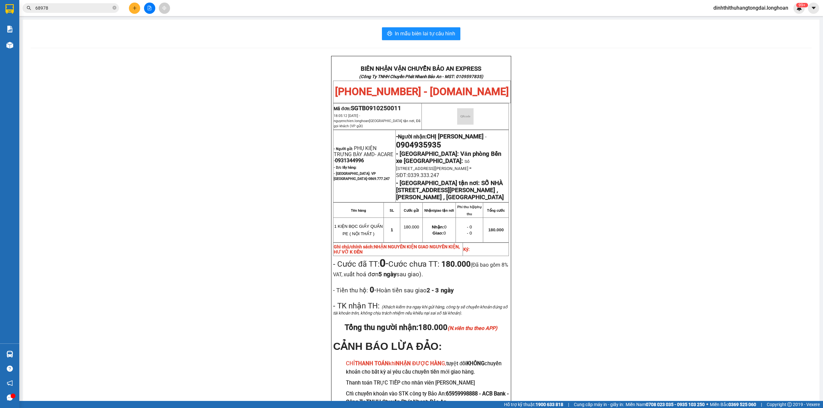
click at [73, 10] on input "68978" at bounding box center [73, 7] width 76 height 7
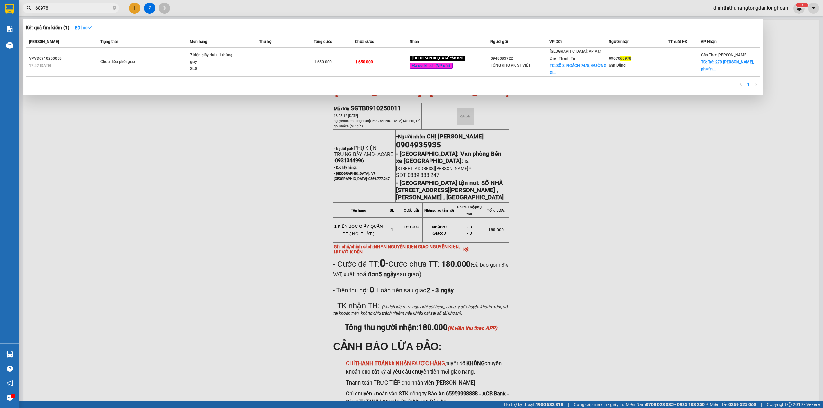
click at [73, 10] on input "68978" at bounding box center [73, 7] width 76 height 7
paste input "0335885710"
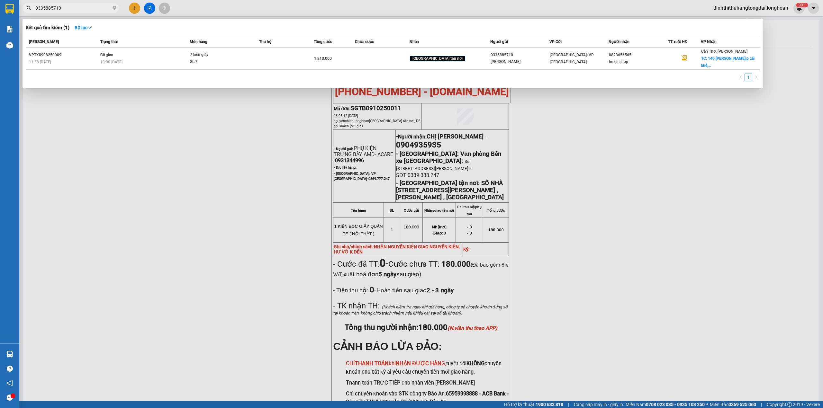
click at [77, 8] on input "0335885710" at bounding box center [73, 7] width 76 height 7
paste input "984653154"
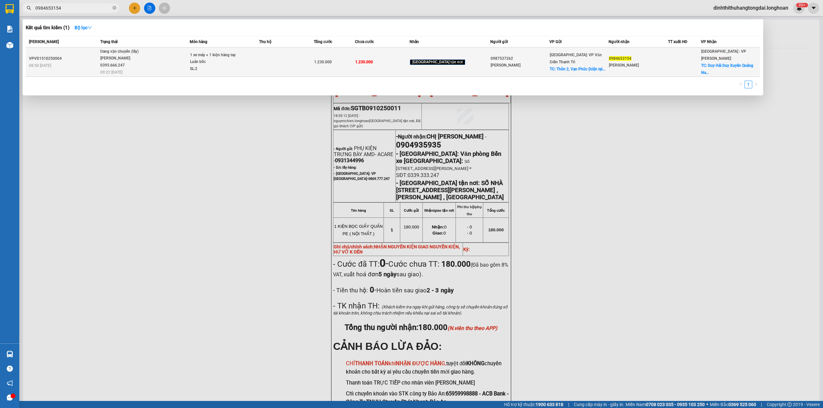
click at [190, 61] on span "Đang vận chuyển (lấy) [PERSON_NAME] 0395.666.247 09:22 [DATE]" at bounding box center [144, 61] width 89 height 27
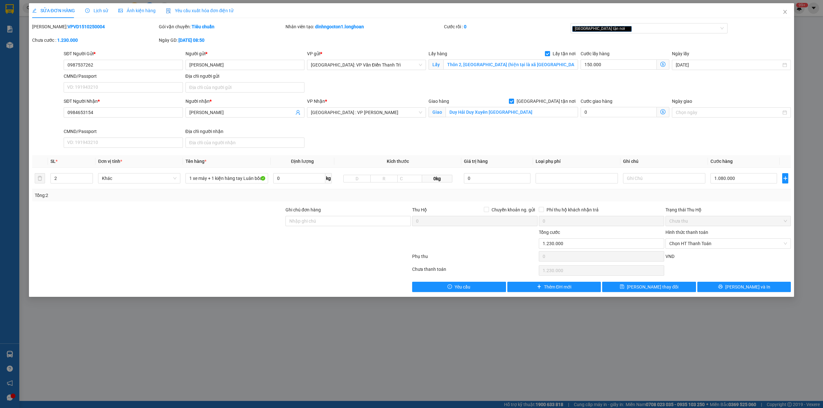
click at [95, 17] on div "Lịch sử" at bounding box center [96, 10] width 23 height 15
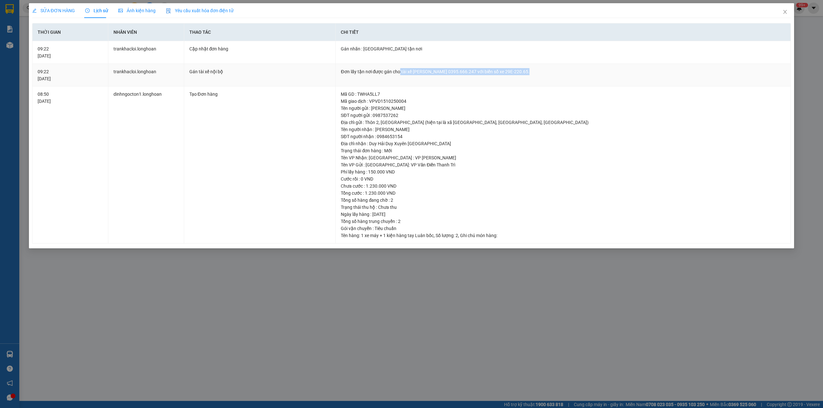
drag, startPoint x: 400, startPoint y: 73, endPoint x: 557, endPoint y: 73, distance: 156.8
click at [557, 73] on div "Đơn lấy tận nơi được gán cho tài xế [PERSON_NAME] 0395.666.247 với biển số xe 2…" at bounding box center [563, 71] width 444 height 7
click at [782, 14] on span "Close" at bounding box center [785, 12] width 18 height 18
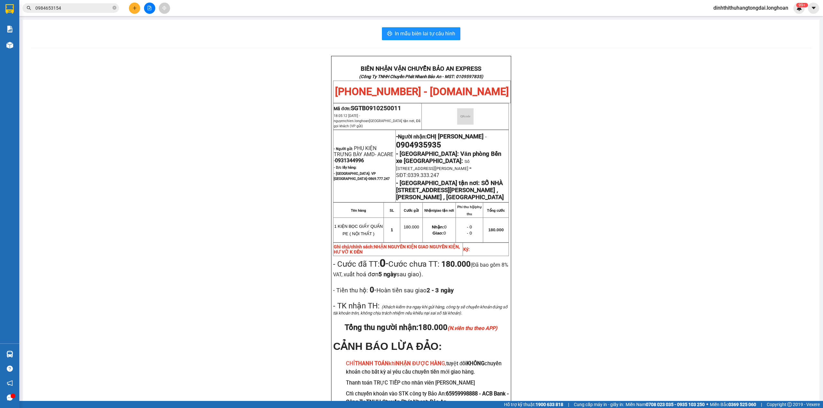
click at [74, 8] on input "0984653154" at bounding box center [73, 7] width 76 height 7
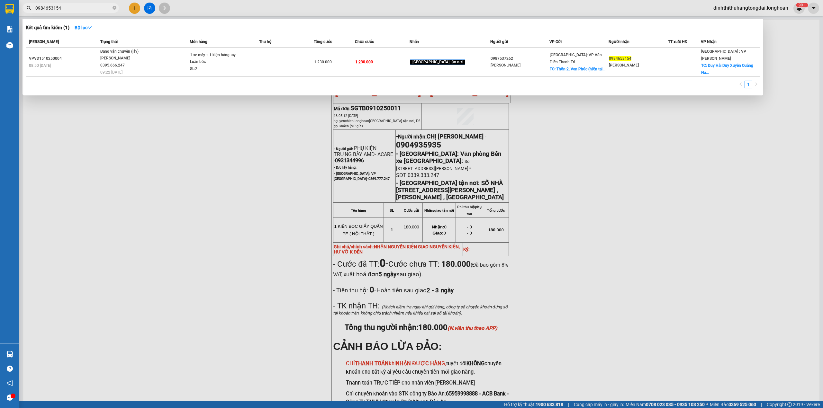
click at [74, 8] on input "0984653154" at bounding box center [73, 7] width 76 height 7
paste input "388202582"
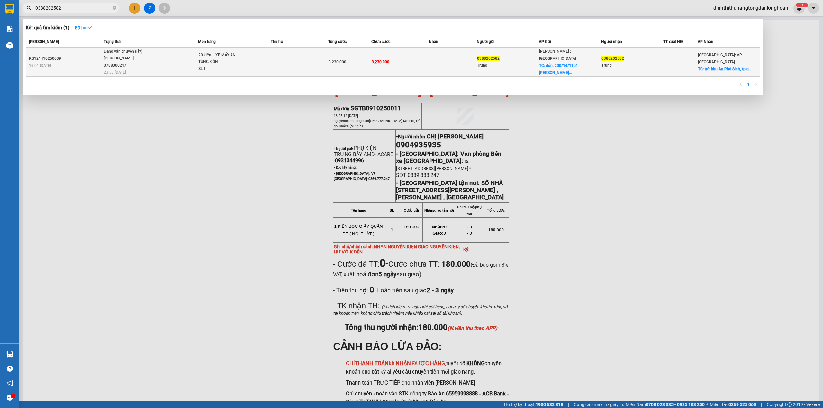
click at [140, 64] on div "[PERSON_NAME] 0788000247" at bounding box center [128, 62] width 48 height 14
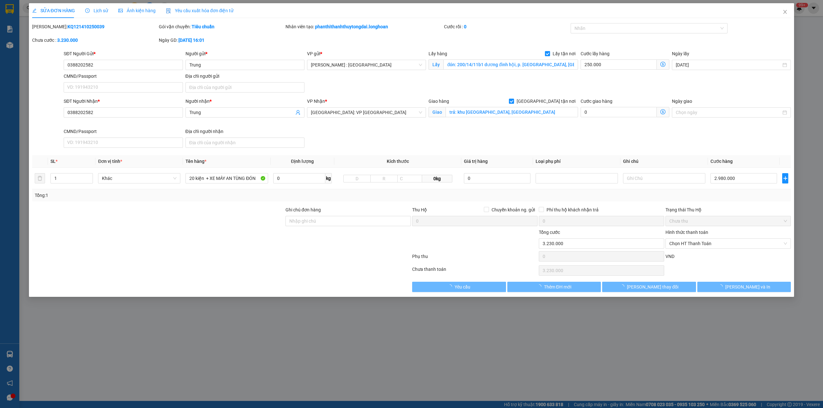
click at [97, 13] on span "Lịch sử" at bounding box center [96, 10] width 23 height 5
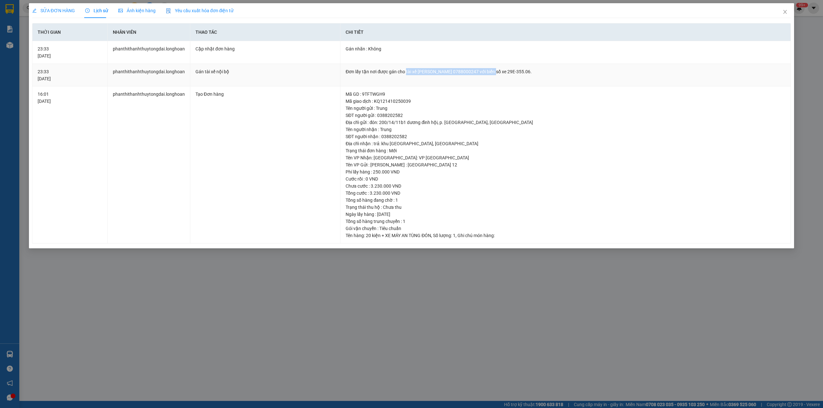
drag, startPoint x: 404, startPoint y: 70, endPoint x: 502, endPoint y: 73, distance: 97.7
click at [502, 73] on div "Đơn lấy tận nơi được gán cho tài xế [PERSON_NAME] 0788000247 với biển số xe 29E…" at bounding box center [566, 71] width 440 height 7
